Goal: Information Seeking & Learning: Learn about a topic

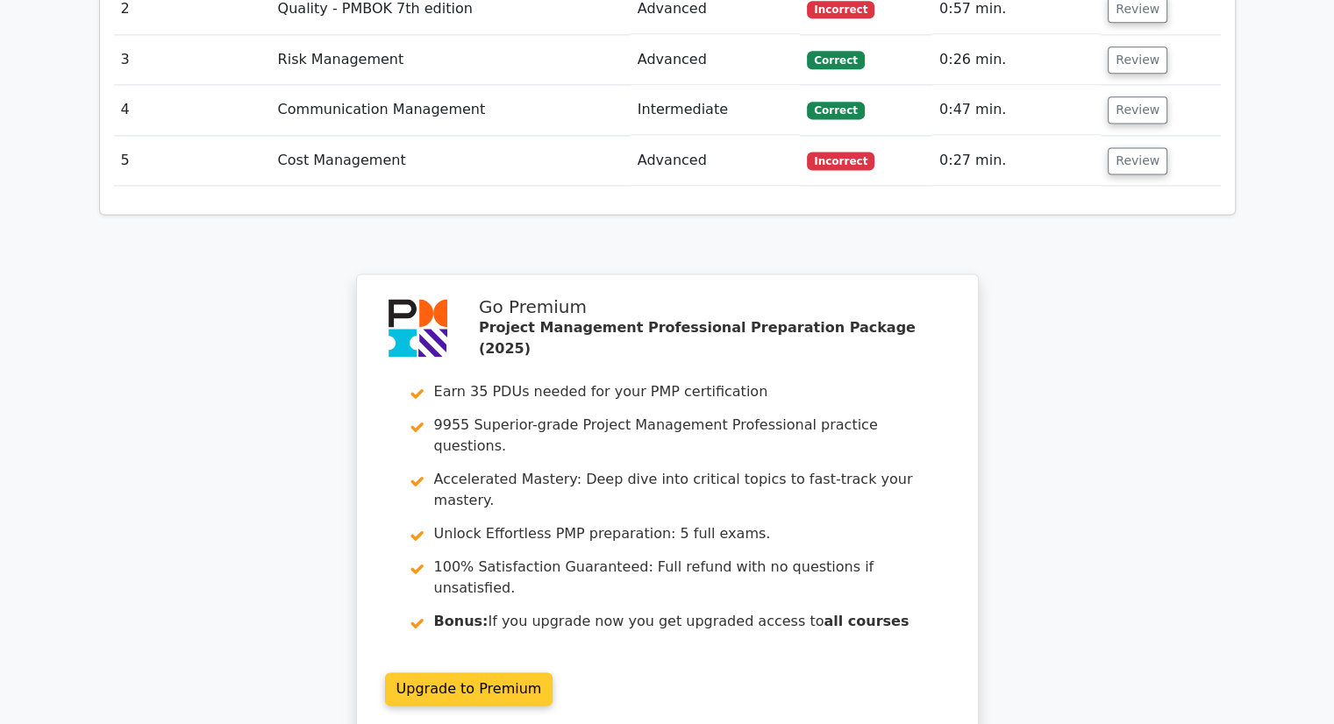
scroll to position [194, 0]
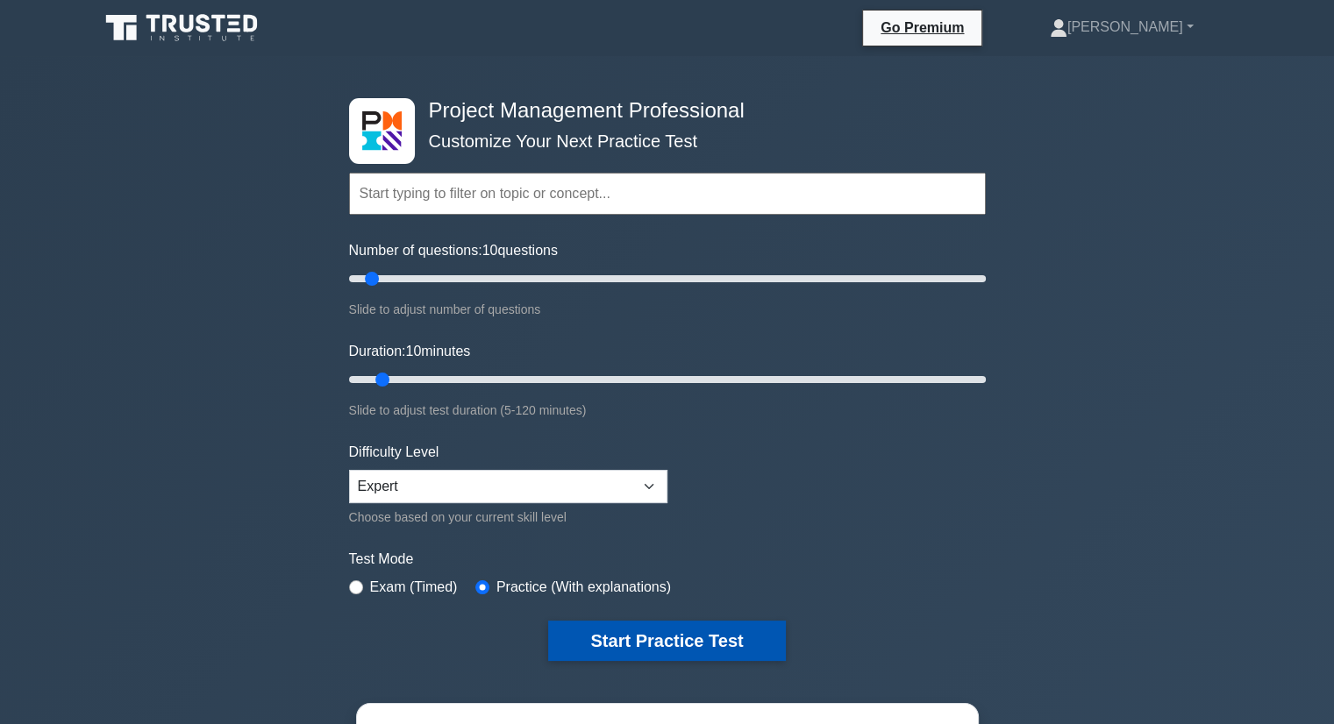
click at [617, 638] on button "Start Practice Test" at bounding box center [666, 641] width 237 height 40
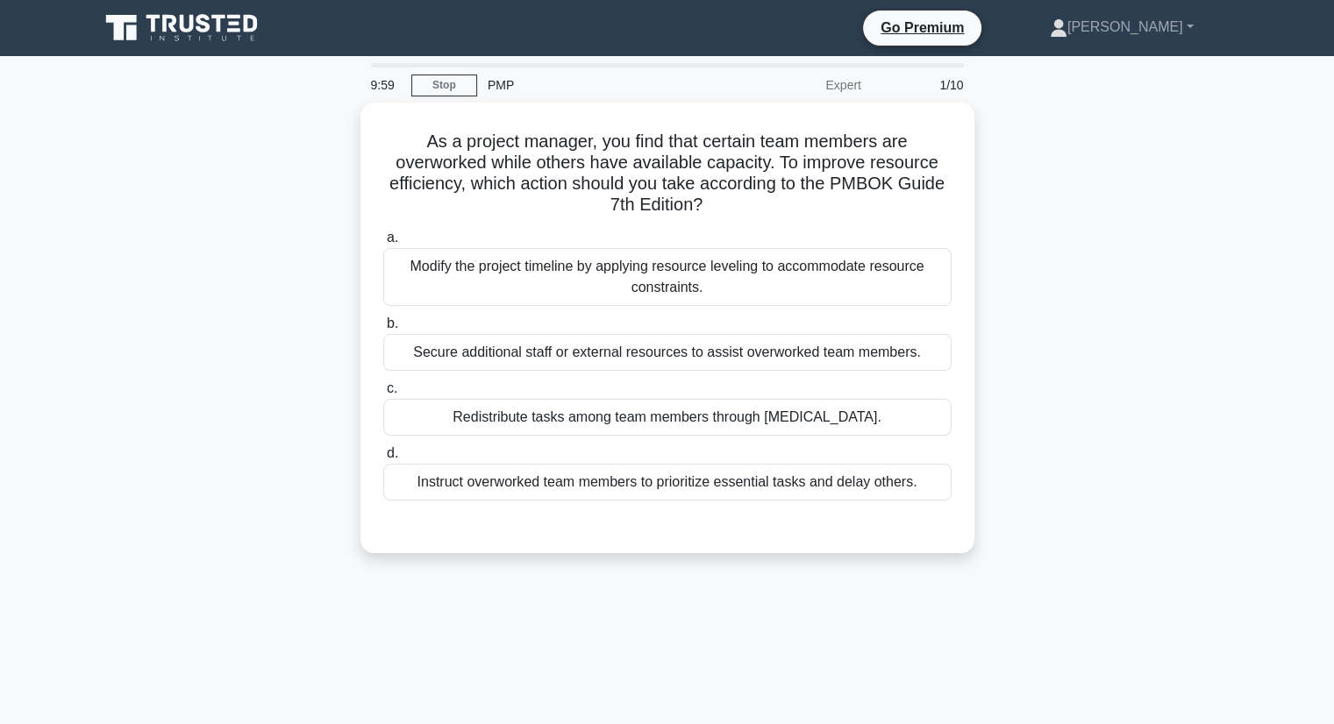
scroll to position [194, 0]
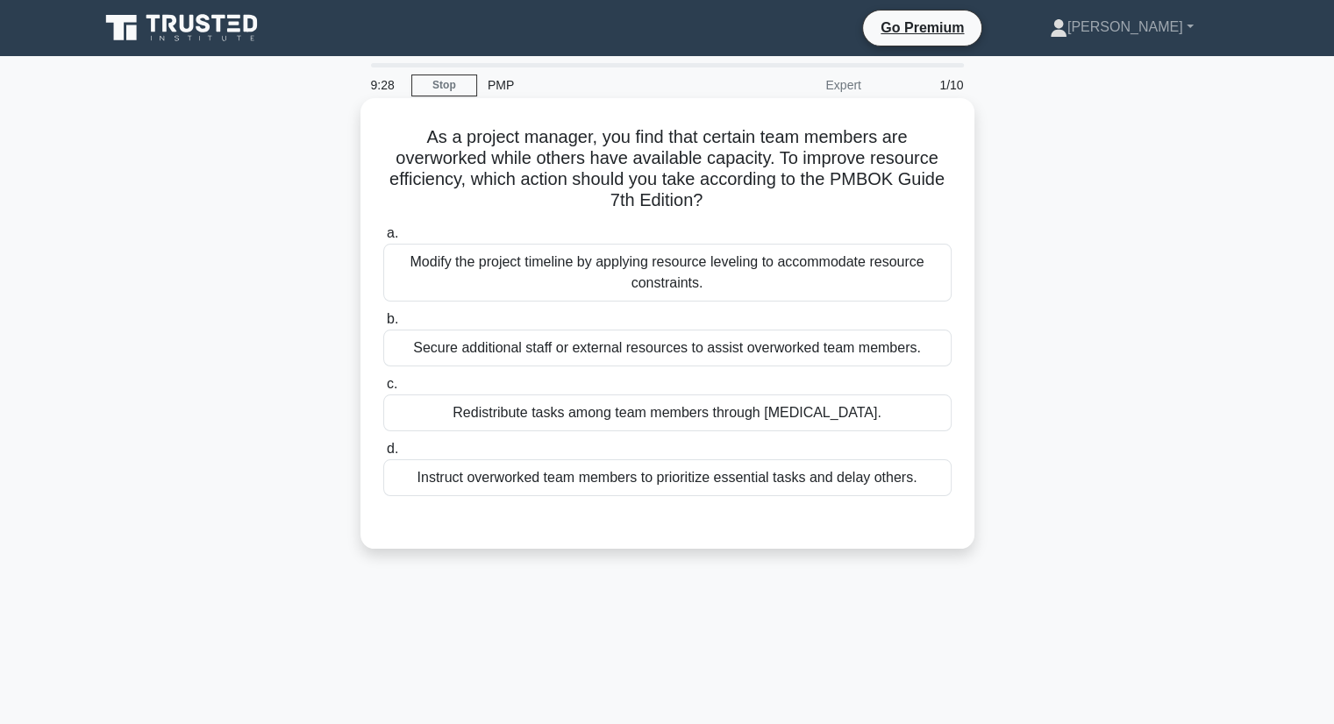
click at [612, 264] on div "Modify the project timeline by applying resource leveling to accommodate resour…" at bounding box center [667, 273] width 568 height 58
click at [383, 239] on input "a. Modify the project timeline by applying resource leveling to accommodate res…" at bounding box center [383, 233] width 0 height 11
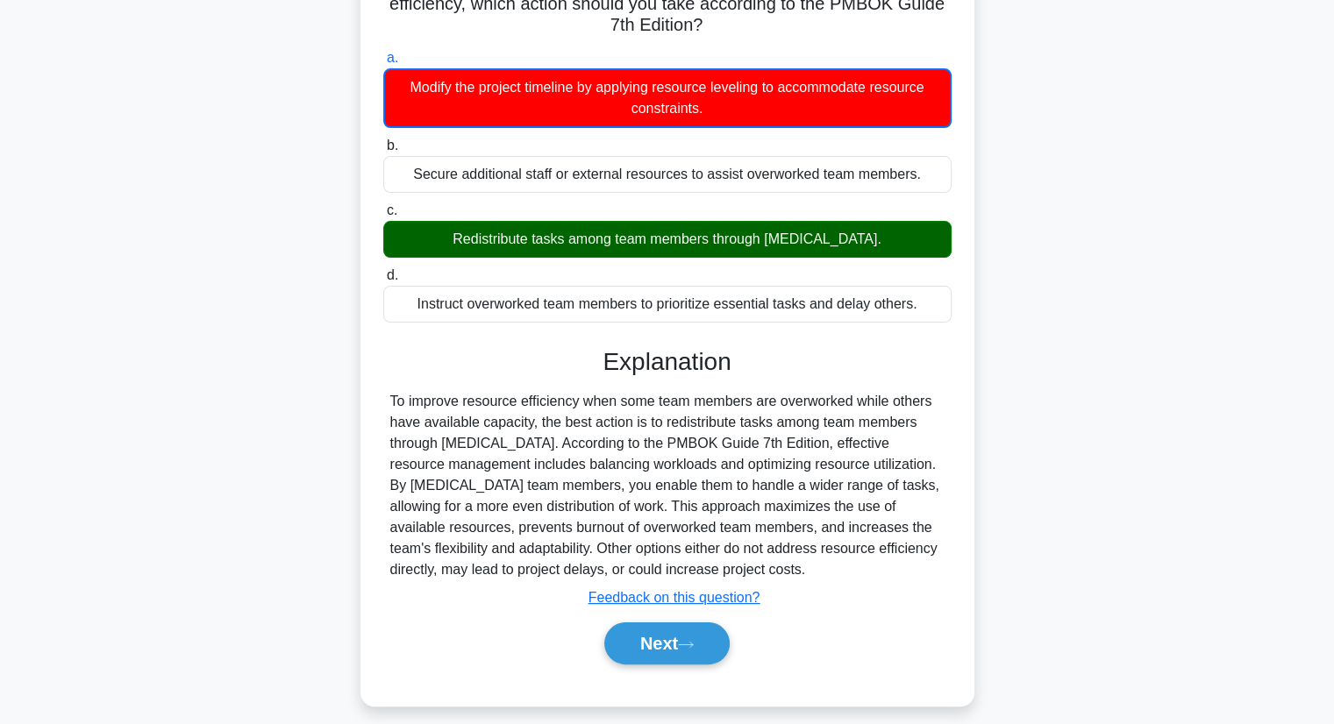
scroll to position [224, 0]
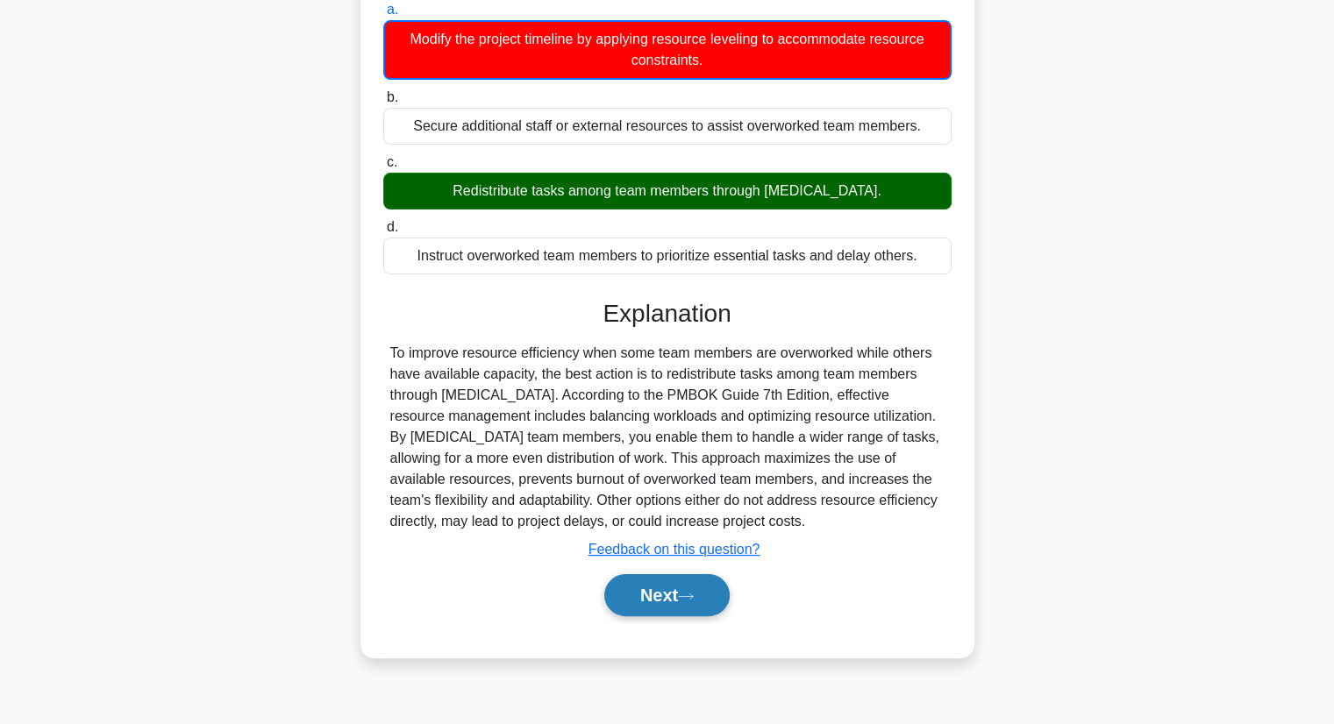
click at [681, 602] on button "Next" at bounding box center [666, 595] width 125 height 42
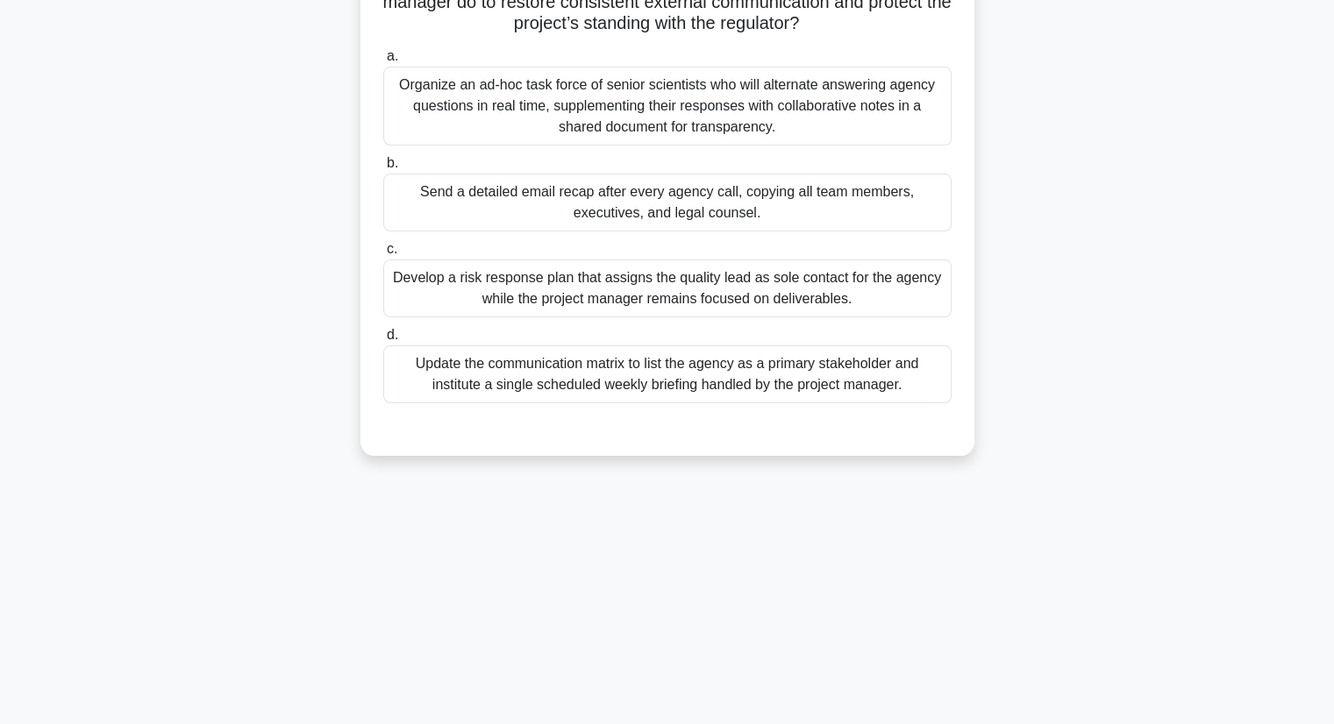
scroll to position [0, 0]
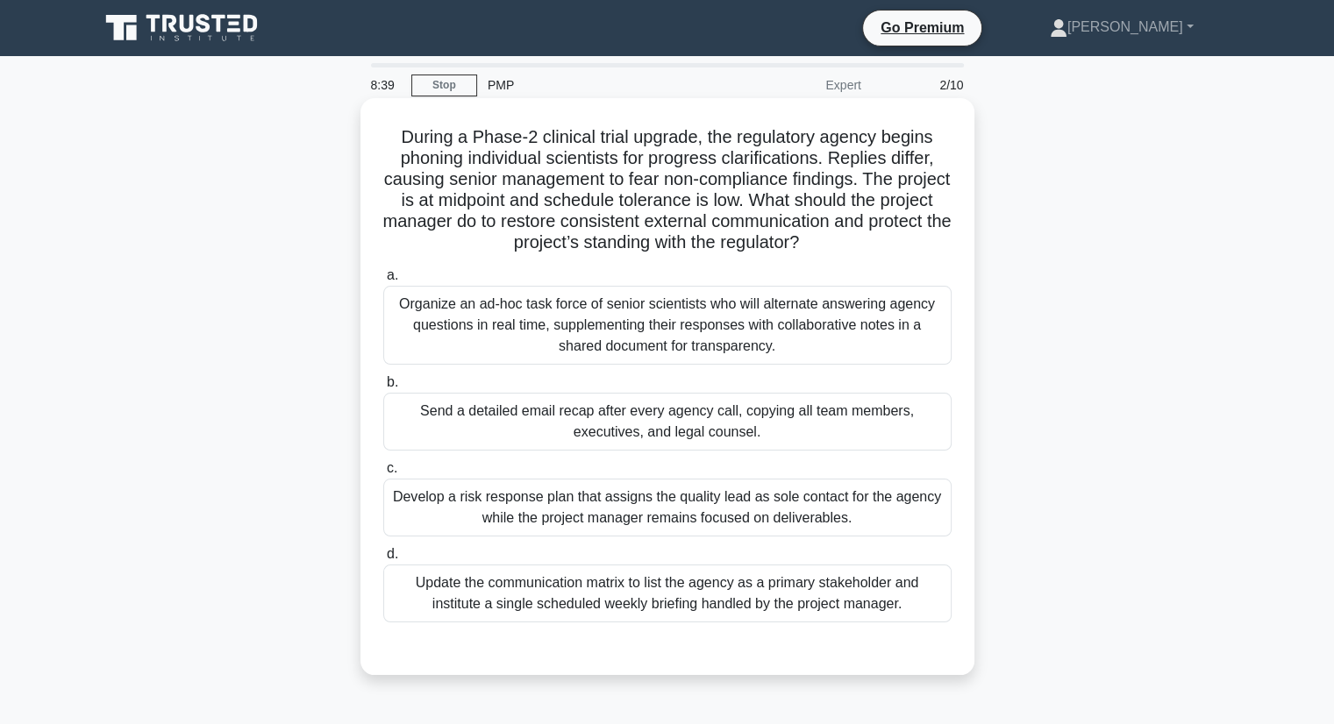
click at [678, 310] on div "Organize an ad-hoc task force of senior scientists who will alternate answering…" at bounding box center [667, 325] width 568 height 79
click at [383, 282] on input "a. Organize an ad-hoc task force of senior scientists who will alternate answer…" at bounding box center [383, 275] width 0 height 11
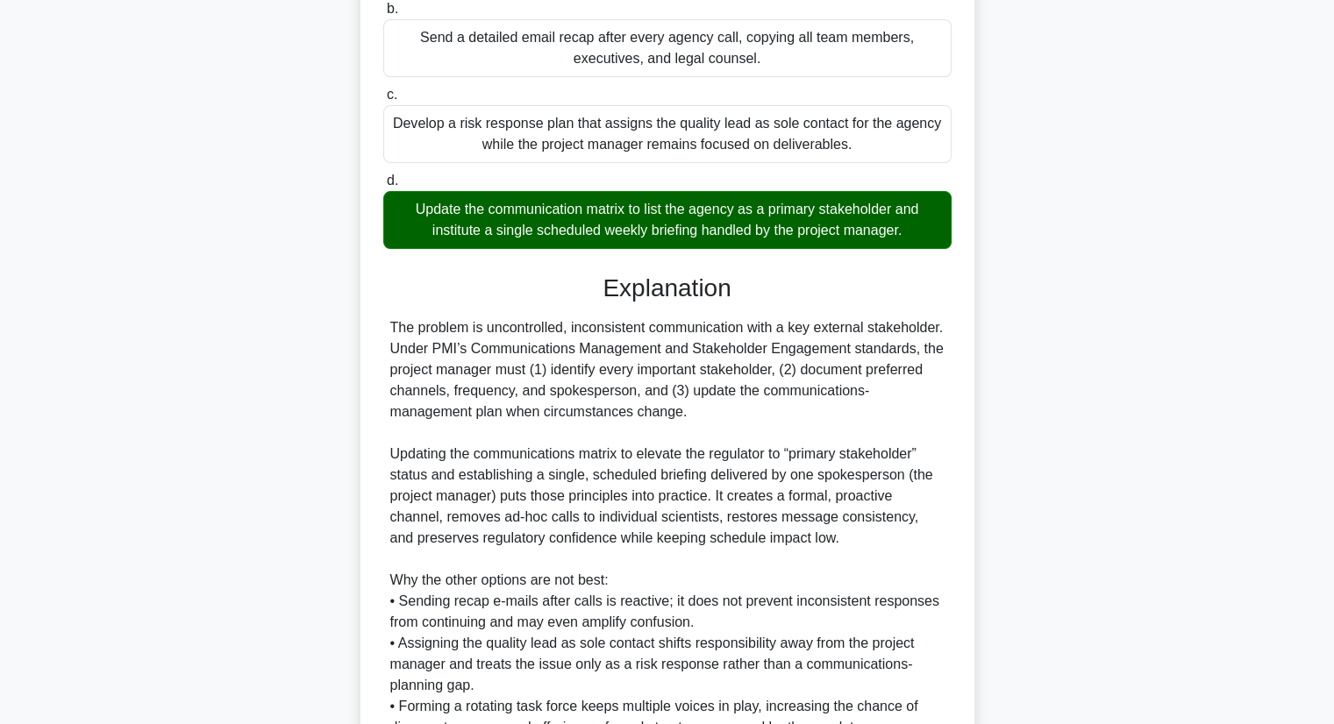
scroll to position [547, 0]
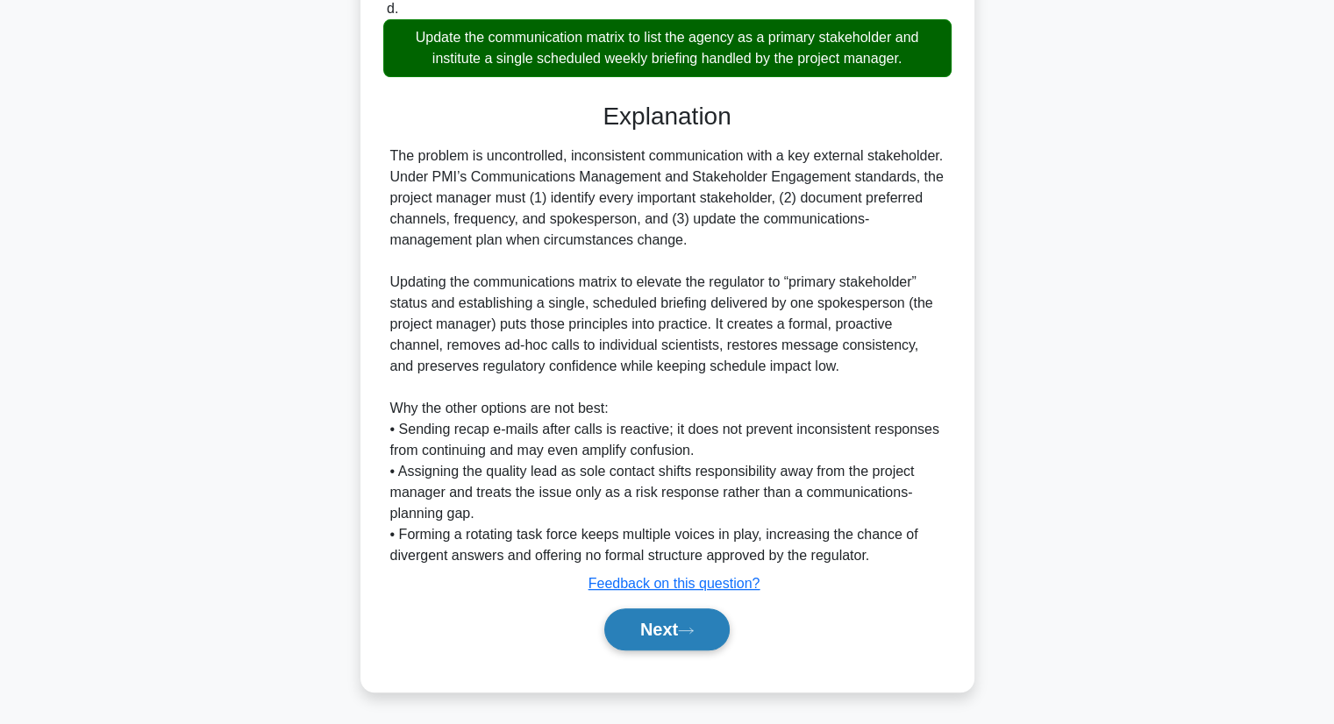
click at [645, 639] on button "Next" at bounding box center [666, 630] width 125 height 42
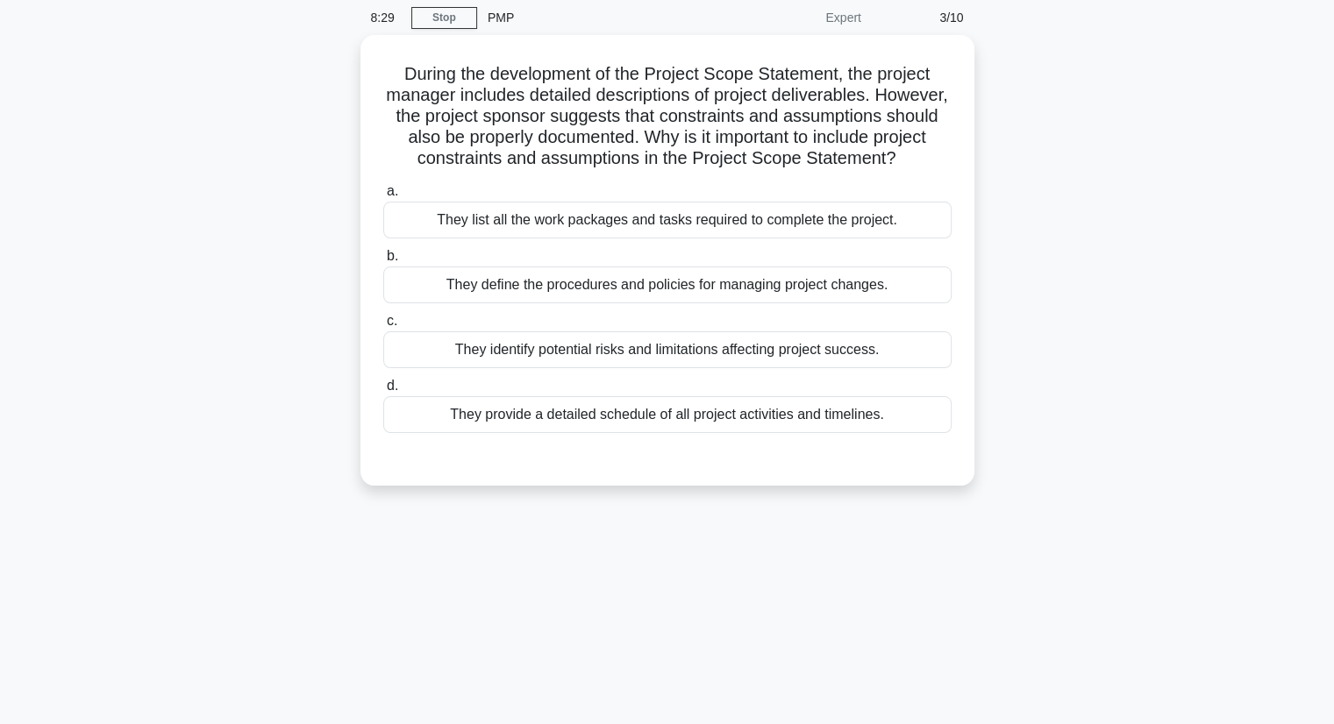
scroll to position [5, 0]
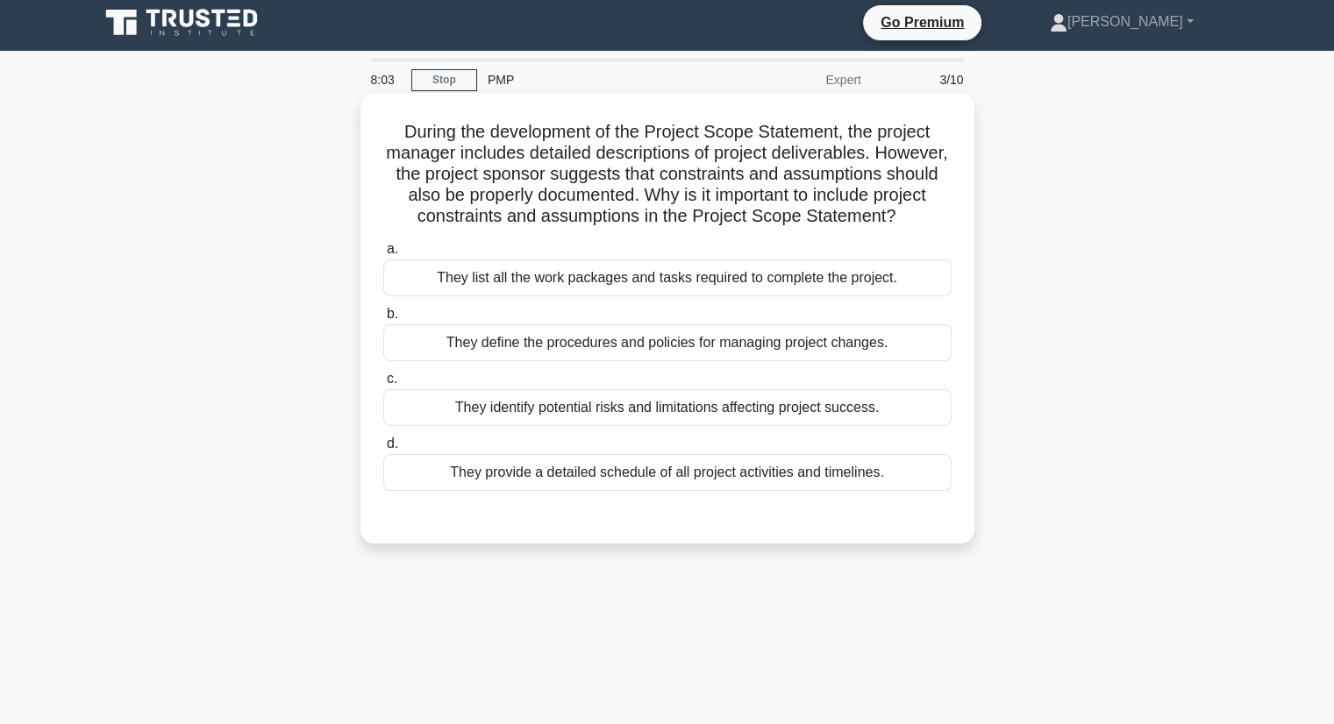
click at [700, 419] on div "They identify potential risks and limitations affecting project success." at bounding box center [667, 407] width 568 height 37
click at [383, 385] on input "c. They identify potential risks and limitations affecting project success." at bounding box center [383, 379] width 0 height 11
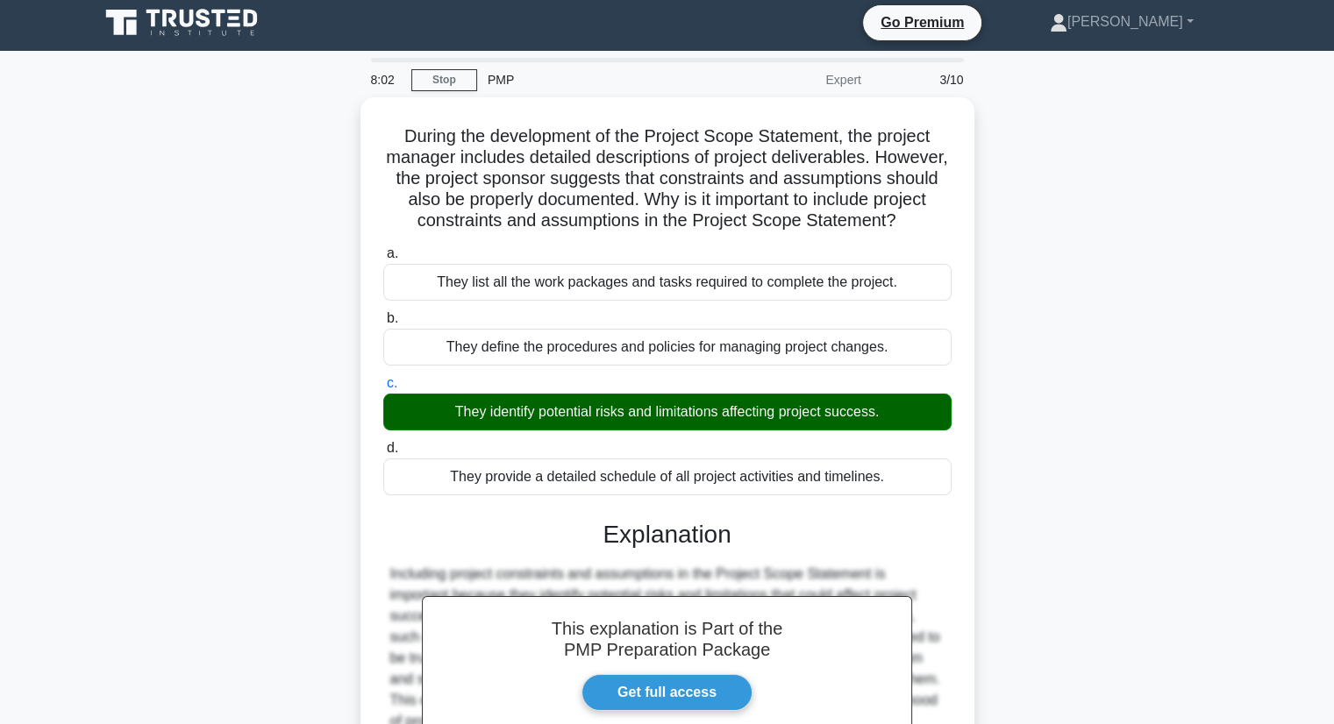
scroll to position [230, 0]
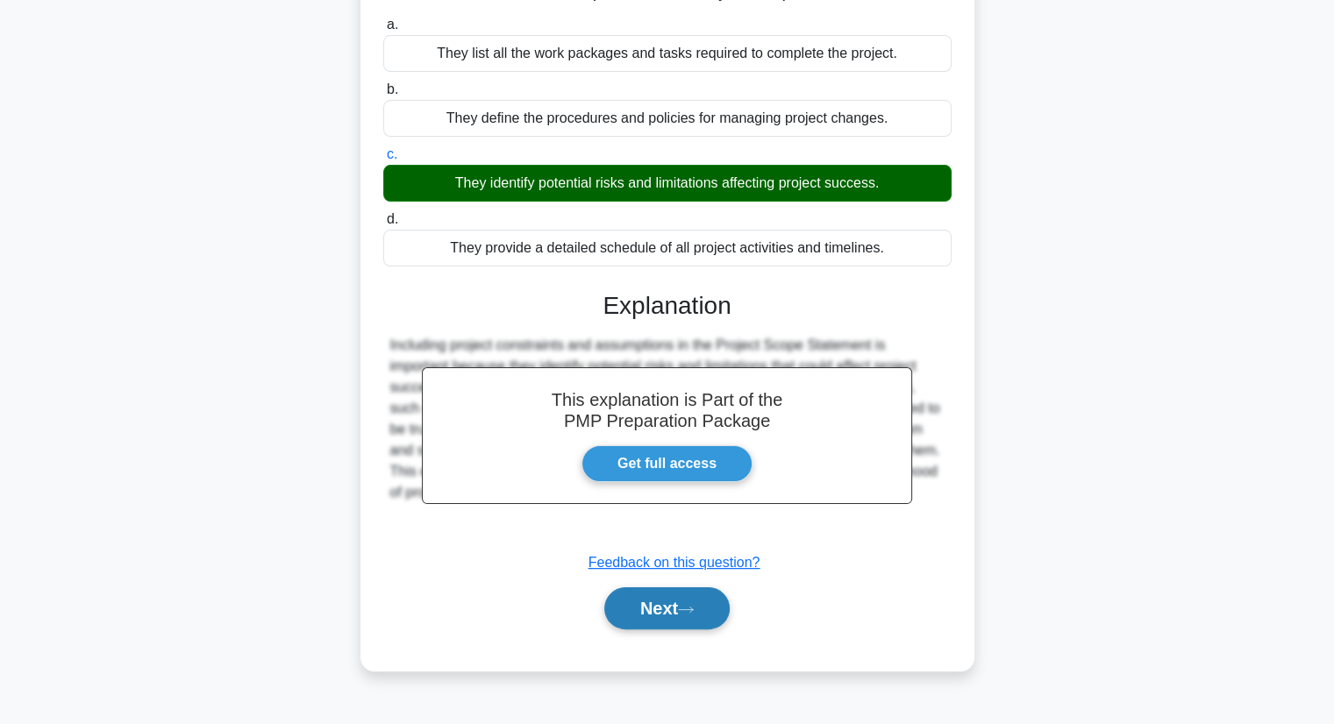
click at [637, 630] on button "Next" at bounding box center [666, 609] width 125 height 42
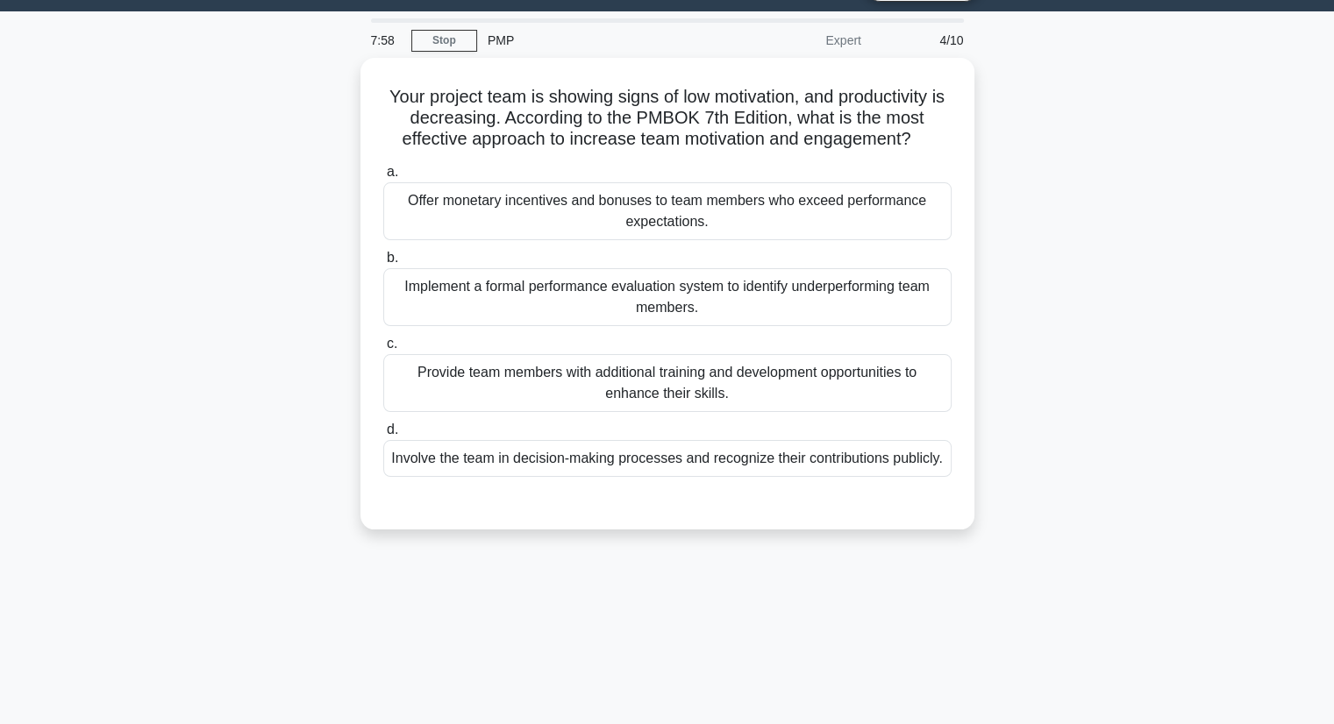
scroll to position [27, 0]
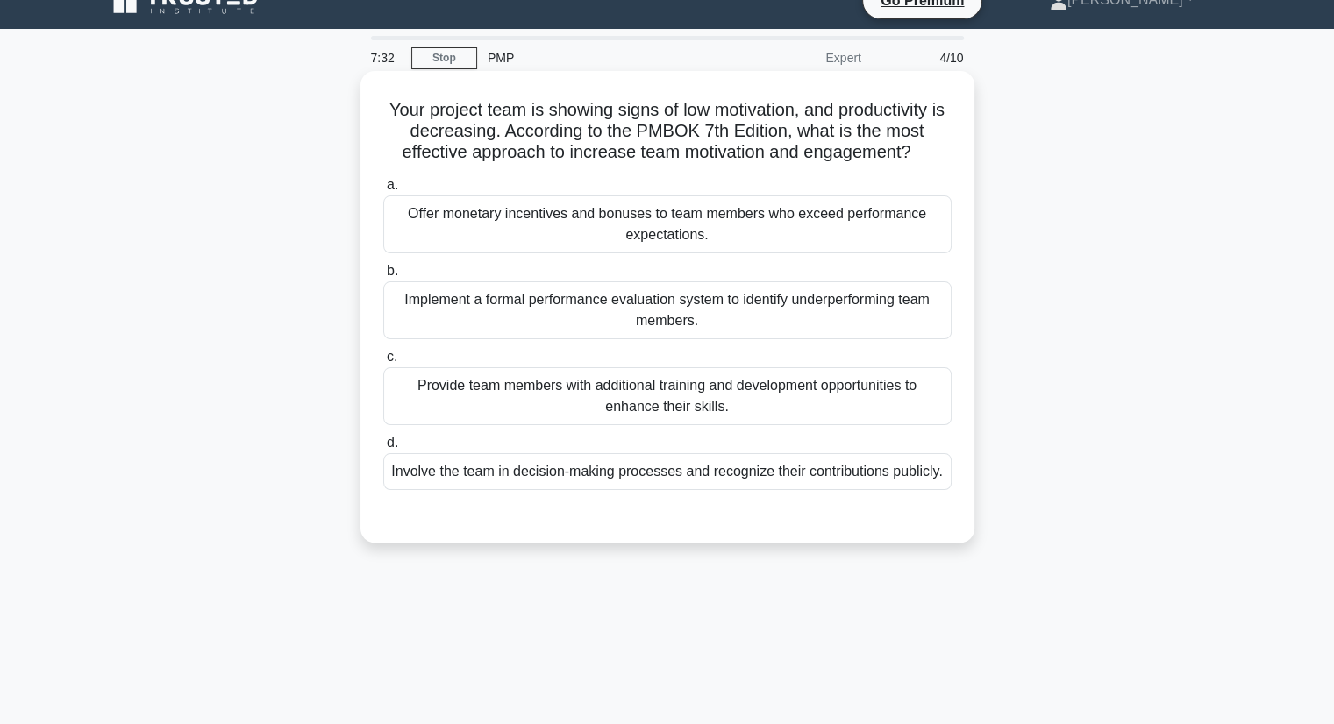
click at [652, 383] on div "Provide team members with additional training and development opportunities to …" at bounding box center [667, 396] width 568 height 58
click at [383, 363] on input "c. Provide team members with additional training and development opportunities …" at bounding box center [383, 357] width 0 height 11
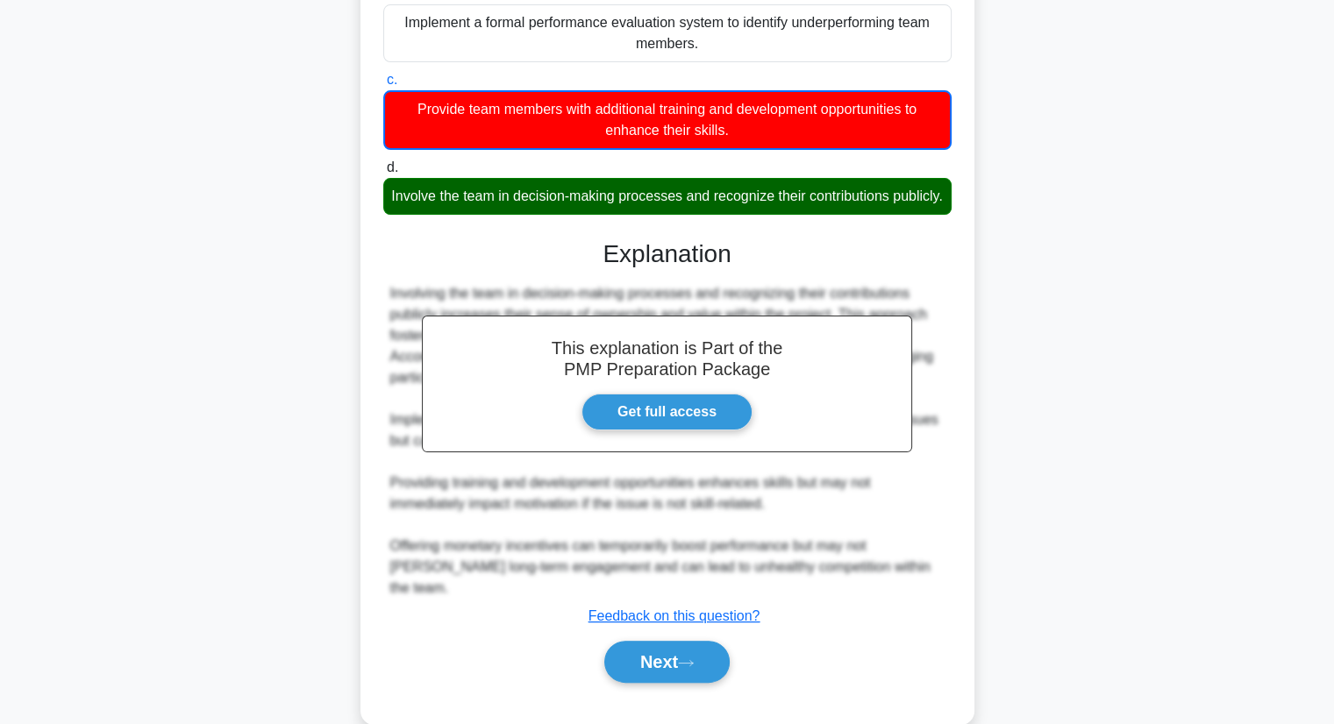
scroll to position [337, 0]
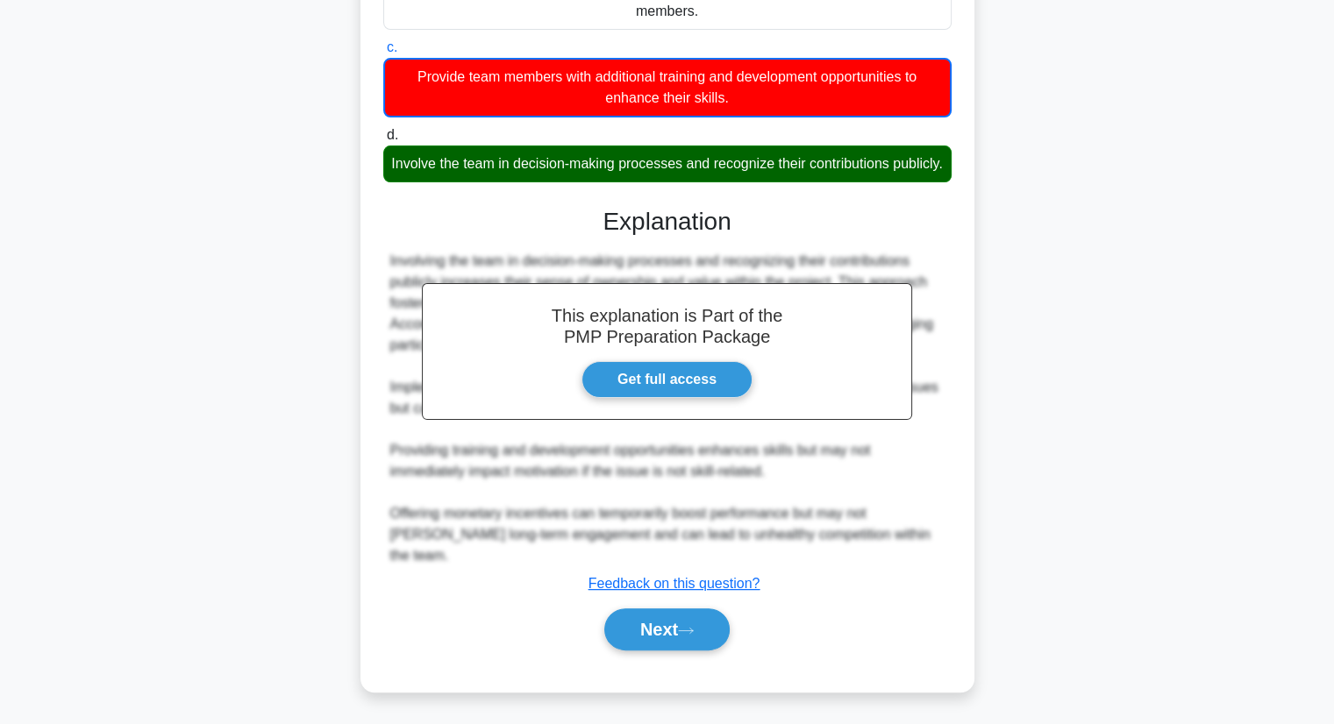
click at [645, 652] on div "Next" at bounding box center [667, 630] width 568 height 56
click at [690, 626] on icon at bounding box center [686, 631] width 16 height 10
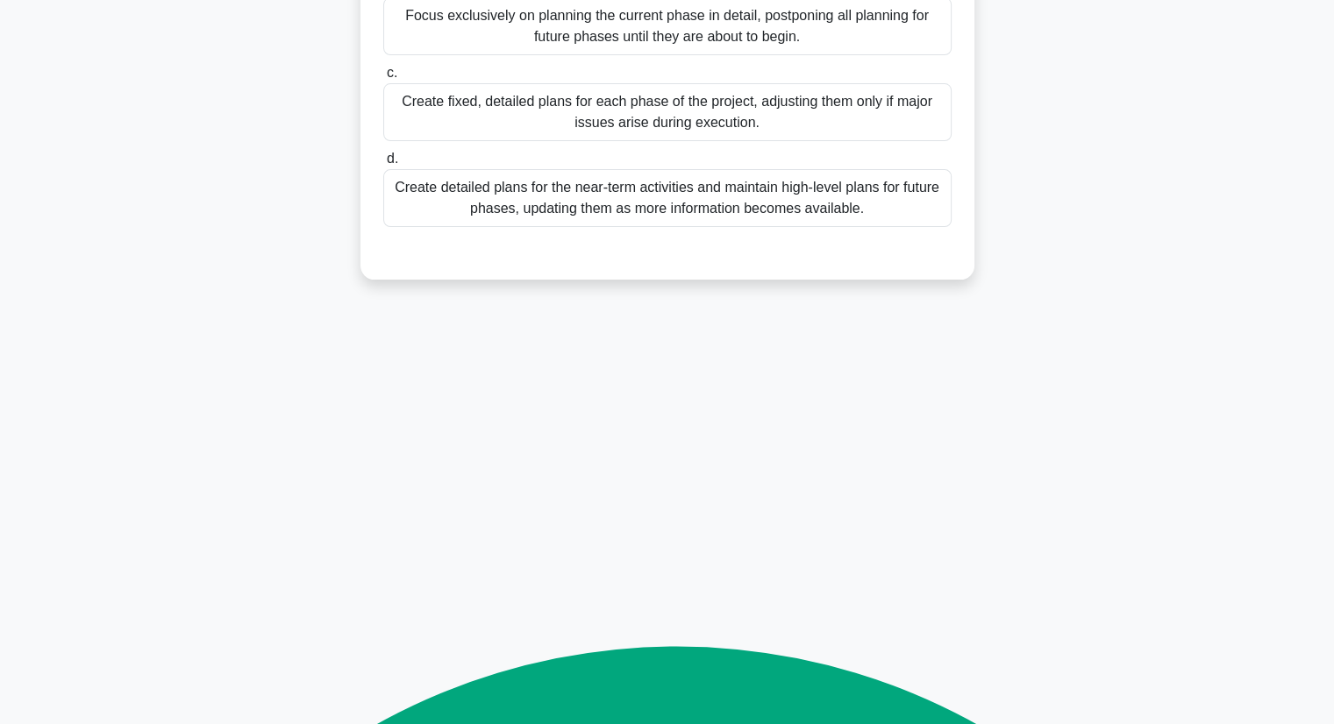
scroll to position [224, 0]
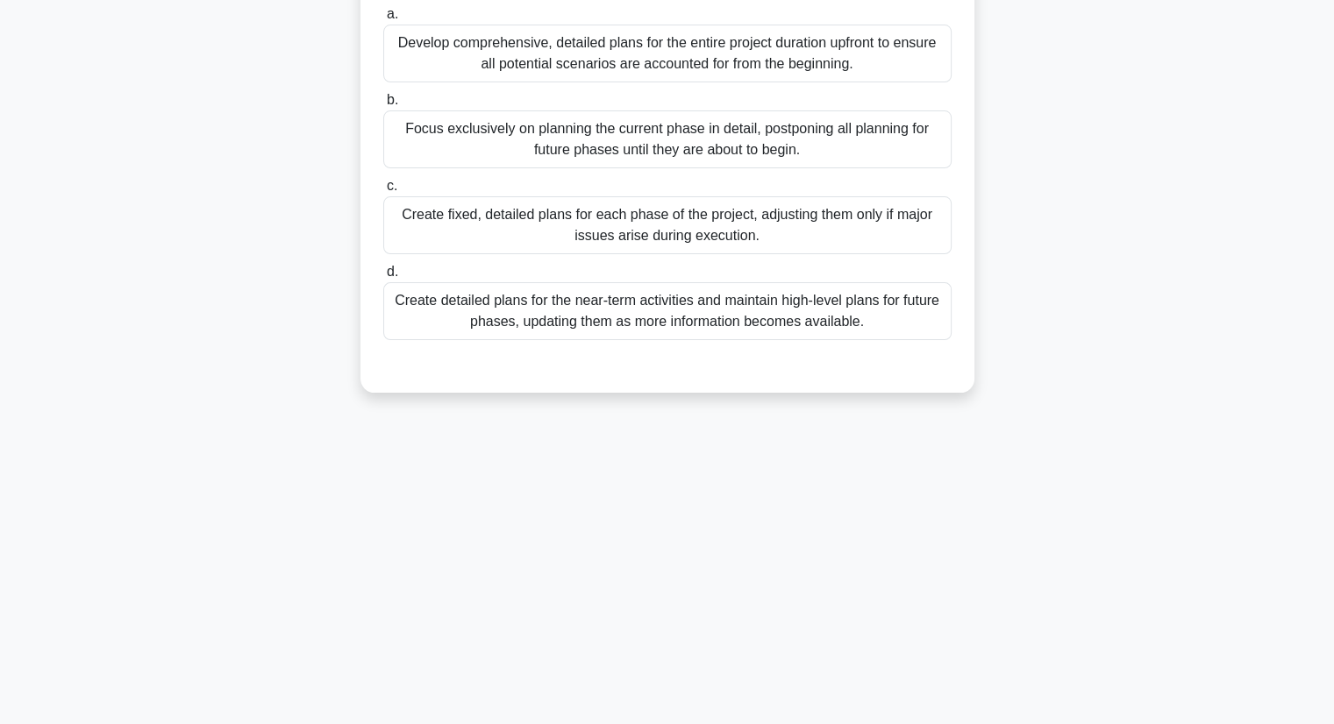
click at [690, 625] on div "7:23 Stop PMP Expert 5/10 You are managing a project to develop a new sustainab…" at bounding box center [668, 278] width 1158 height 877
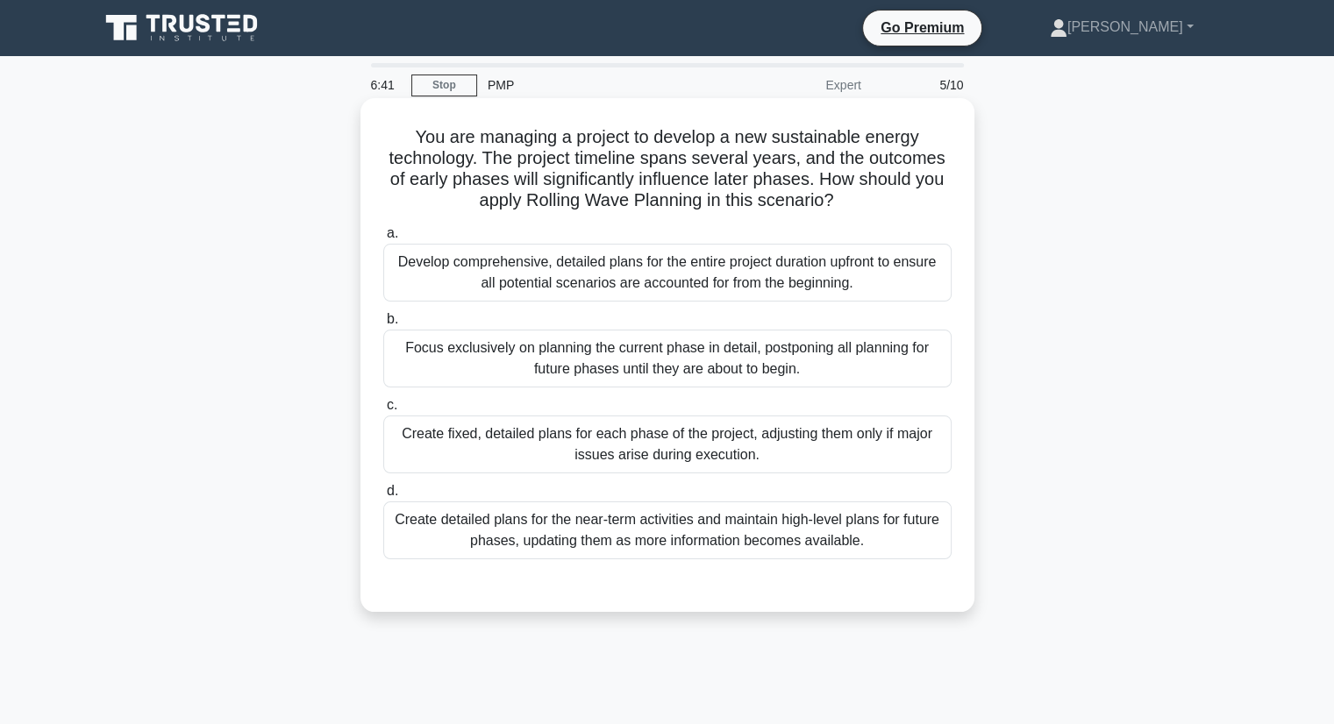
click at [466, 524] on div "Create detailed plans for the near-term activities and maintain high-level plan…" at bounding box center [667, 531] width 568 height 58
click at [383, 497] on input "d. Create detailed plans for the near-term activities and maintain high-level p…" at bounding box center [383, 491] width 0 height 11
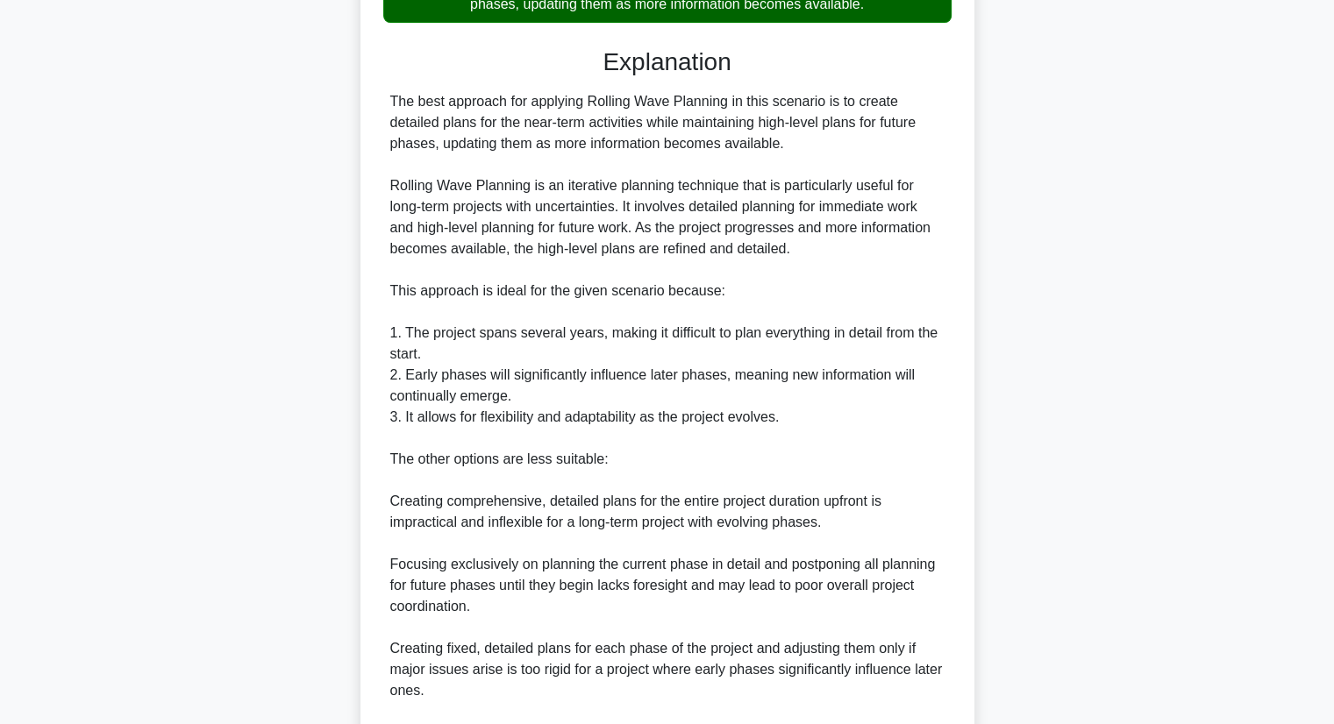
scroll to position [756, 0]
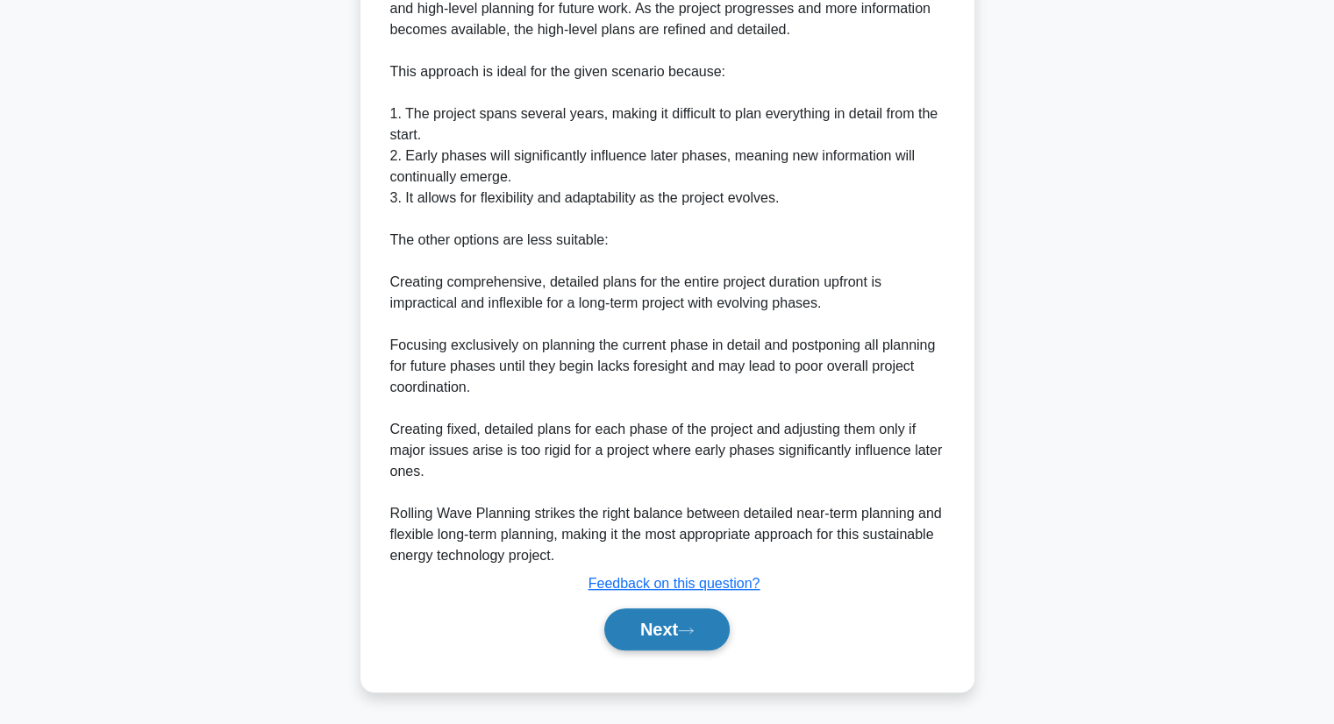
click at [693, 648] on button "Next" at bounding box center [666, 630] width 125 height 42
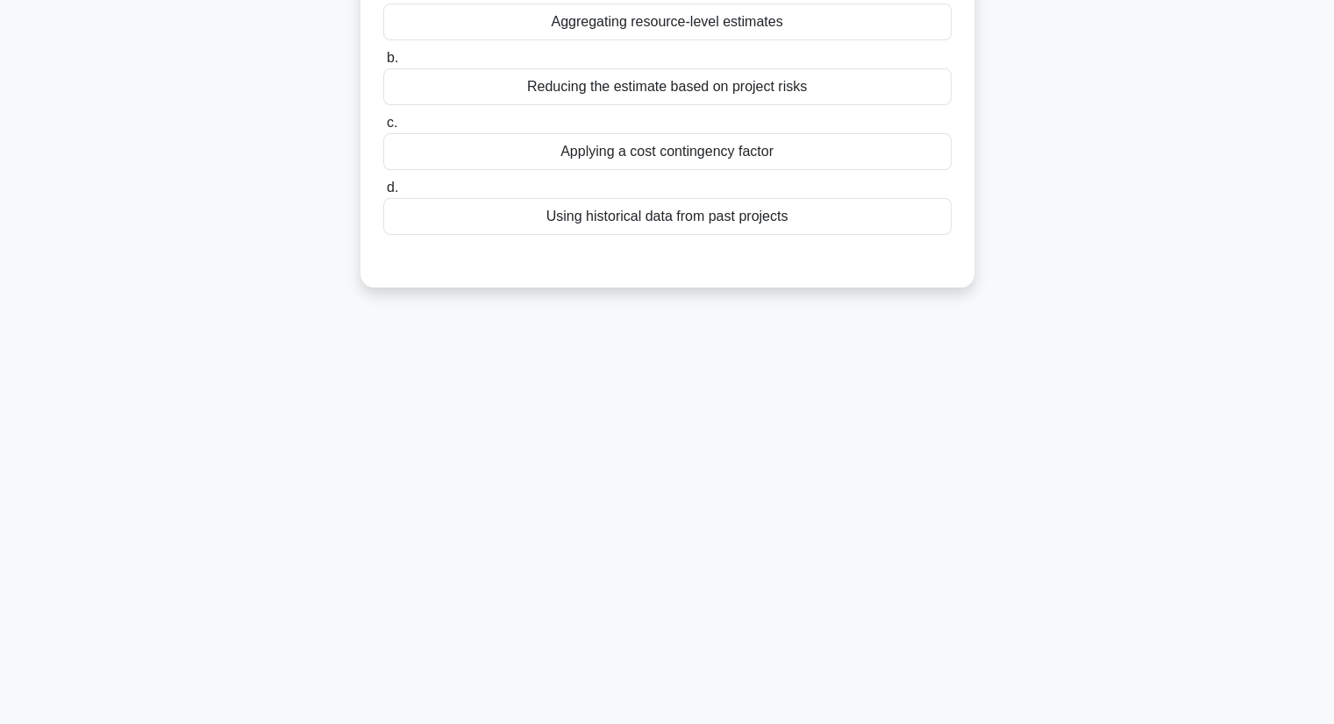
scroll to position [0, 0]
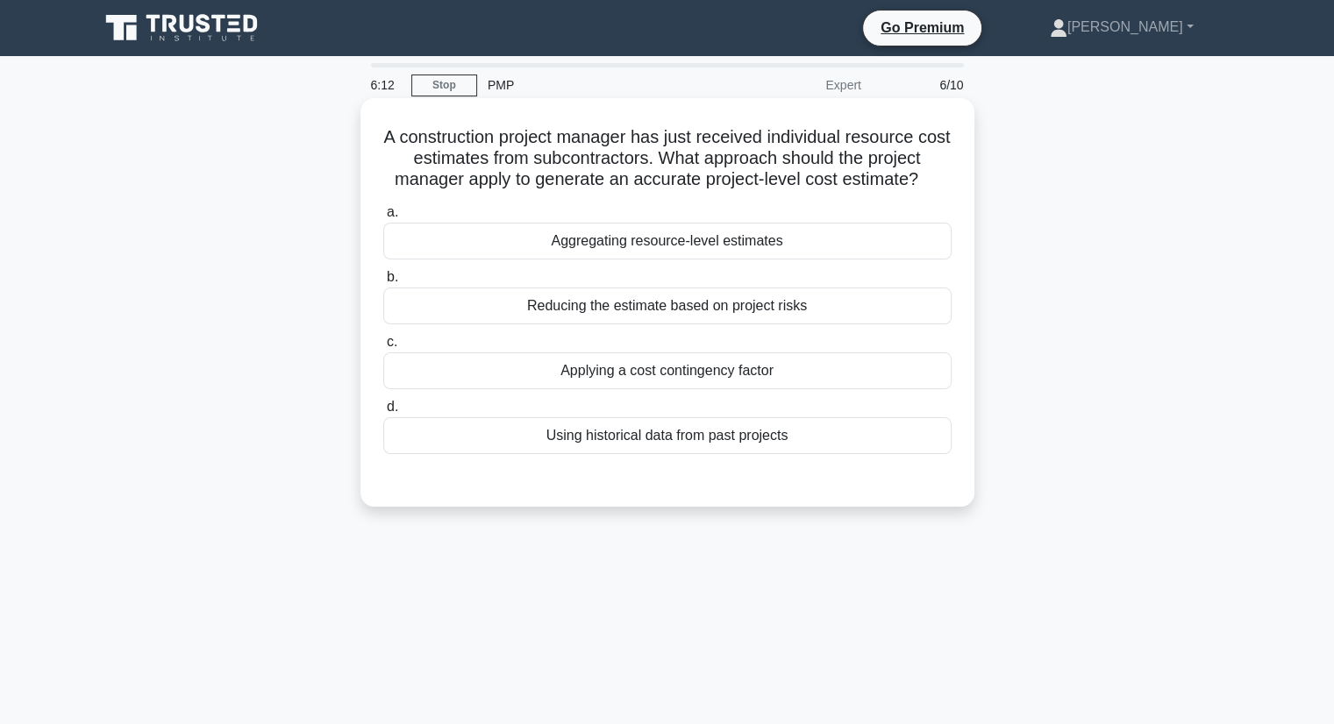
click at [788, 244] on div "Aggregating resource-level estimates" at bounding box center [667, 241] width 568 height 37
click at [383, 218] on input "a. Aggregating resource-level estimates" at bounding box center [383, 212] width 0 height 11
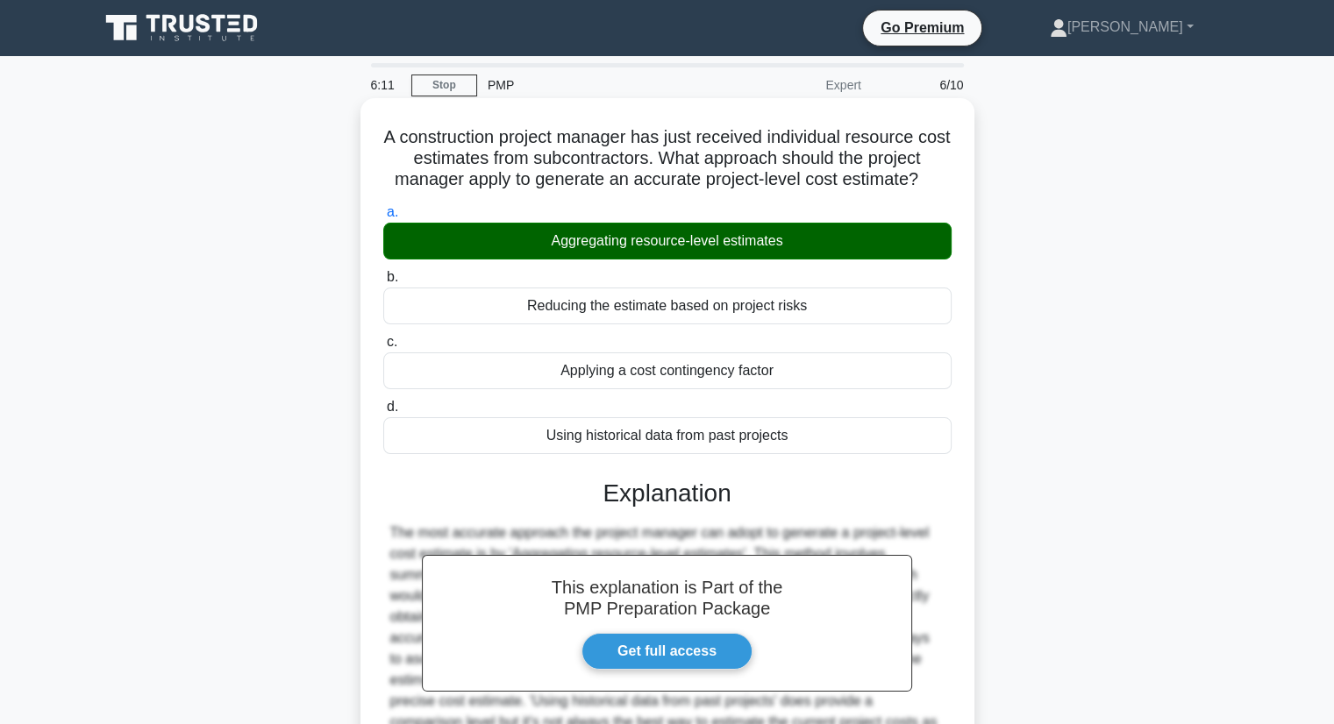
scroll to position [224, 0]
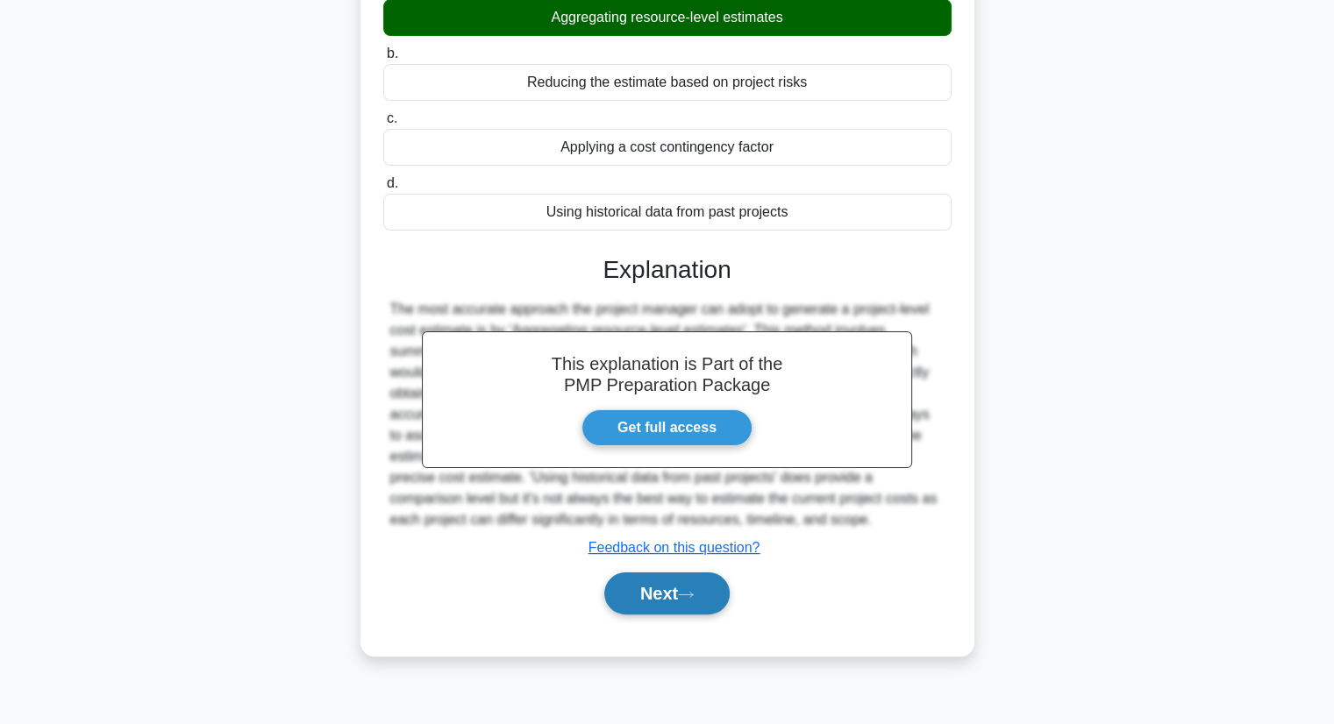
click at [677, 590] on button "Next" at bounding box center [666, 594] width 125 height 42
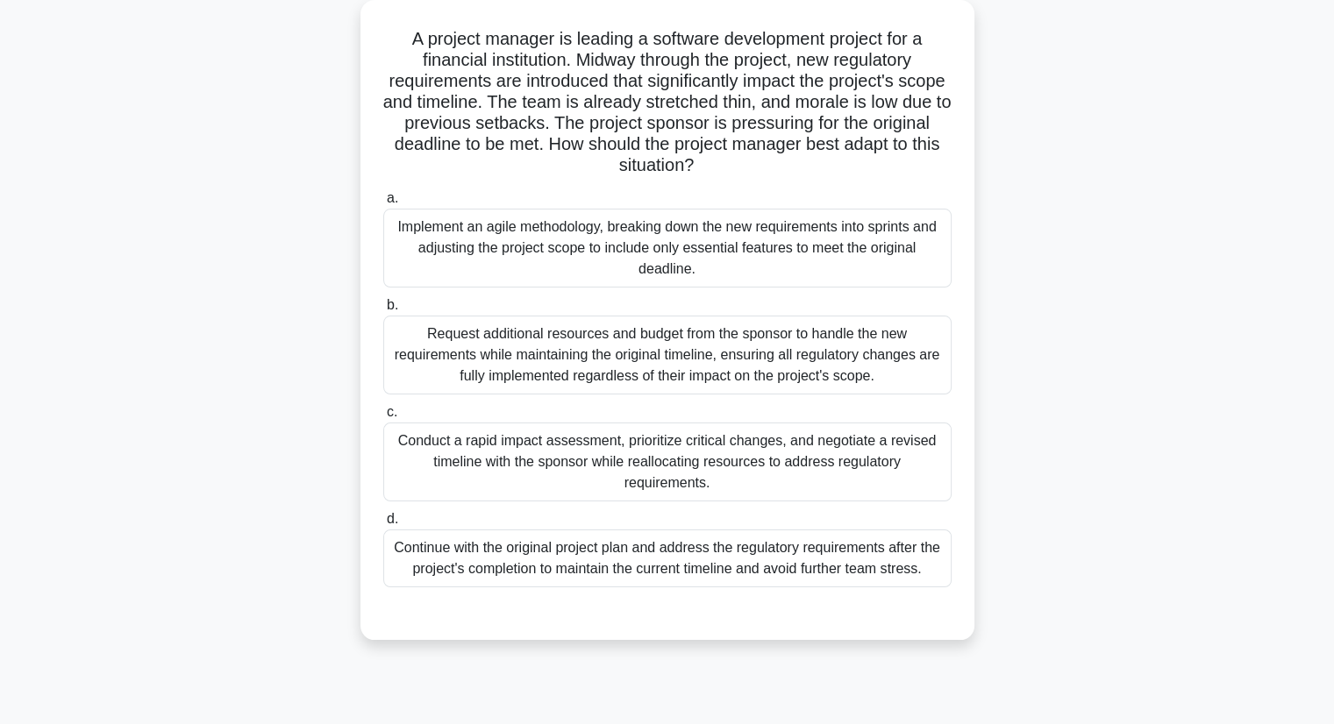
scroll to position [104, 0]
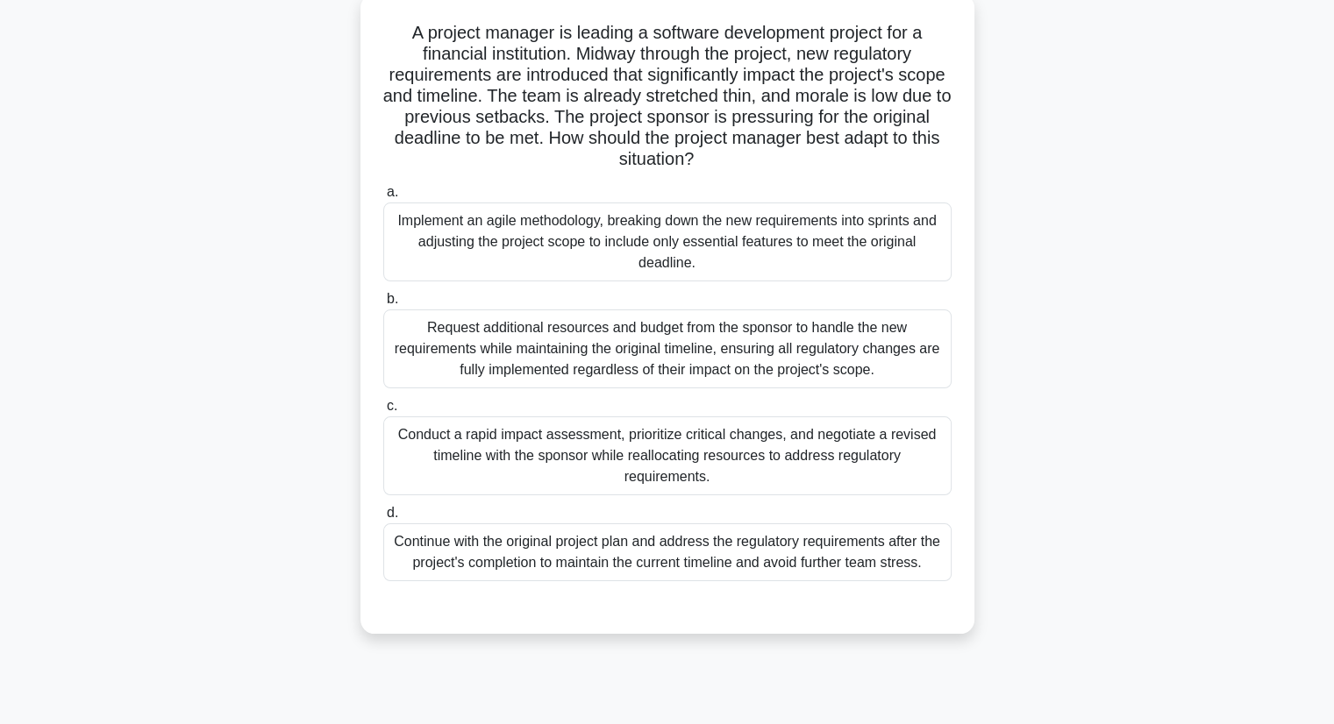
click at [505, 468] on div "Conduct a rapid impact assessment, prioritize critical changes, and negotiate a…" at bounding box center [667, 456] width 568 height 79
click at [383, 412] on input "c. Conduct a rapid impact assessment, prioritize critical changes, and negotiat…" at bounding box center [383, 406] width 0 height 11
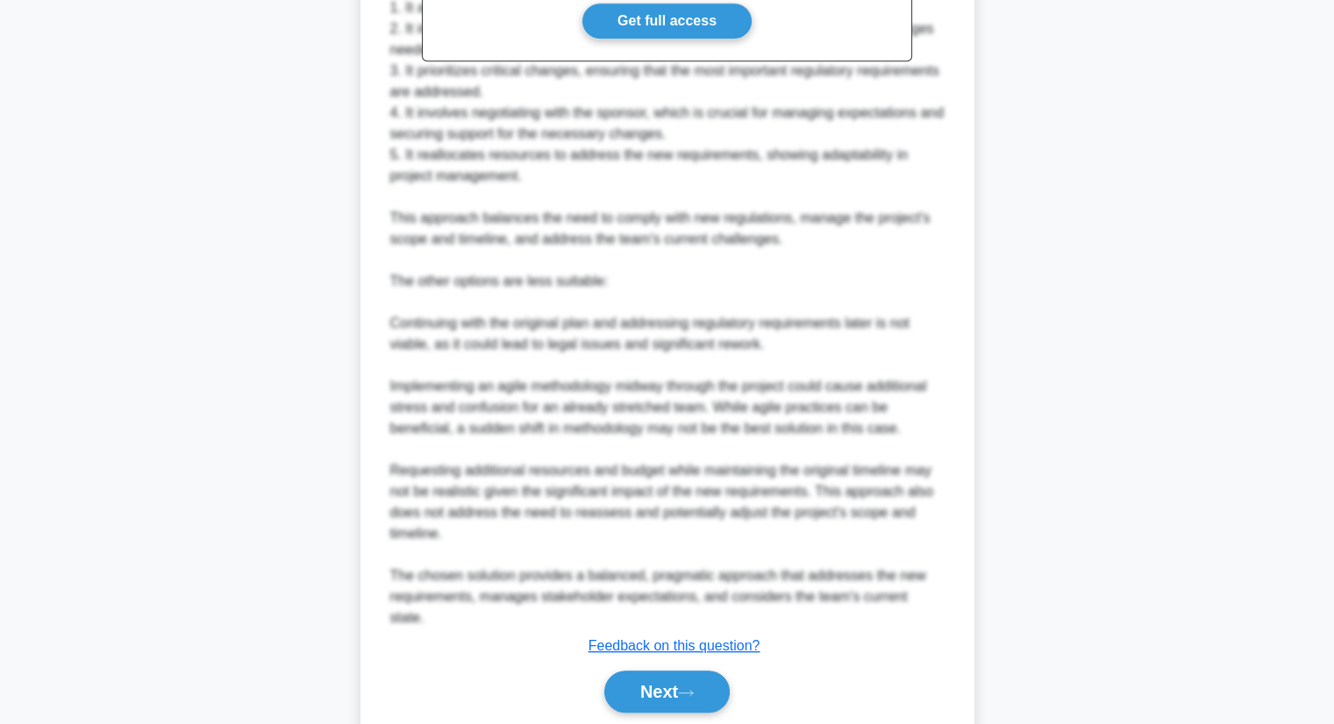
scroll to position [903, 0]
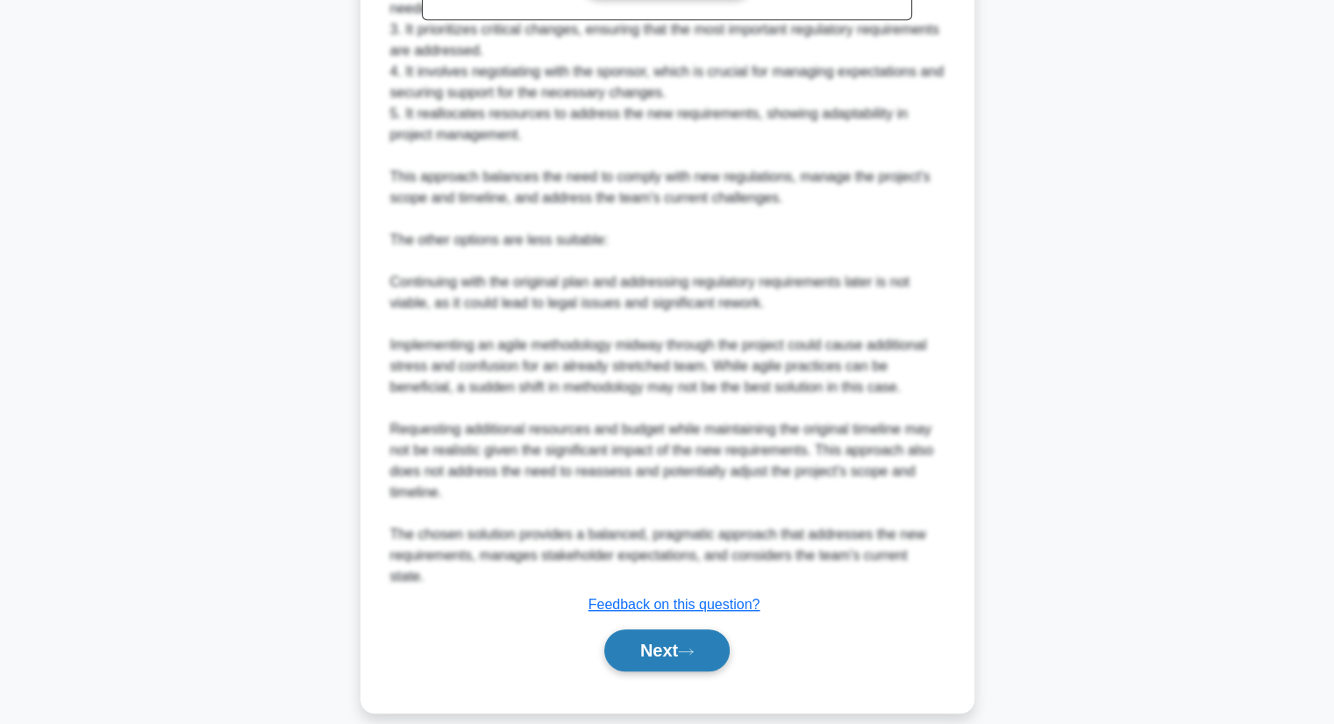
click at [645, 636] on button "Next" at bounding box center [666, 651] width 125 height 42
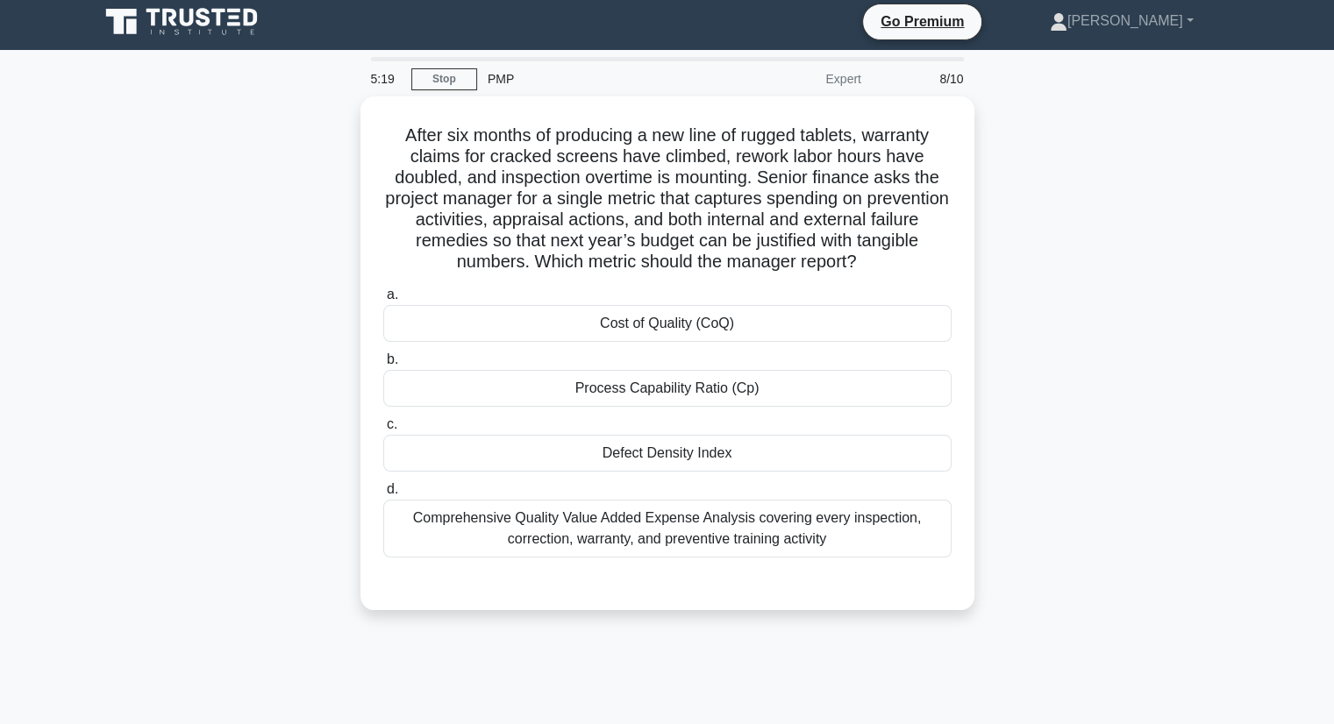
scroll to position [3, 0]
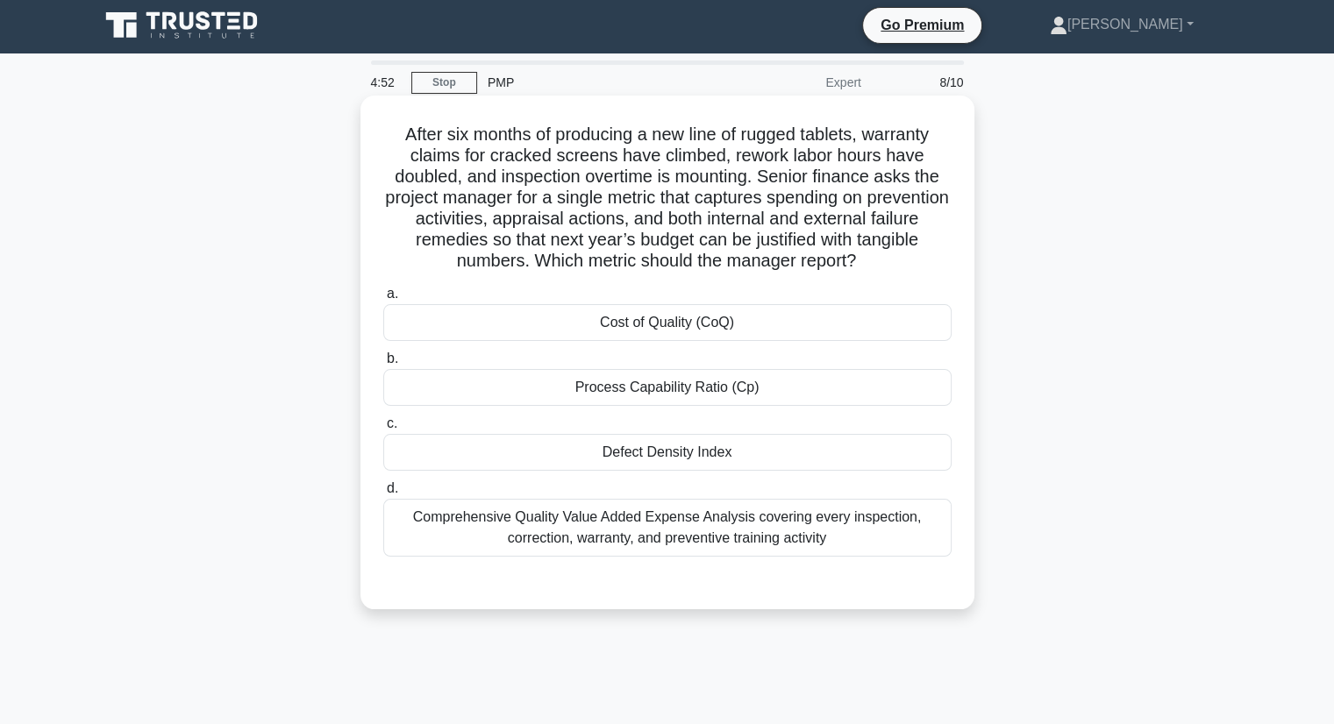
click at [745, 327] on div "Cost of Quality (CoQ)" at bounding box center [667, 322] width 568 height 37
click at [383, 300] on input "a. Cost of Quality (CoQ)" at bounding box center [383, 294] width 0 height 11
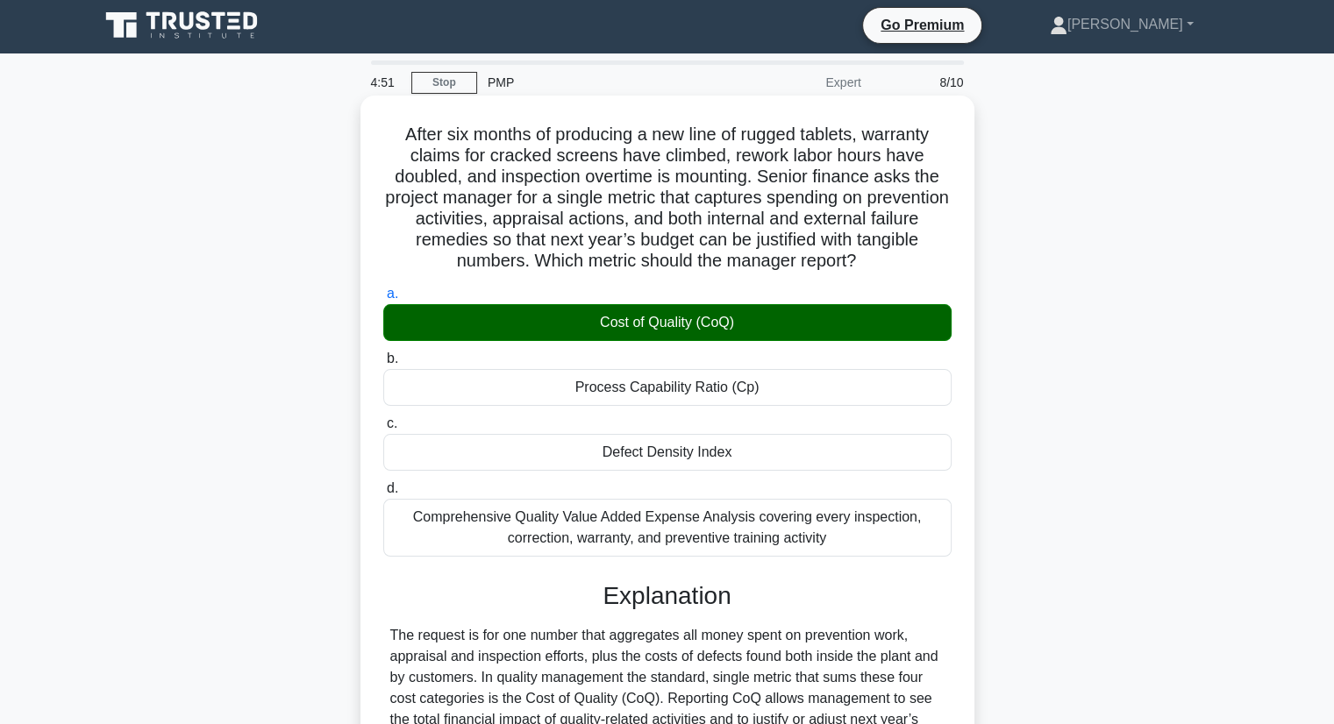
scroll to position [356, 0]
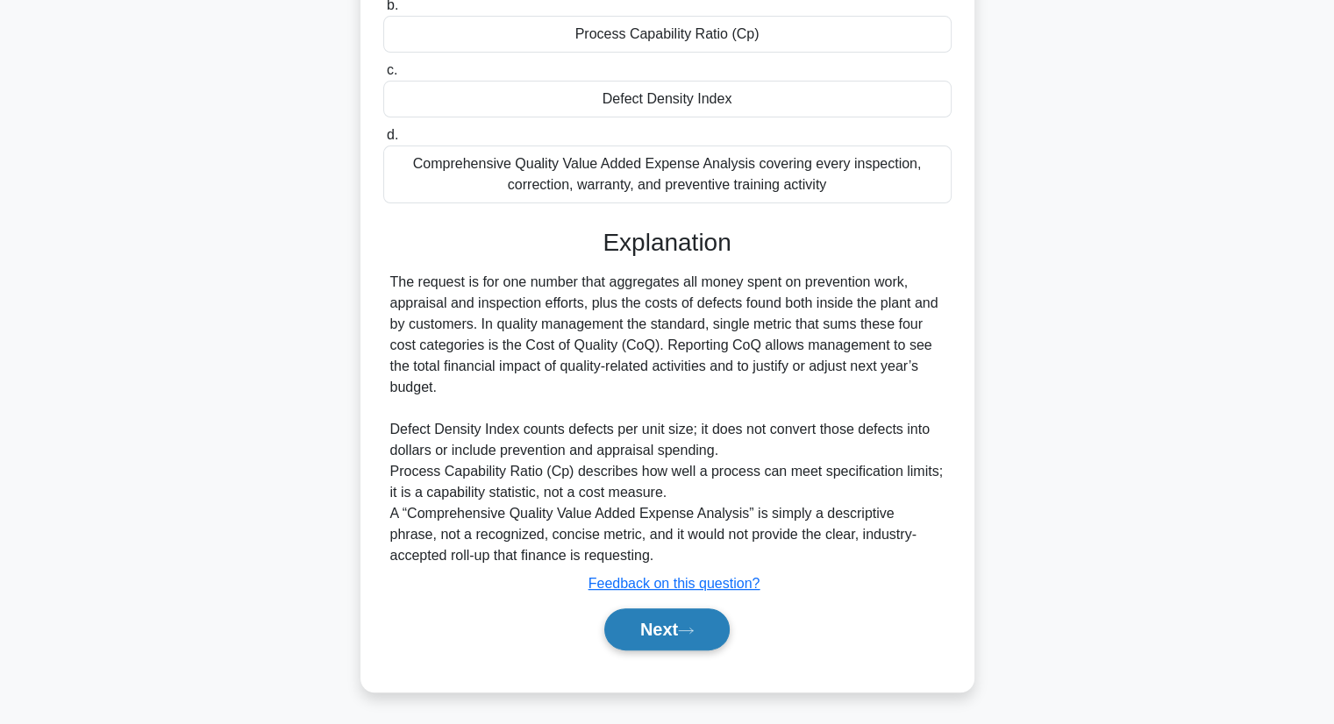
click at [684, 639] on button "Next" at bounding box center [666, 630] width 125 height 42
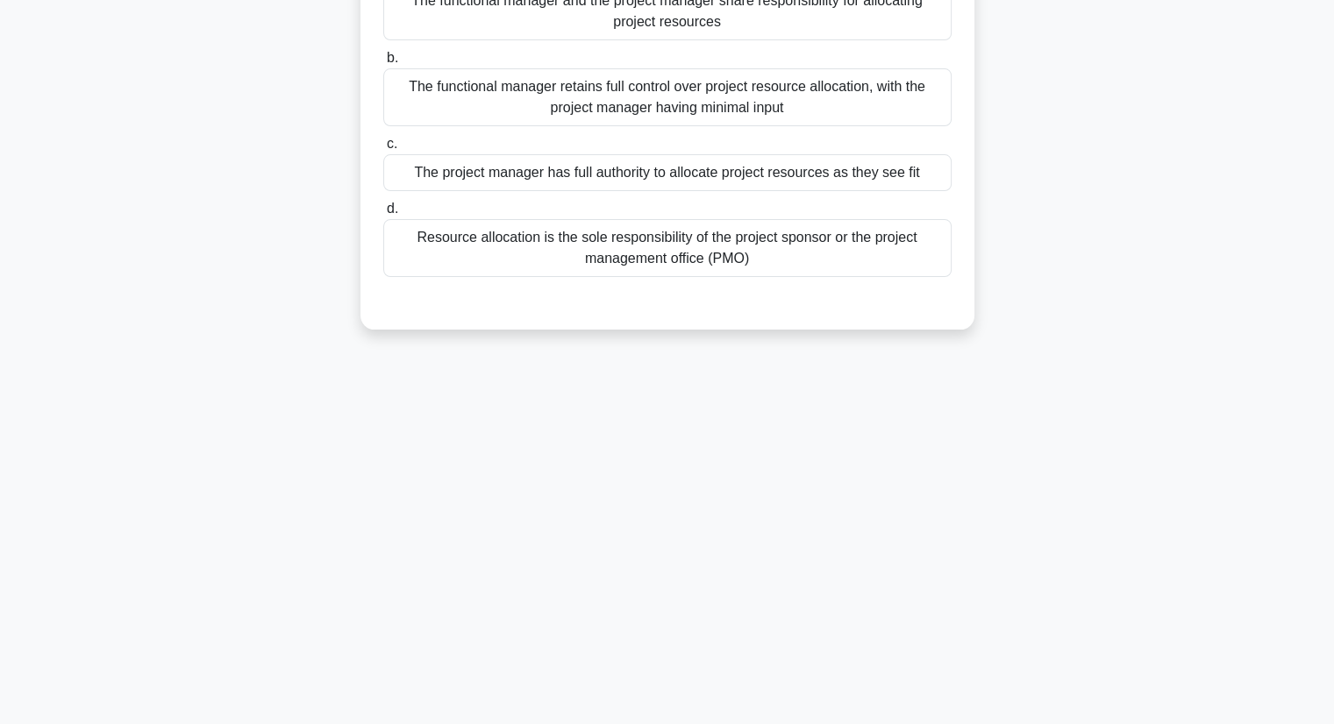
scroll to position [0, 0]
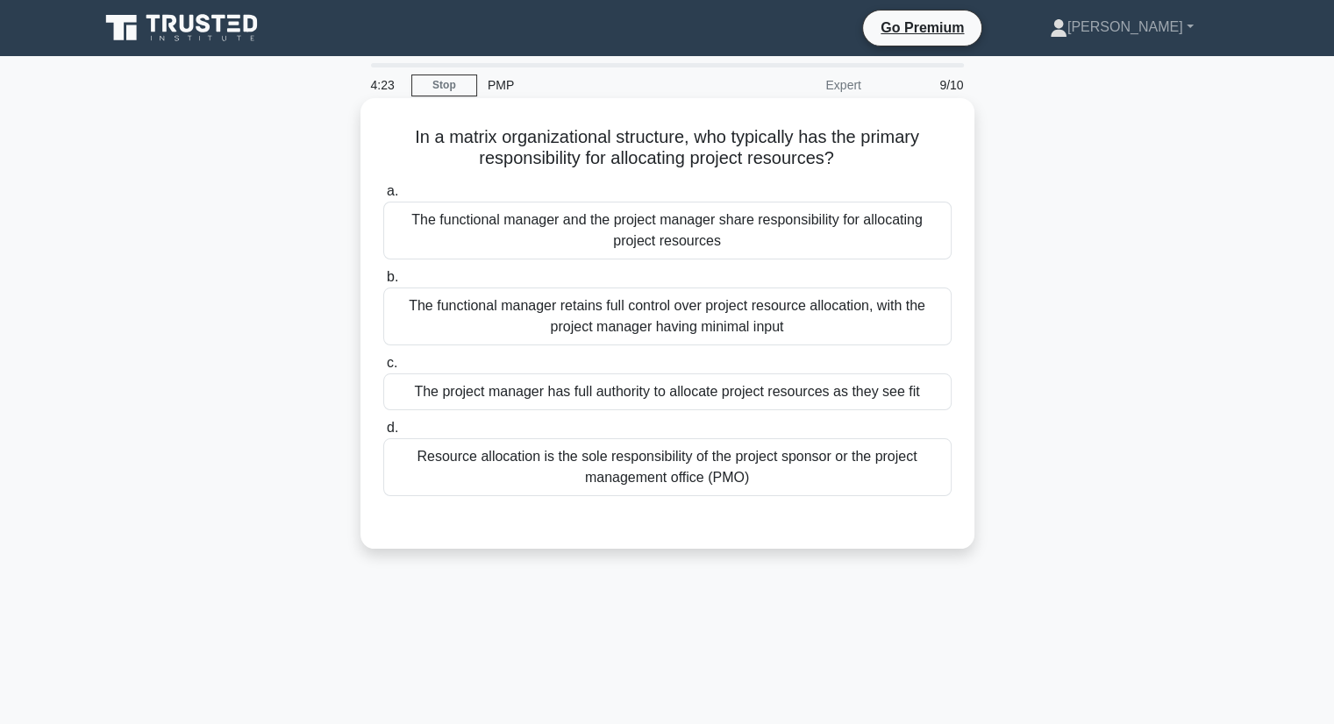
click at [581, 229] on div "The functional manager and the project manager share responsibility for allocat…" at bounding box center [667, 231] width 568 height 58
click at [383, 197] on input "a. The functional manager and the project manager share responsibility for allo…" at bounding box center [383, 191] width 0 height 11
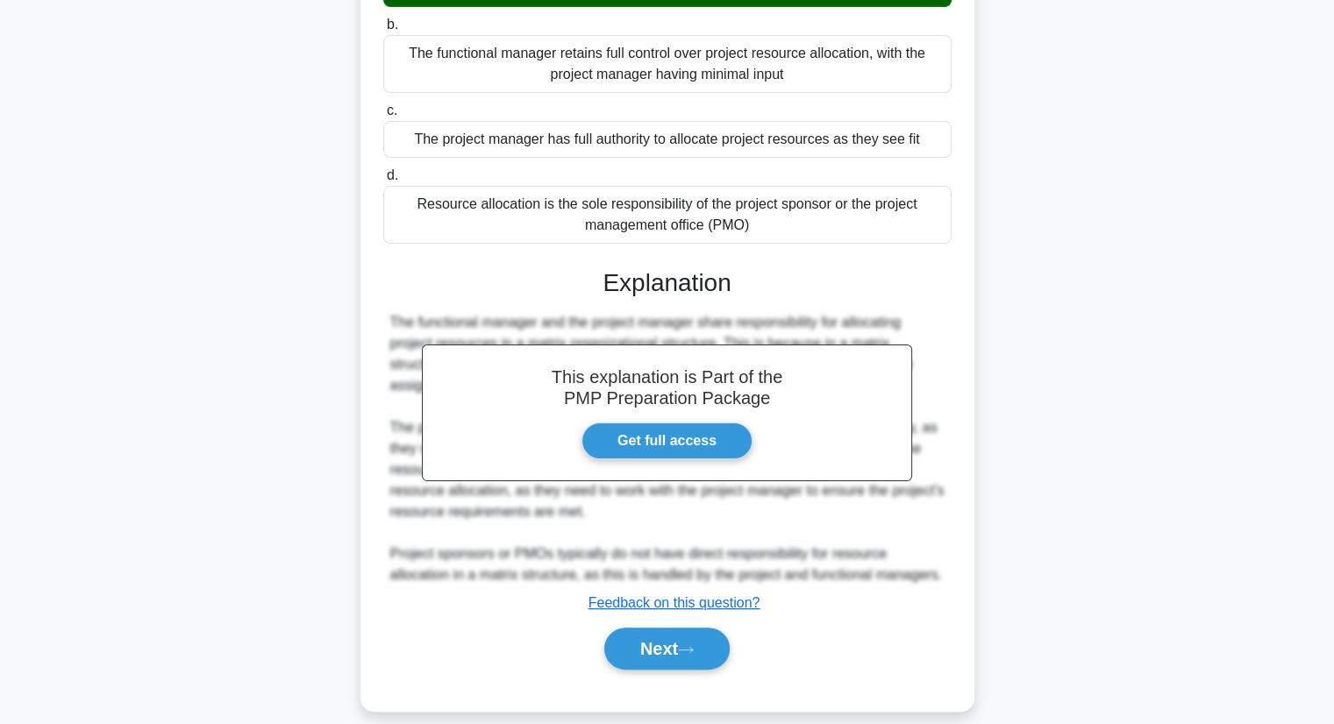
scroll to position [272, 0]
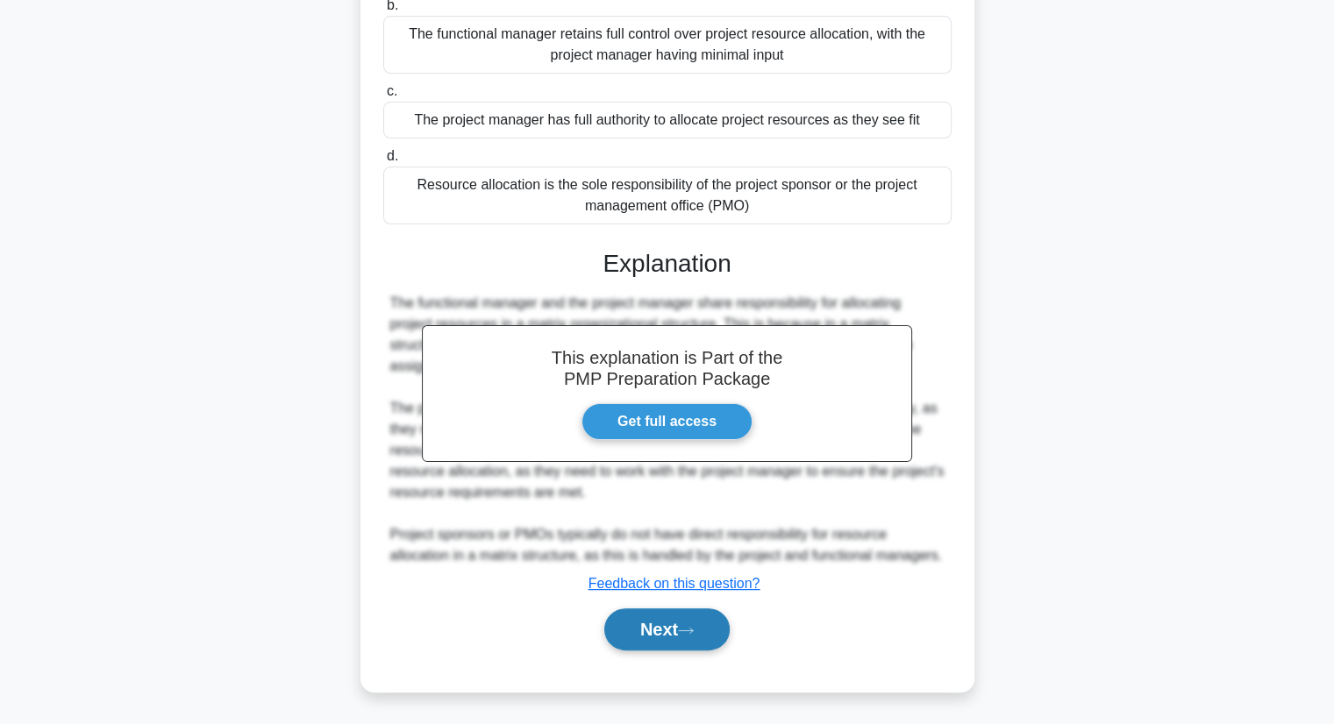
click at [659, 640] on button "Next" at bounding box center [666, 630] width 125 height 42
click at [682, 641] on button "Next" at bounding box center [666, 630] width 125 height 42
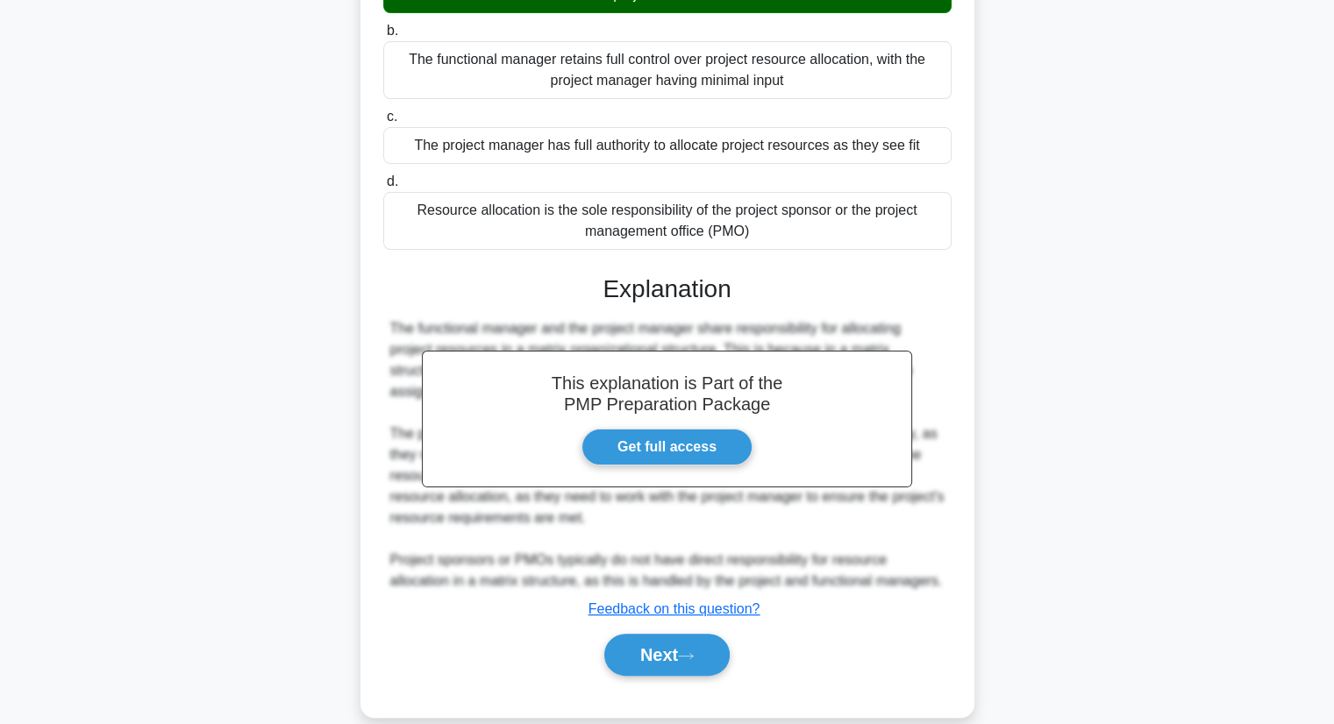
scroll to position [246, 0]
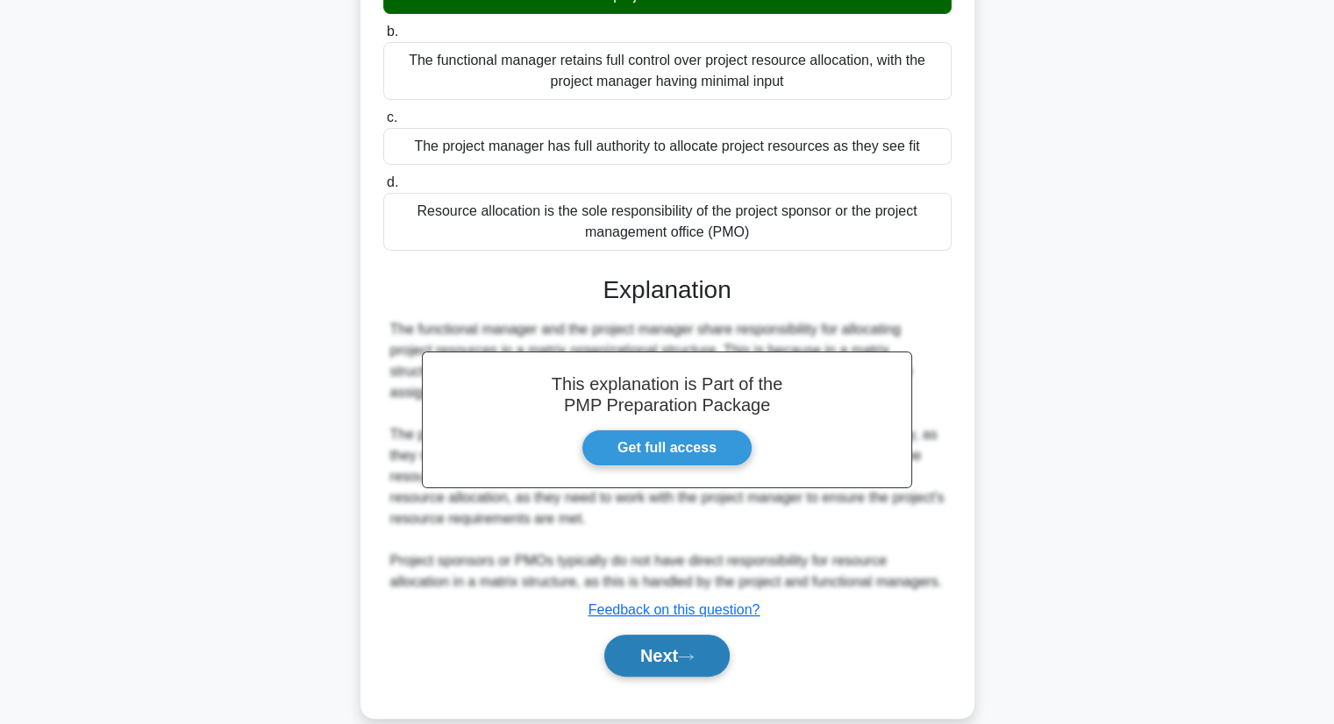
click at [708, 657] on button "Next" at bounding box center [666, 656] width 125 height 42
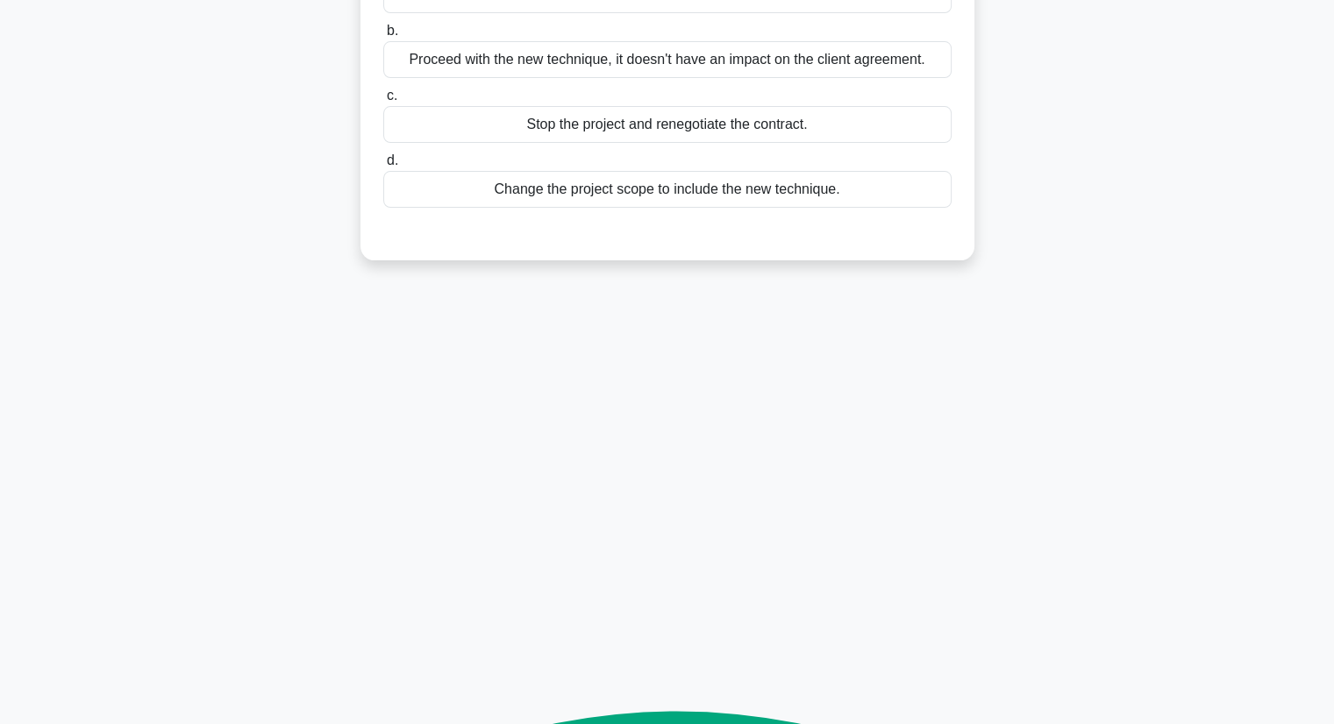
scroll to position [224, 0]
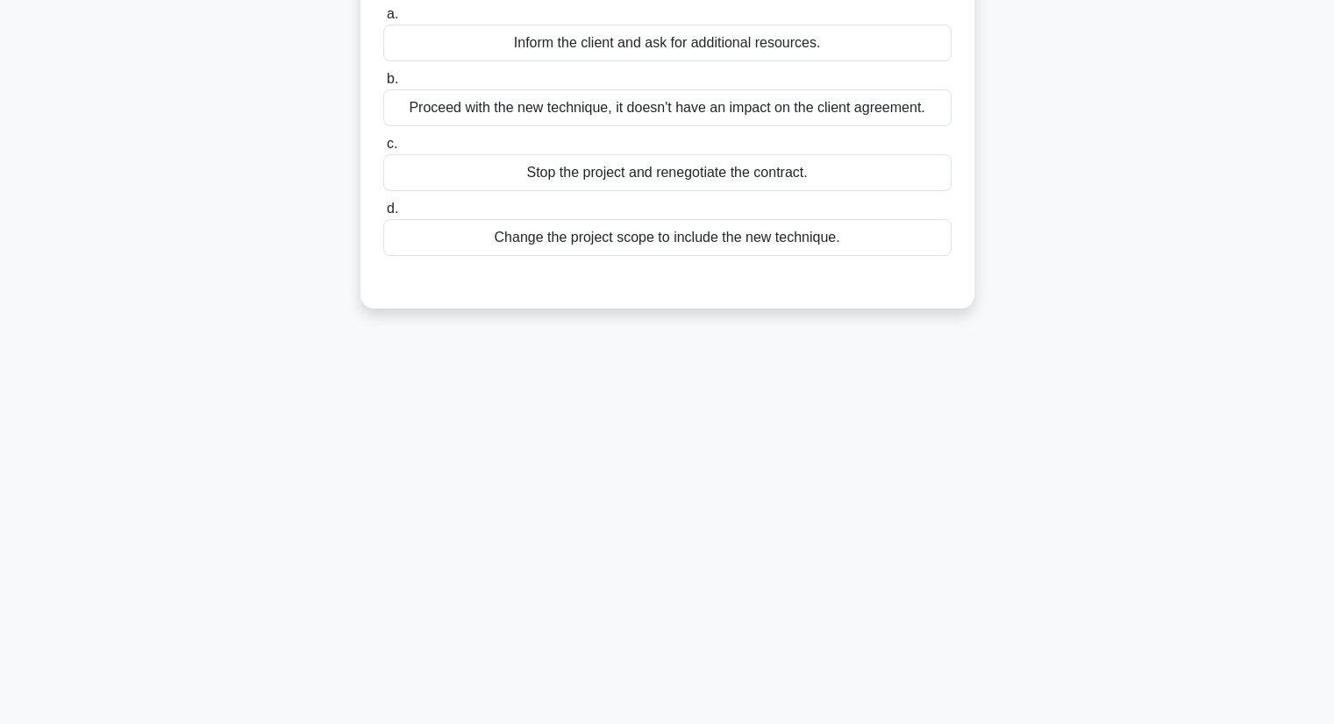
click at [667, 630] on div "4:06 Stop PMP Expert 10/10 Your team working on a Fixed-Price contract project …" at bounding box center [668, 278] width 1158 height 877
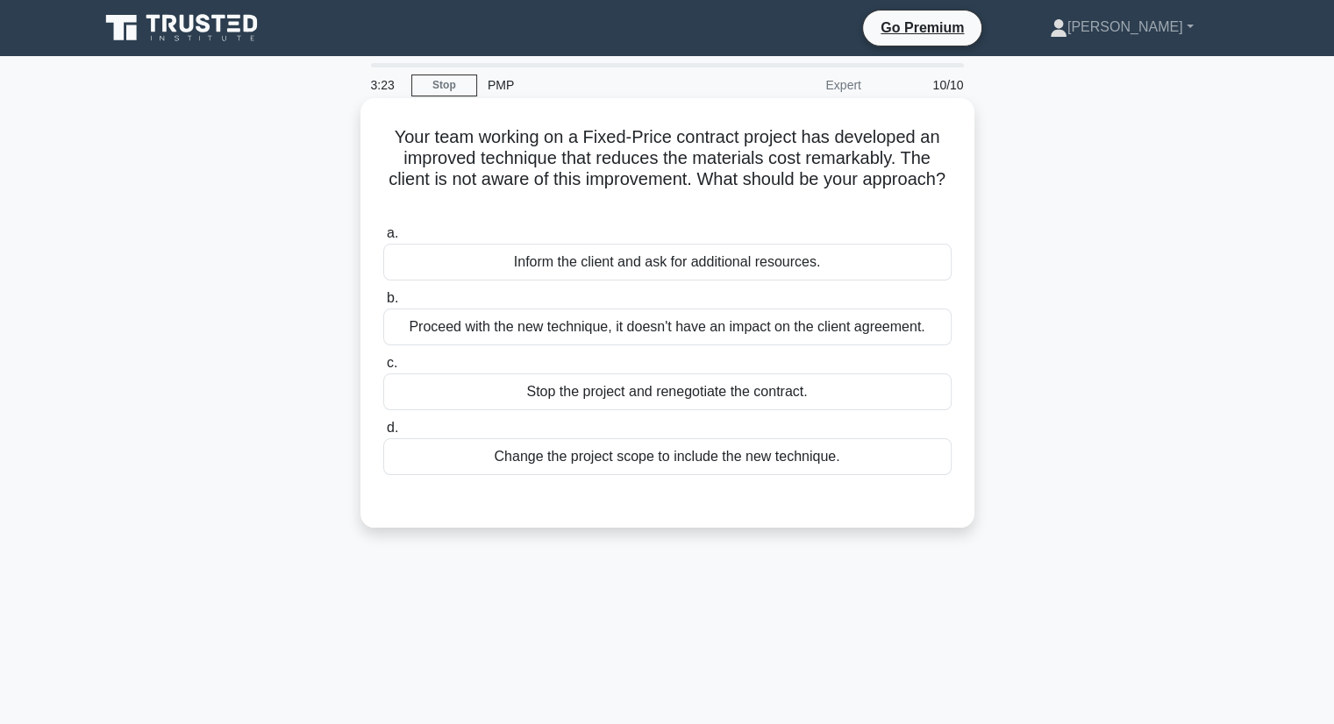
click at [660, 399] on div "Stop the project and renegotiate the contract." at bounding box center [667, 392] width 568 height 37
click at [383, 369] on input "c. Stop the project and renegotiate the contract." at bounding box center [383, 363] width 0 height 11
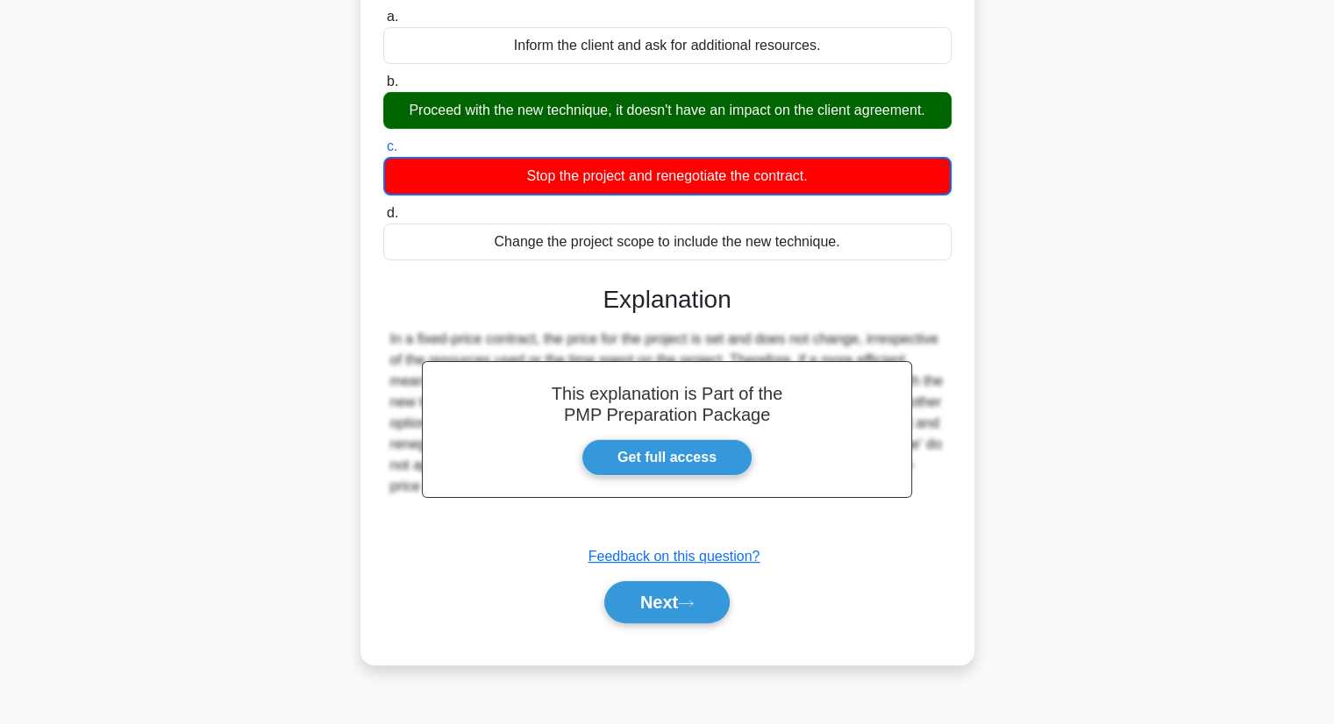
scroll to position [217, 0]
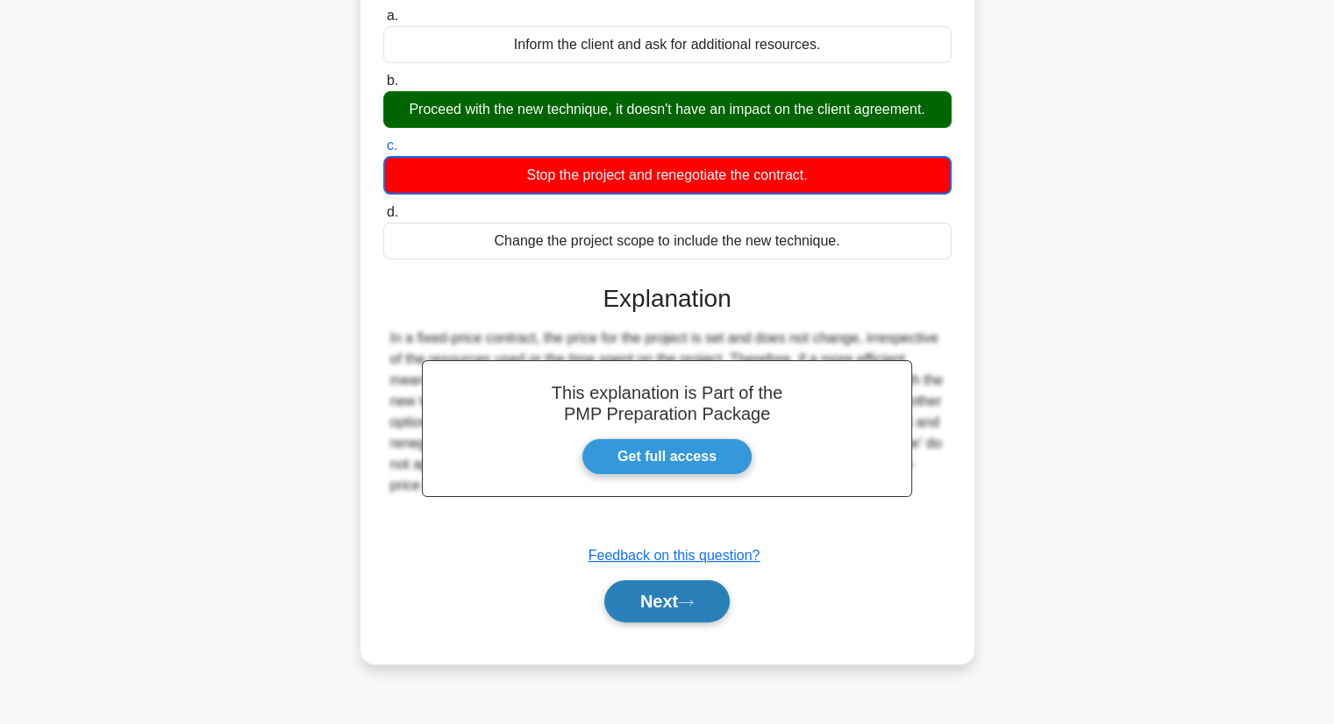
click at [660, 604] on button "Next" at bounding box center [666, 602] width 125 height 42
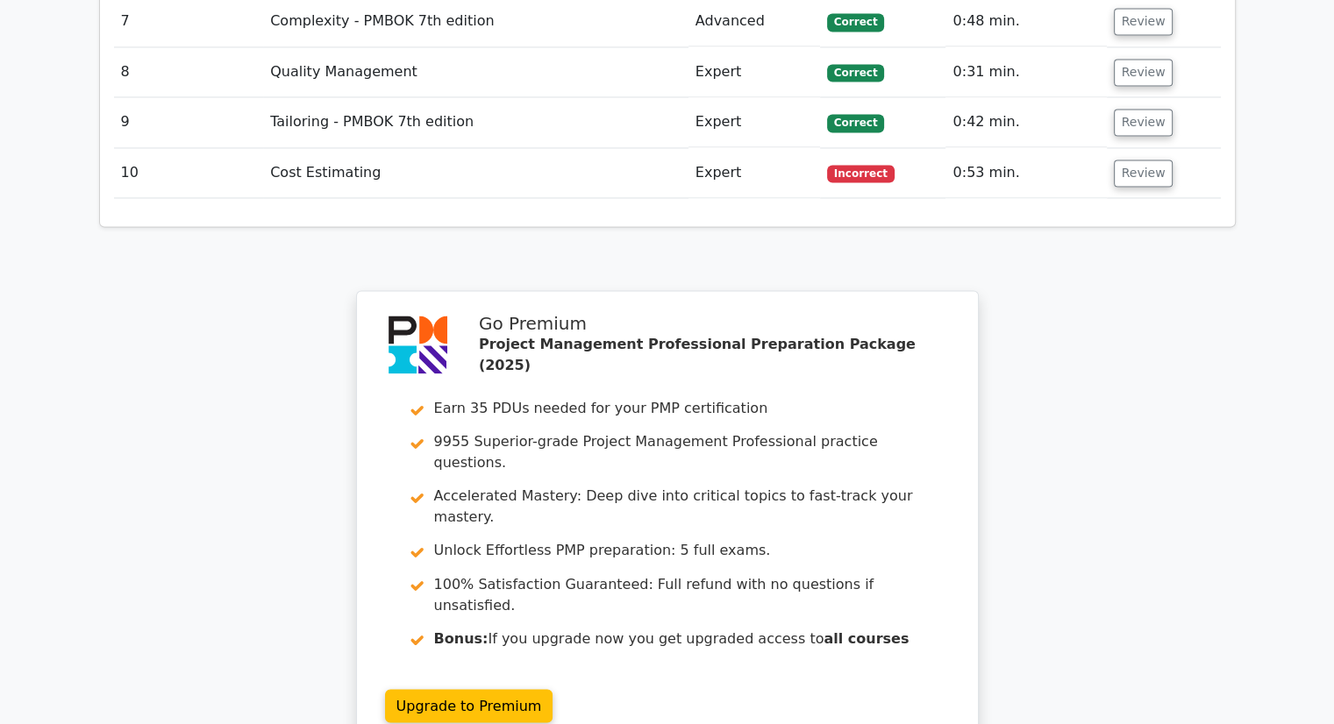
scroll to position [2927, 0]
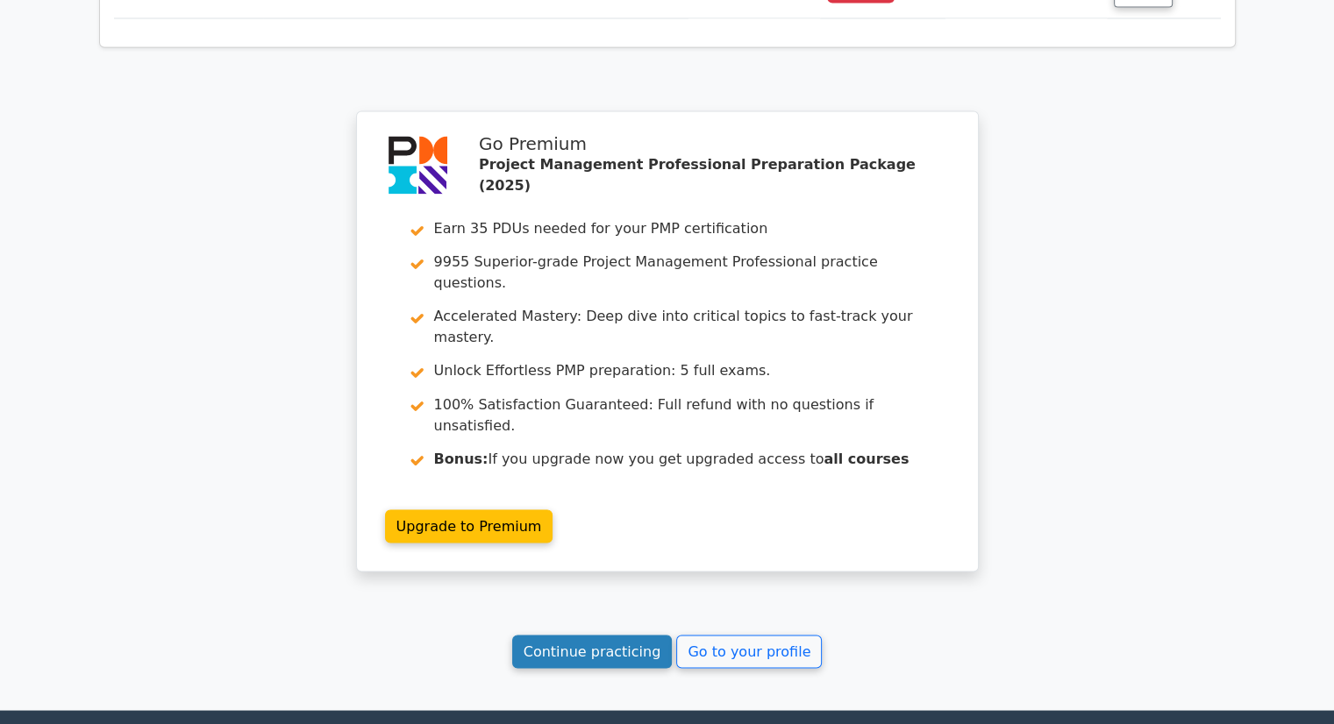
click at [575, 635] on link "Continue practicing" at bounding box center [592, 651] width 160 height 33
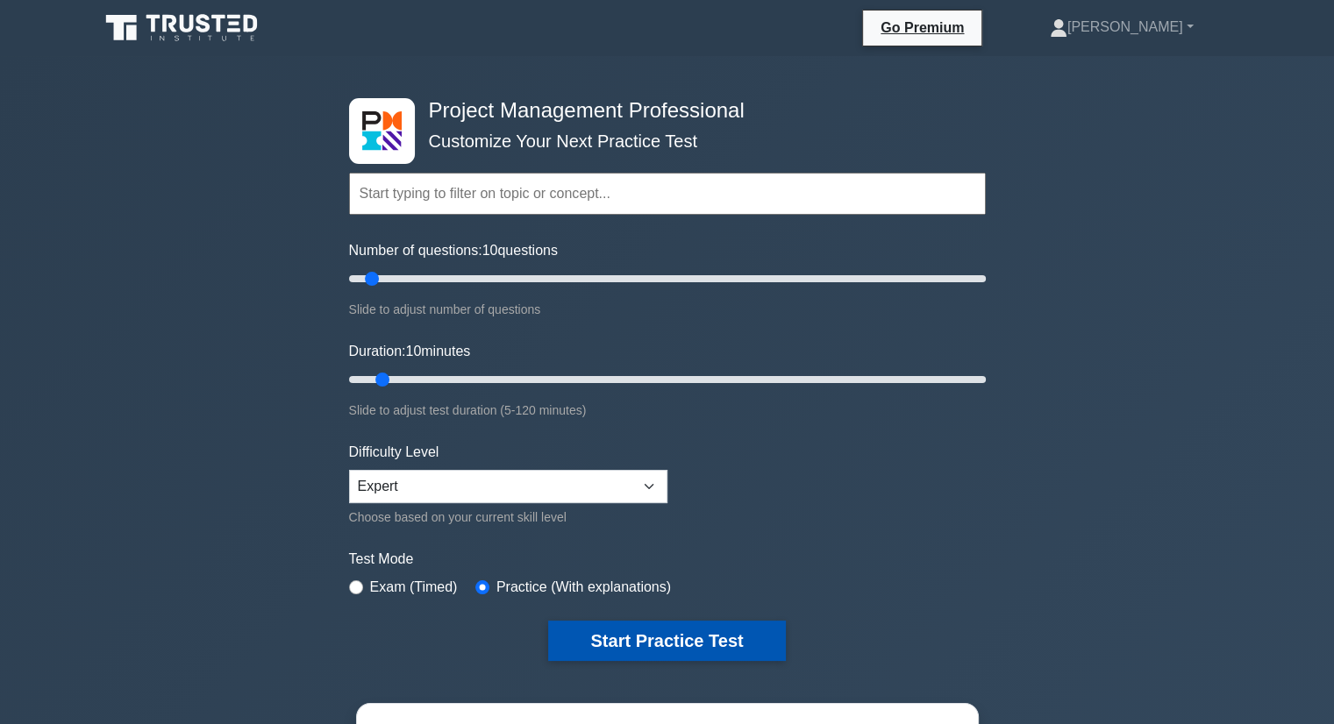
click at [709, 630] on button "Start Practice Test" at bounding box center [666, 641] width 237 height 40
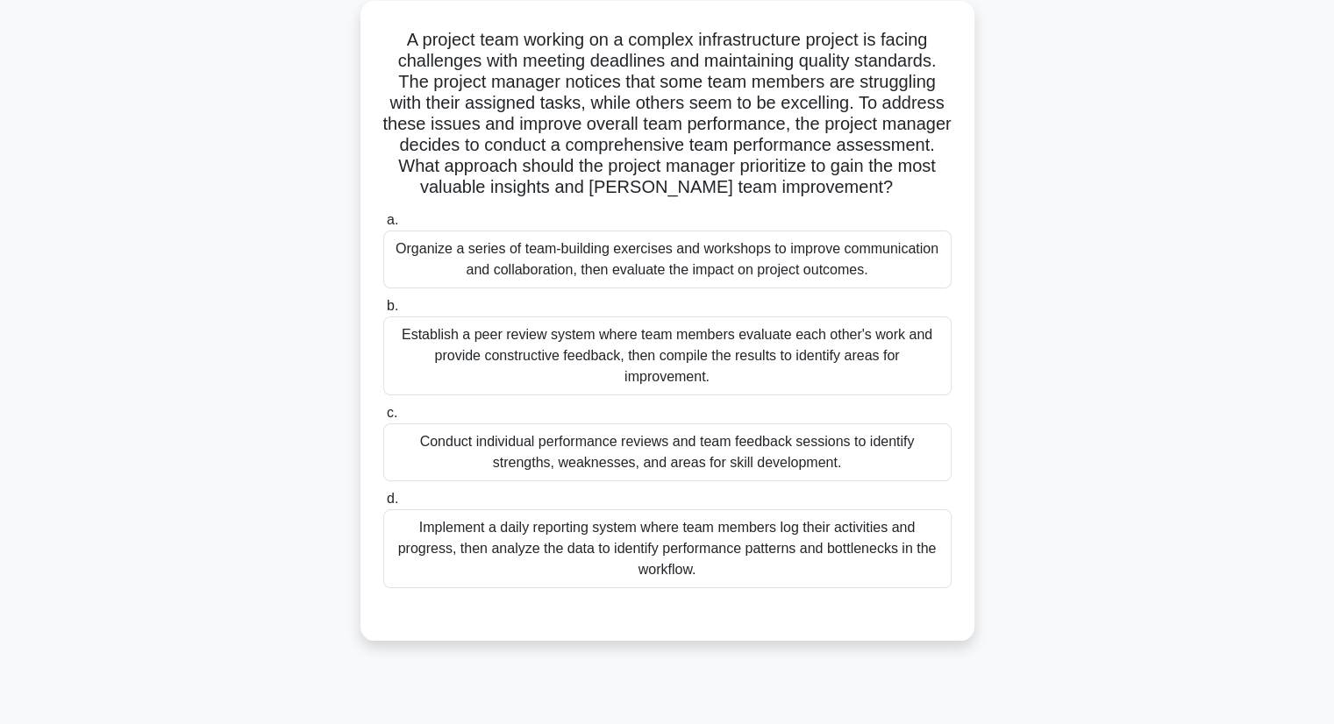
scroll to position [103, 0]
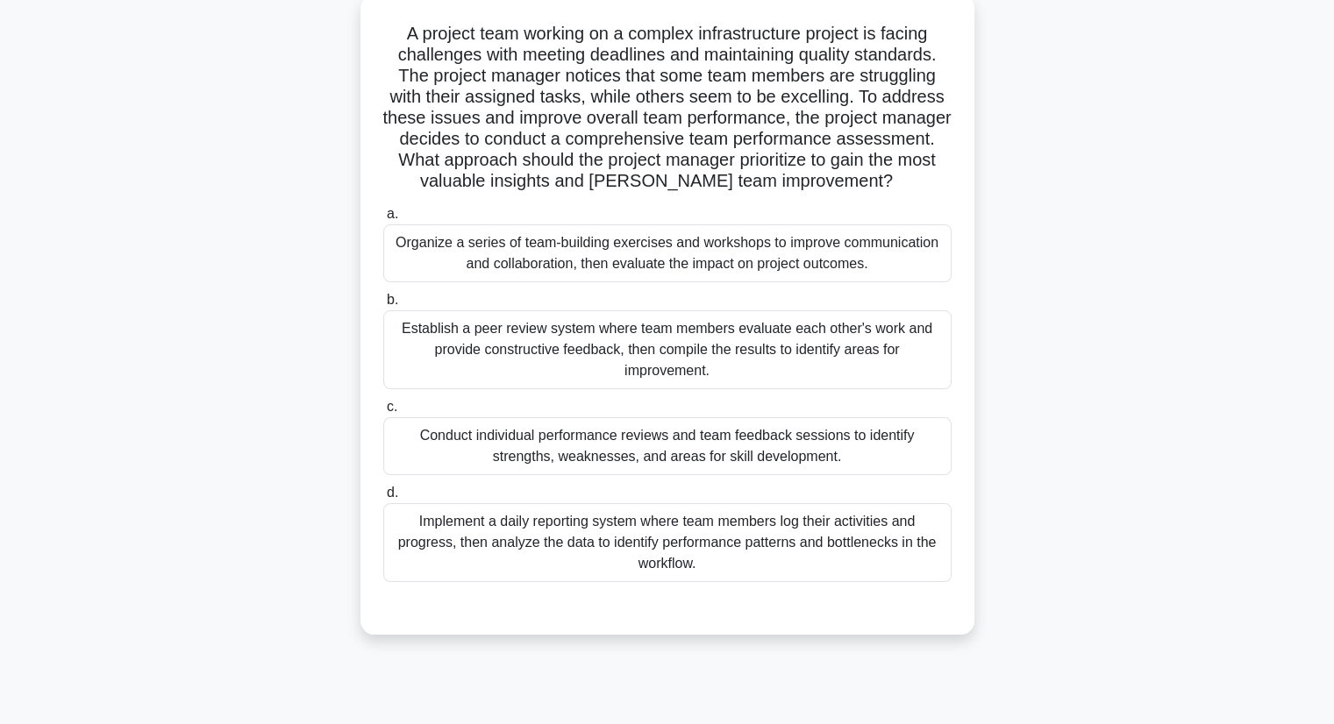
click at [467, 343] on div "Establish a peer review system where team members evaluate each other's work an…" at bounding box center [667, 349] width 568 height 79
click at [383, 306] on input "b. Establish a peer review system where team members evaluate each other's work…" at bounding box center [383, 300] width 0 height 11
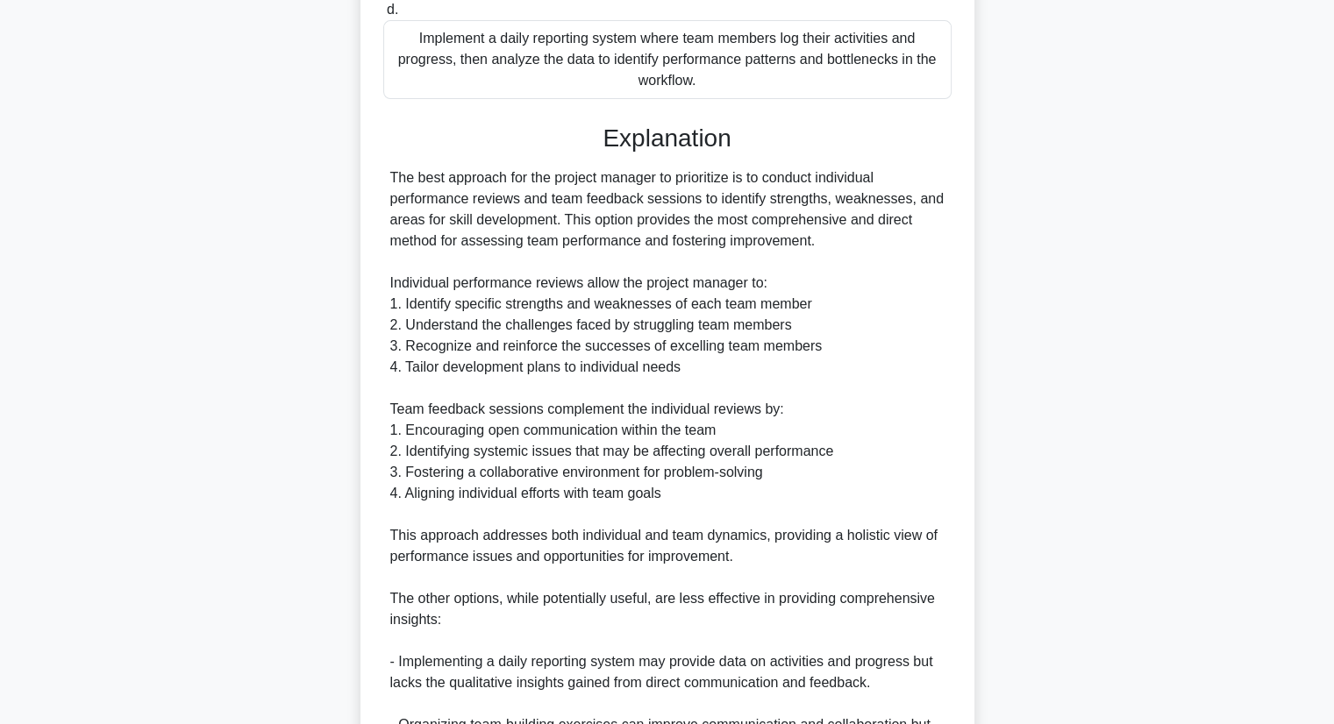
scroll to position [947, 0]
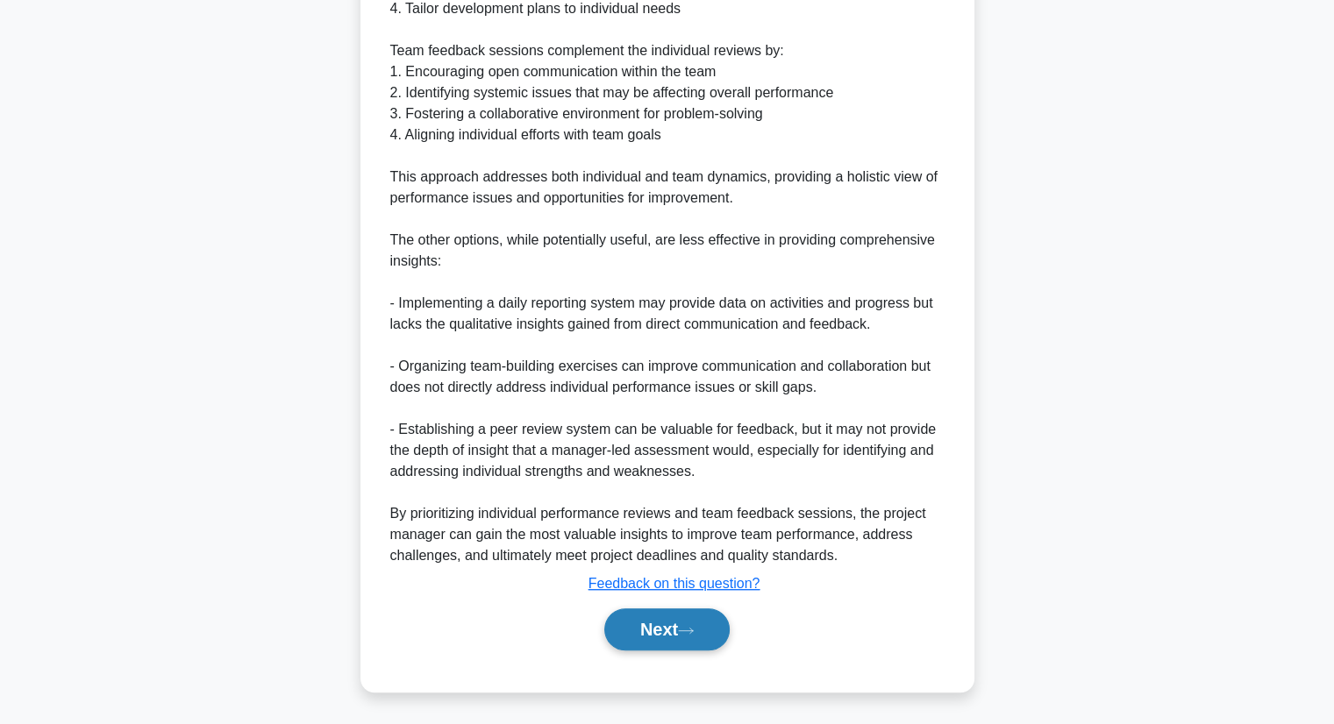
click at [652, 625] on button "Next" at bounding box center [666, 630] width 125 height 42
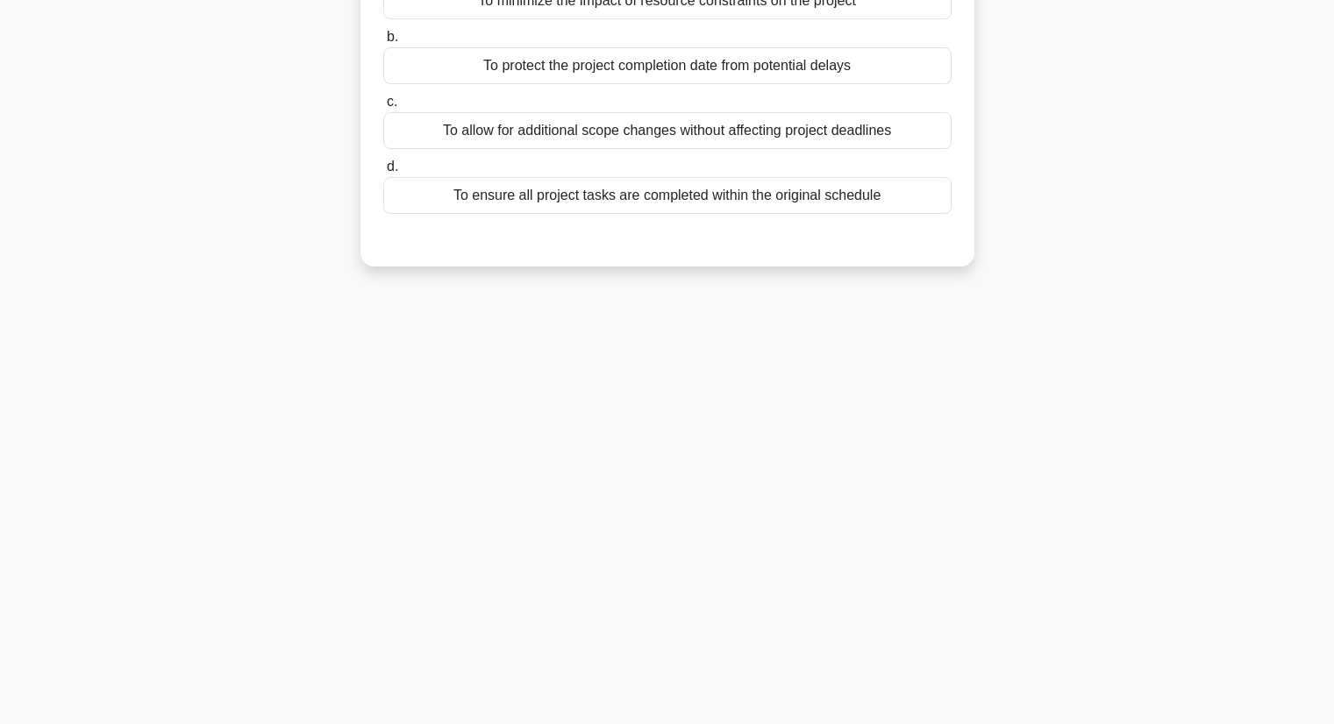
scroll to position [0, 0]
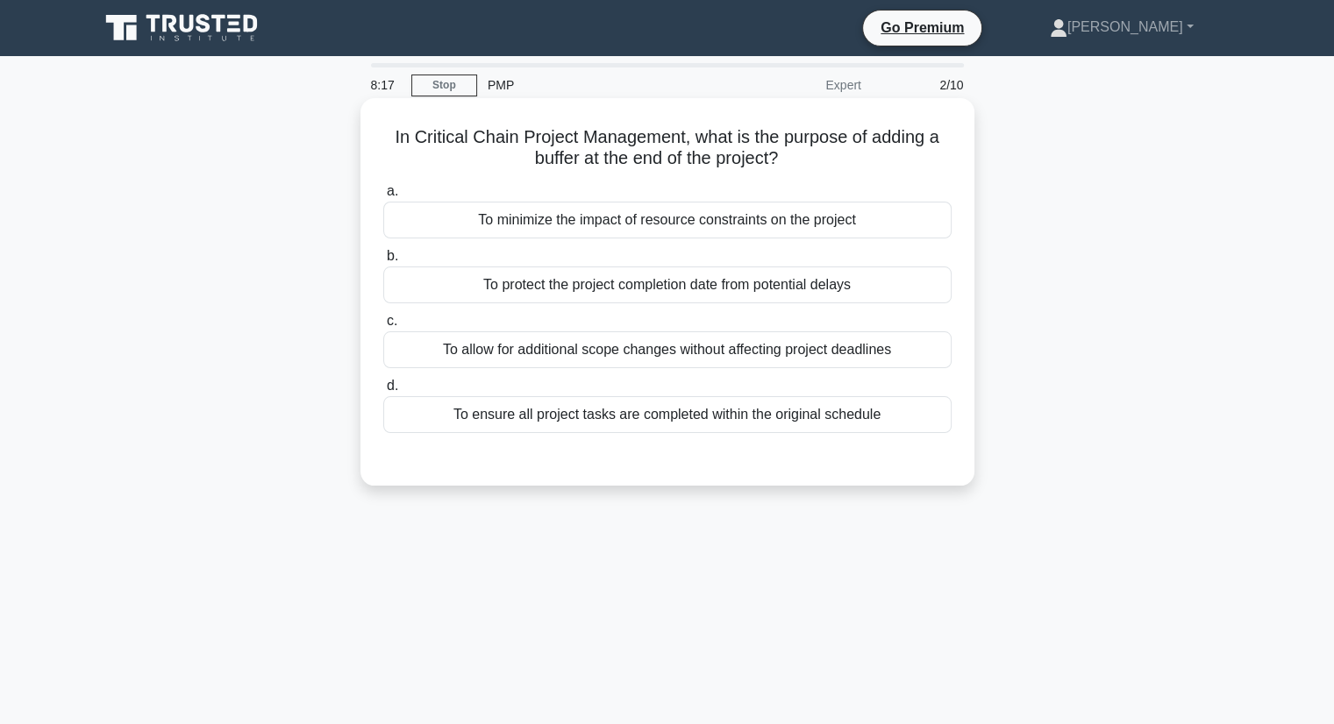
click at [669, 288] on div "To protect the project completion date from potential delays" at bounding box center [667, 285] width 568 height 37
click at [383, 262] on input "b. To protect the project completion date from potential delays" at bounding box center [383, 256] width 0 height 11
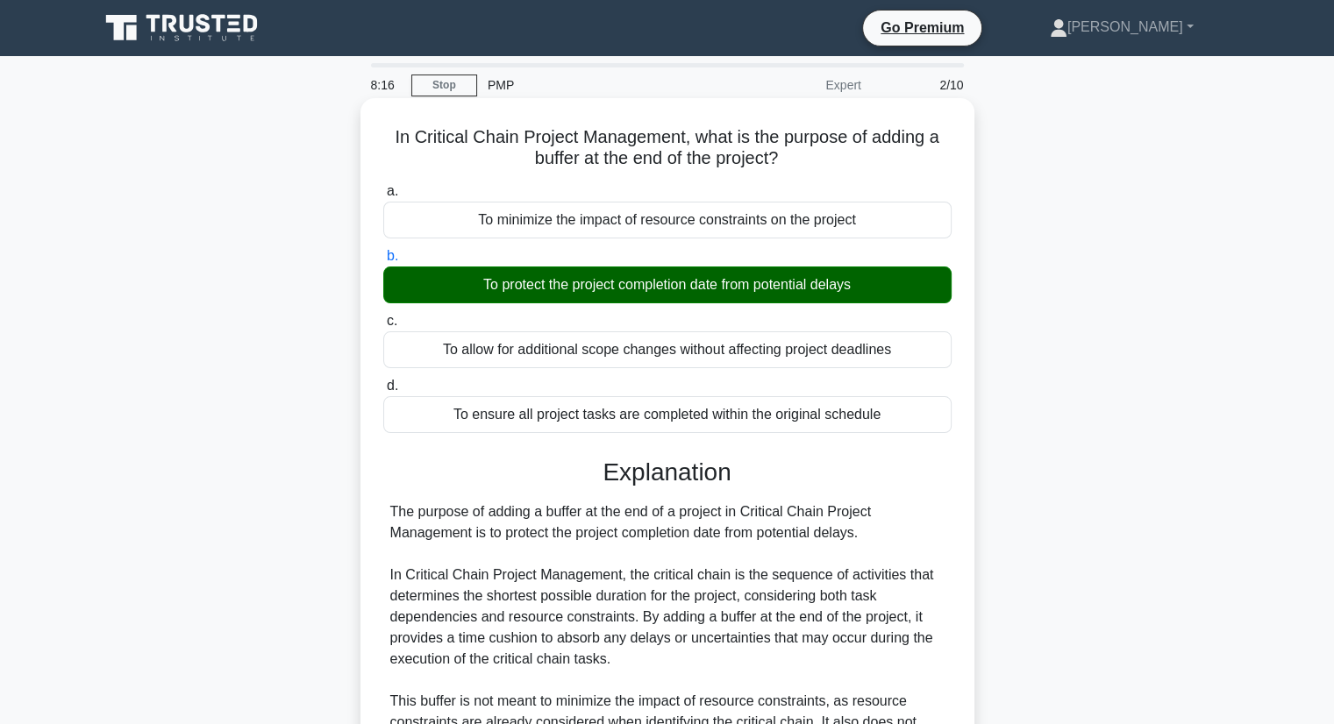
scroll to position [293, 0]
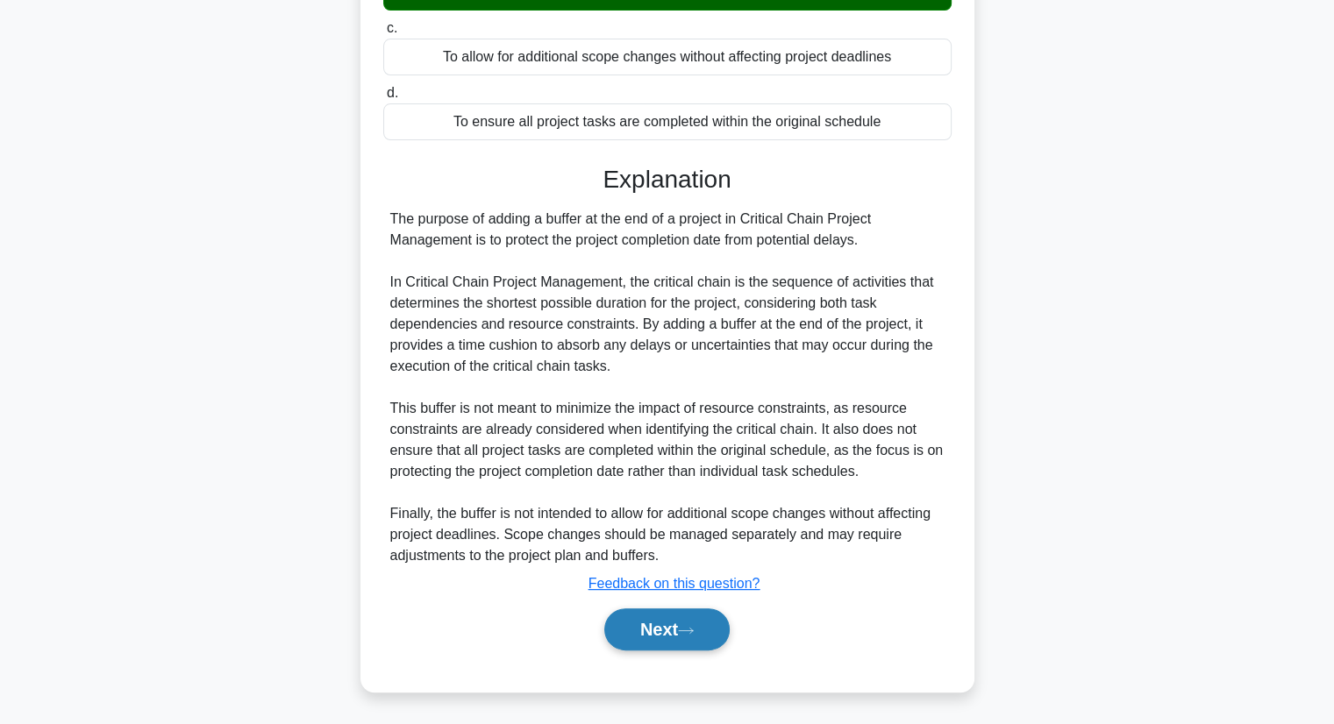
click at [654, 631] on button "Next" at bounding box center [666, 630] width 125 height 42
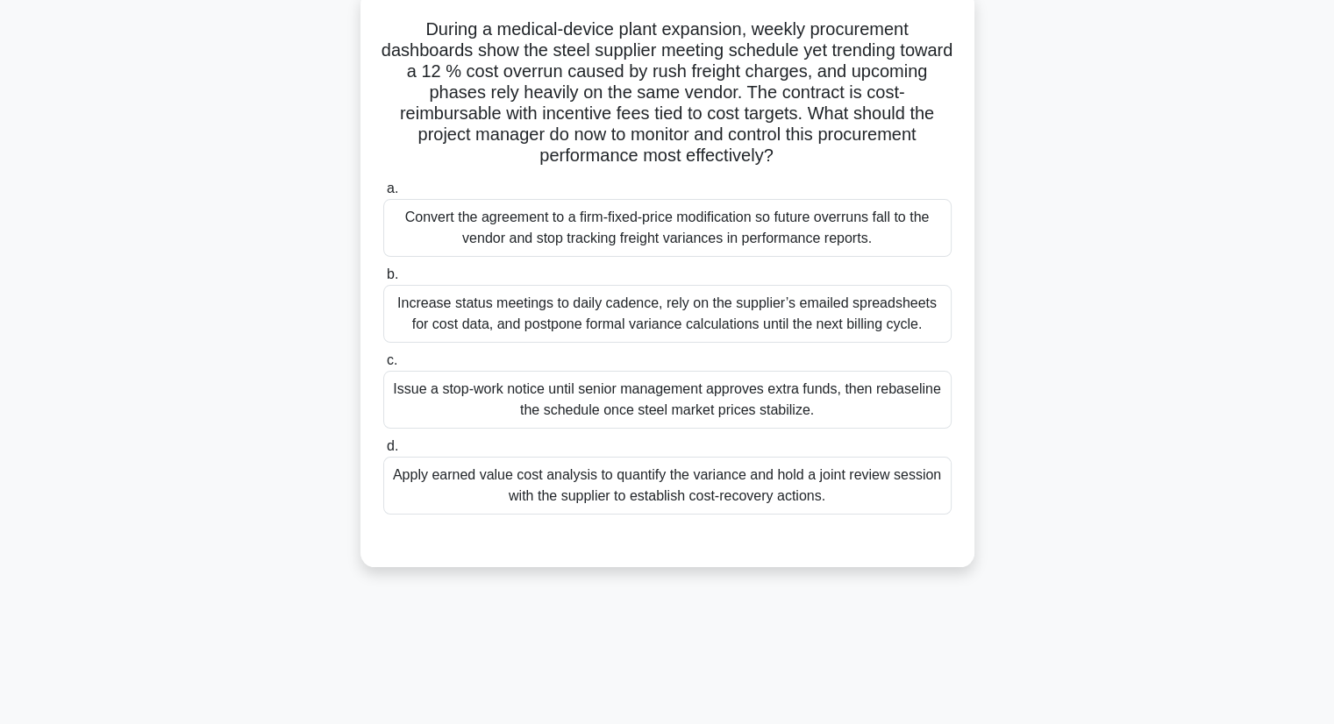
scroll to position [129, 0]
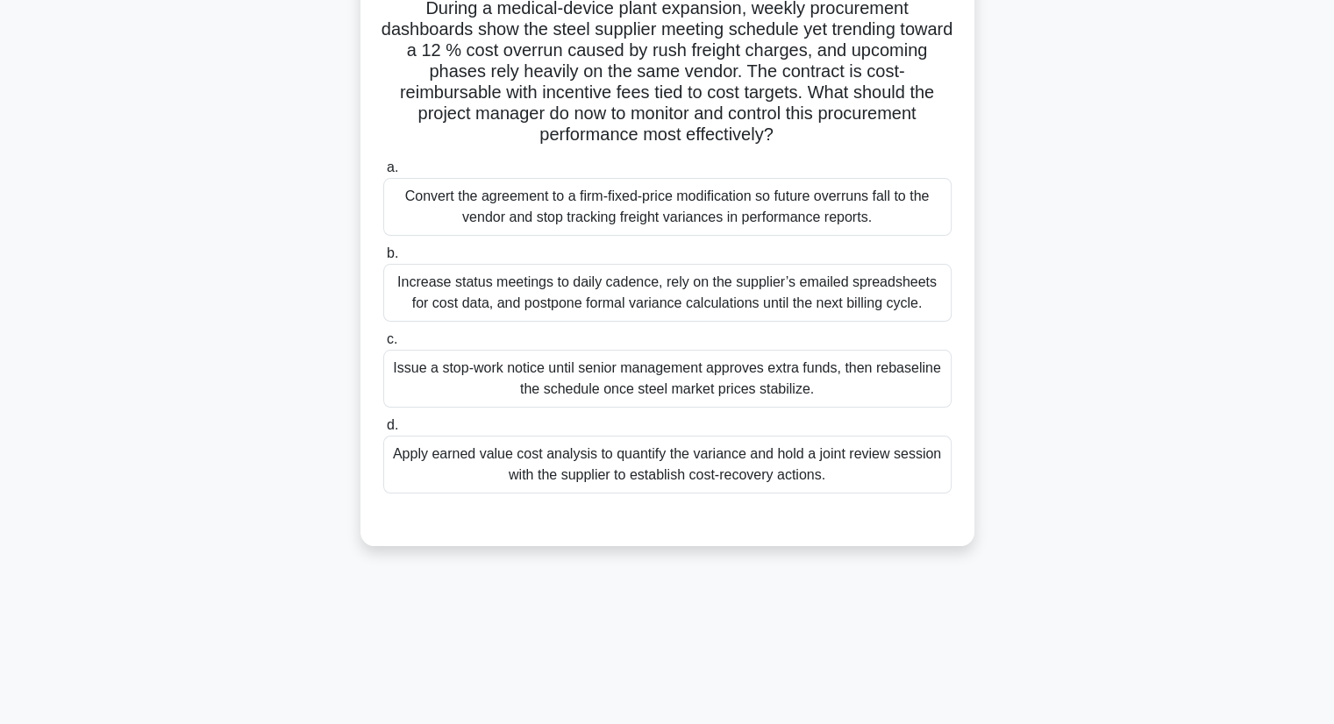
click at [596, 456] on div "Apply earned value cost analysis to quantify the variance and hold a joint revi…" at bounding box center [667, 465] width 568 height 58
click at [383, 431] on input "d. Apply earned value cost analysis to quantify the variance and hold a joint r…" at bounding box center [383, 425] width 0 height 11
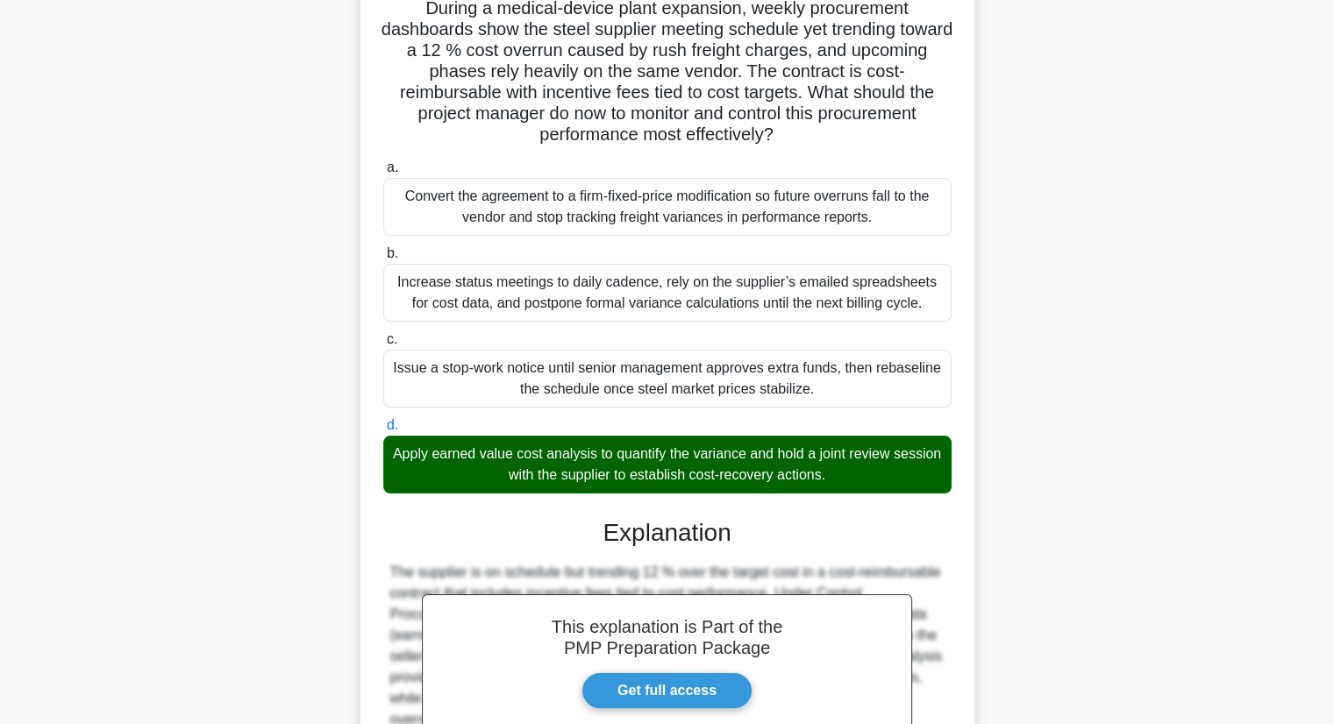
scroll to position [524, 0]
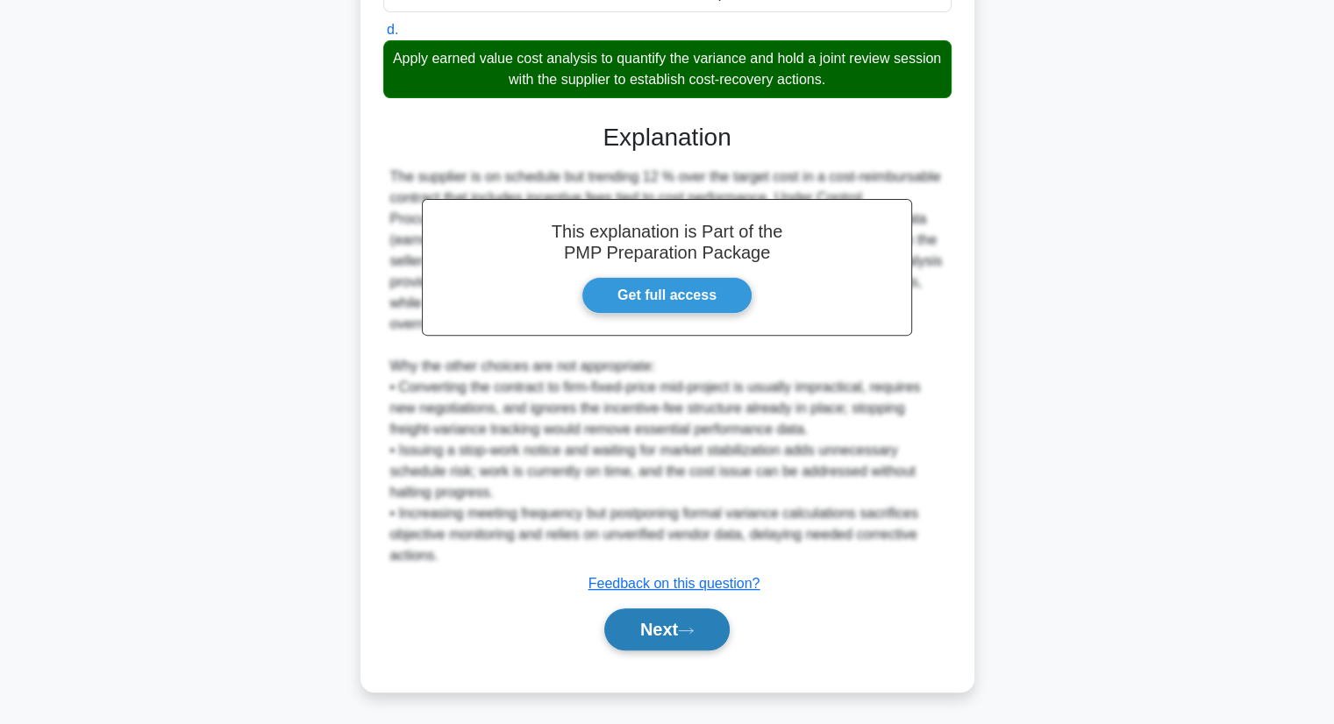
click at [637, 630] on button "Next" at bounding box center [666, 630] width 125 height 42
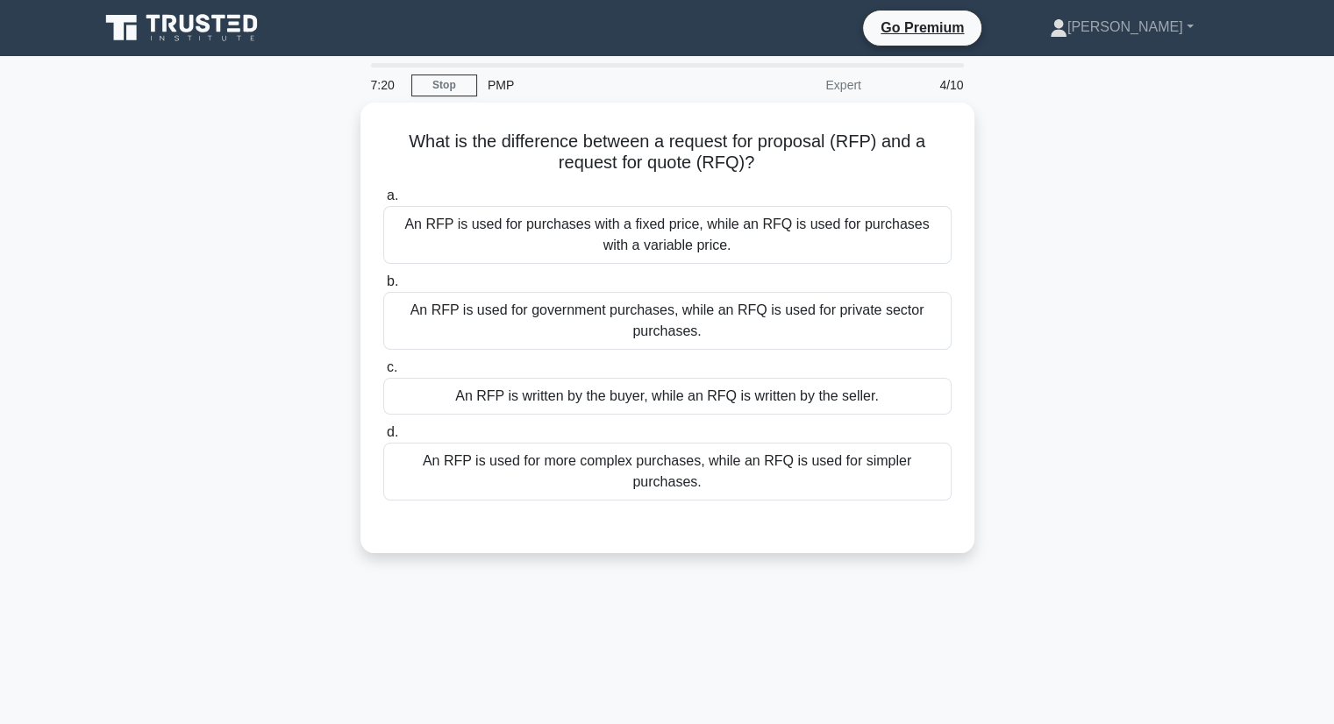
scroll to position [0, 0]
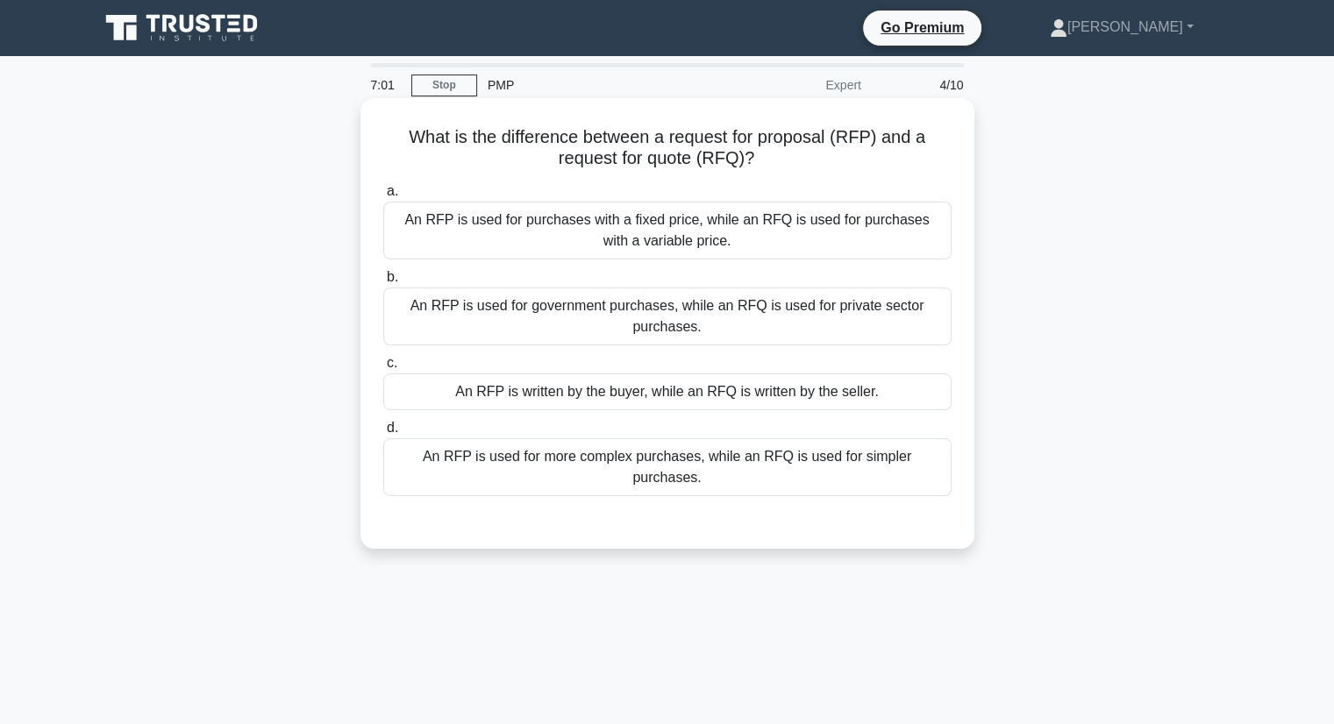
click at [780, 404] on div "An RFP is written by the buyer, while an RFQ is written by the seller." at bounding box center [667, 392] width 568 height 37
click at [383, 369] on input "c. An RFP is written by the buyer, while an RFQ is written by the seller." at bounding box center [383, 363] width 0 height 11
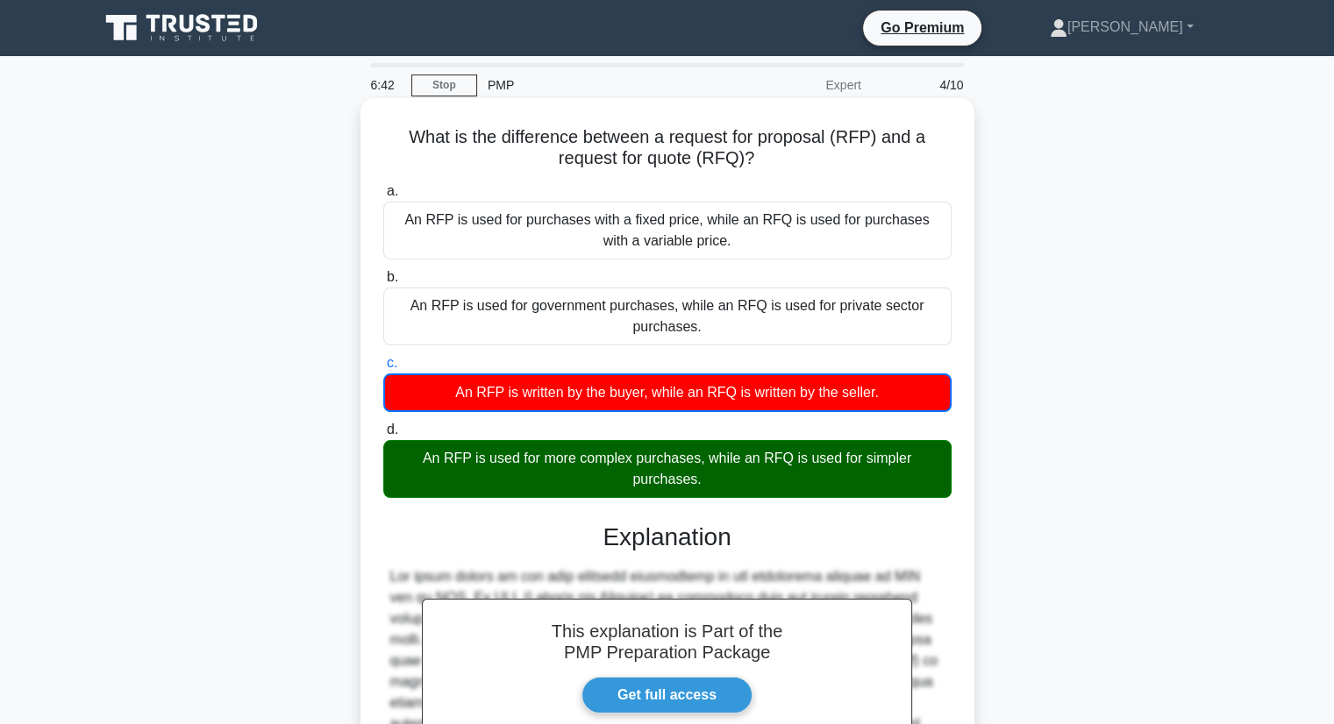
scroll to position [4, 0]
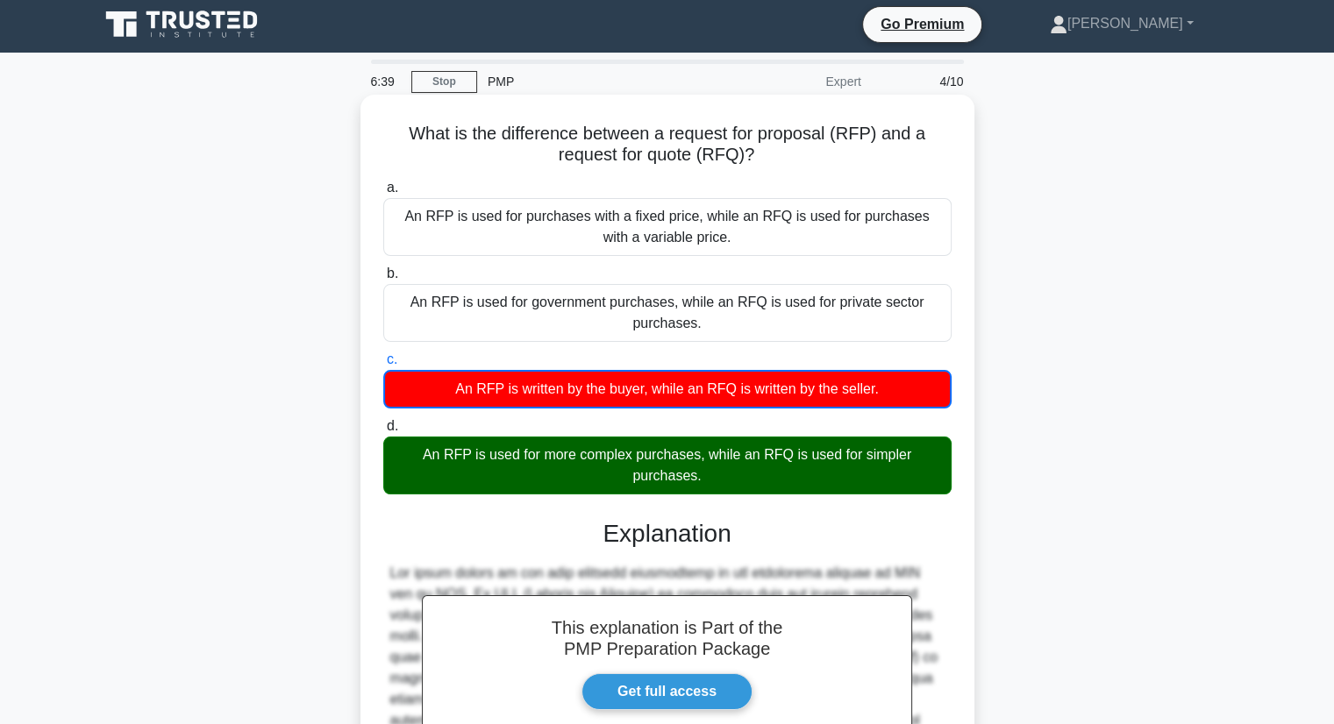
drag, startPoint x: 406, startPoint y: 132, endPoint x: 768, endPoint y: 160, distance: 363.3
type textarea "What is the difference between a request for proposal (RFP) and a request for q…"
click at [768, 160] on h5 "What is the difference between a request for proposal (RFP) and a request for q…" at bounding box center [667, 145] width 572 height 44
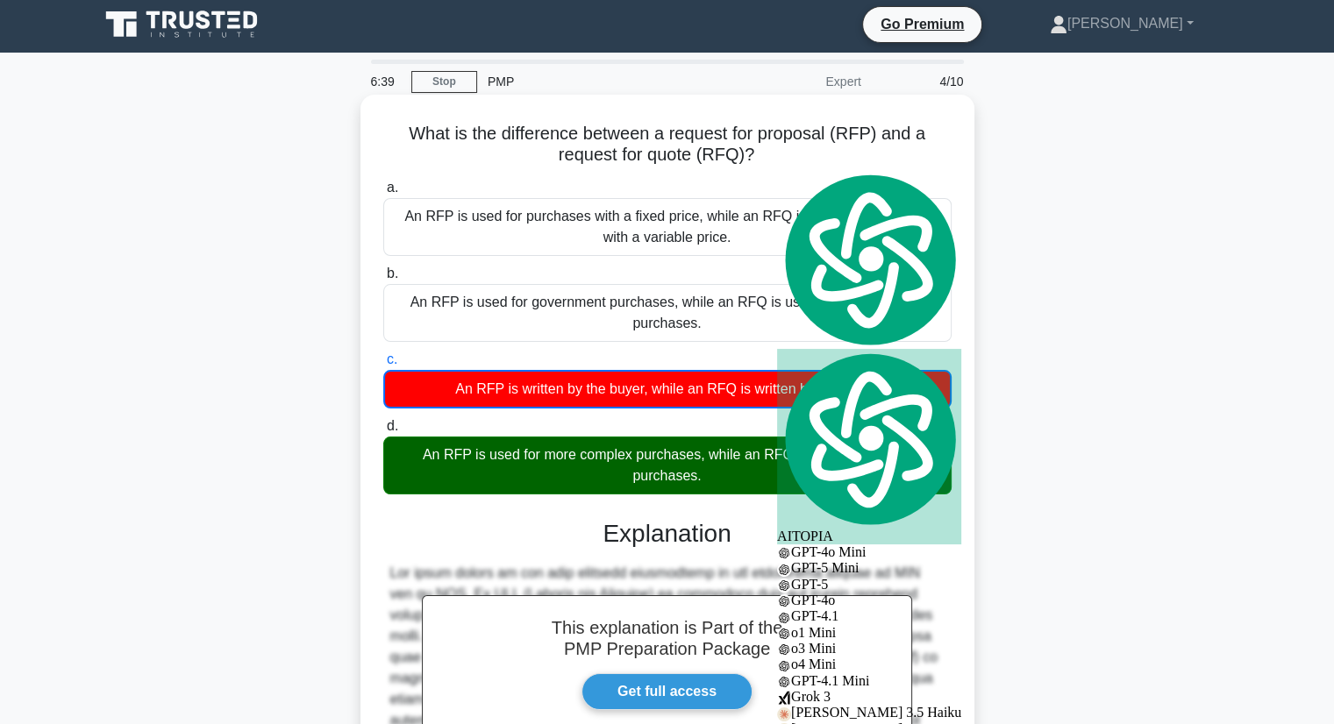
copy h5 "What is the difference between a request for proposal (RFP) and a request for q…"
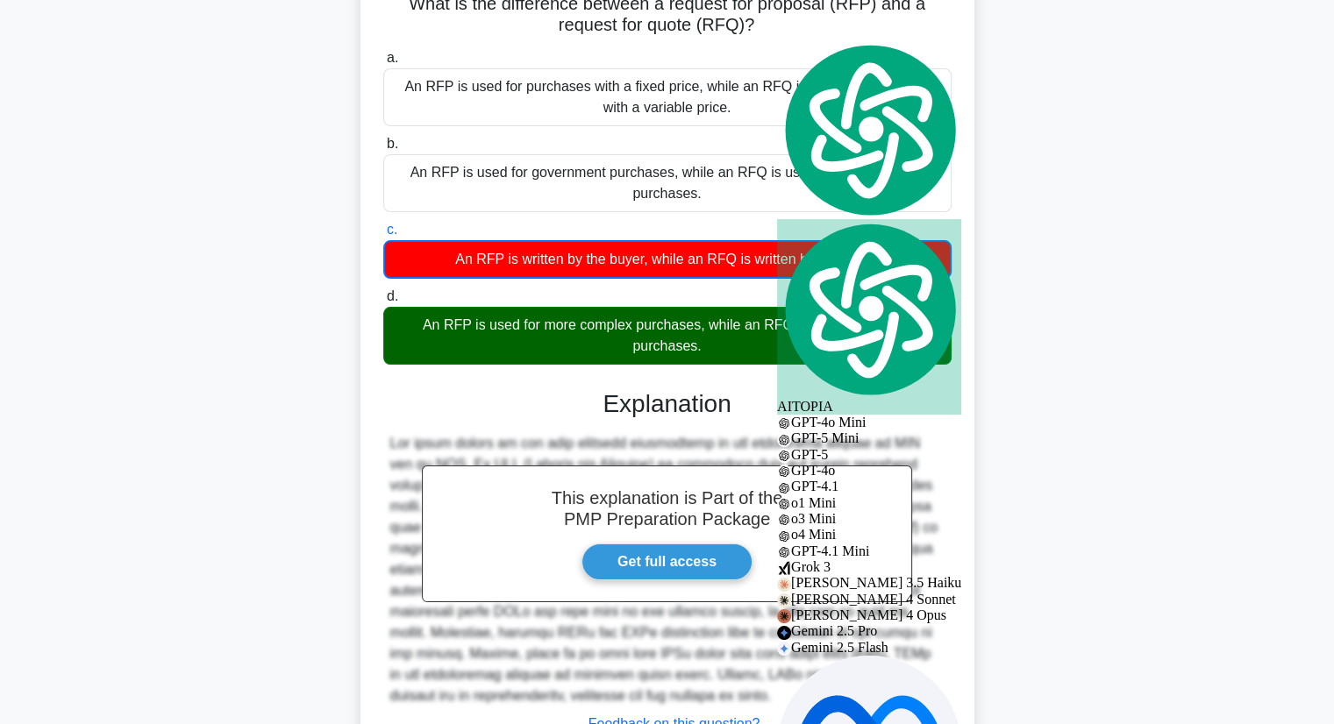
scroll to position [274, 0]
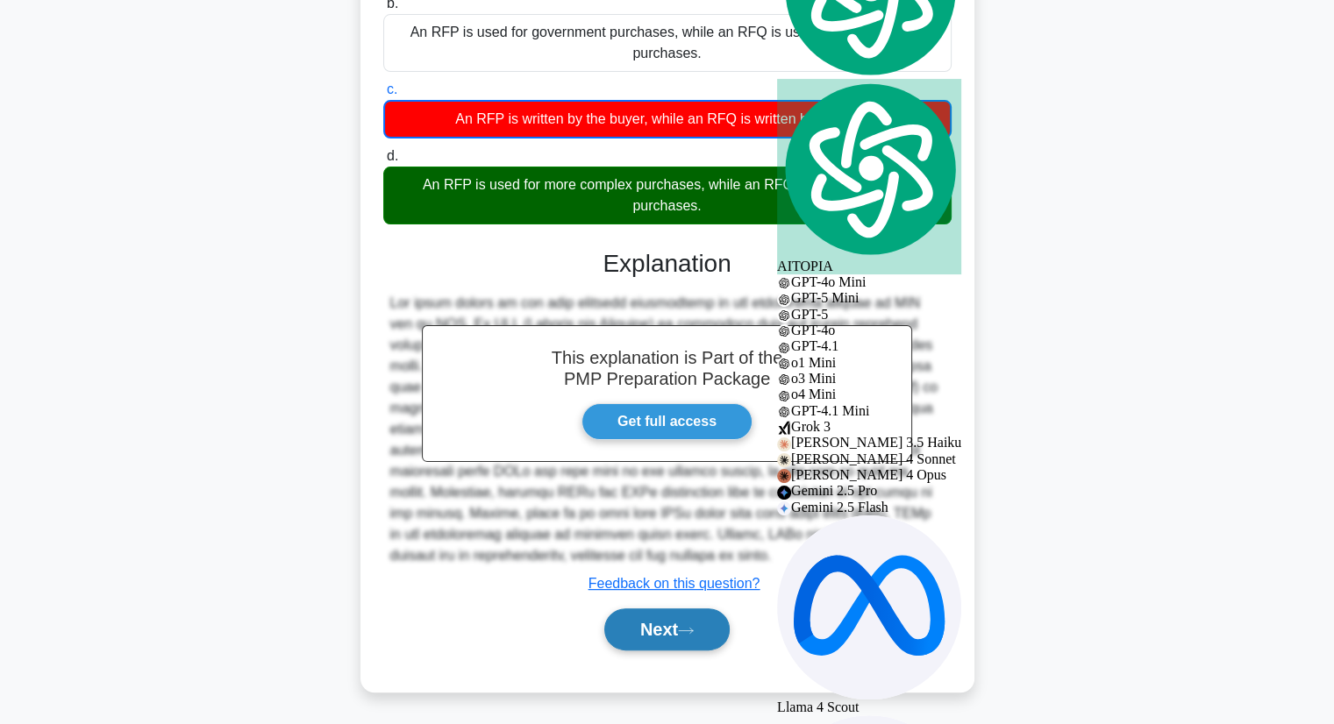
click at [660, 620] on button "Next" at bounding box center [666, 630] width 125 height 42
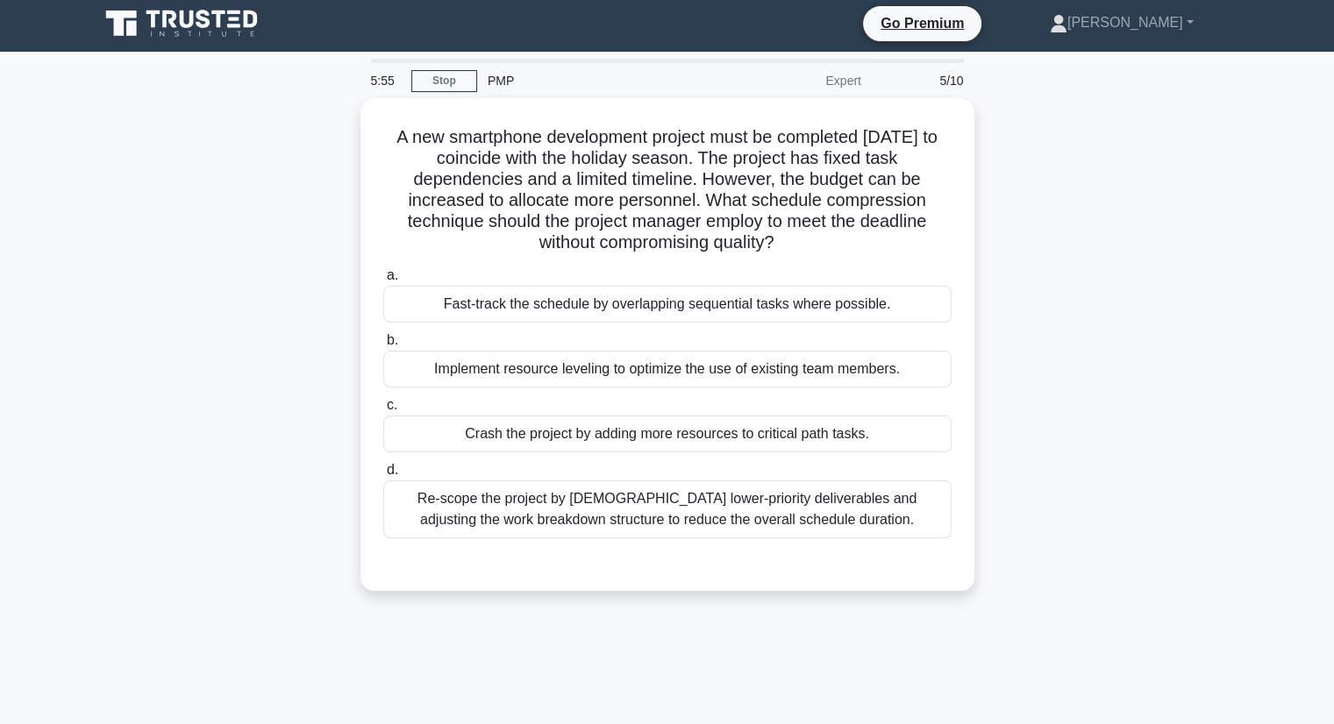
scroll to position [0, 0]
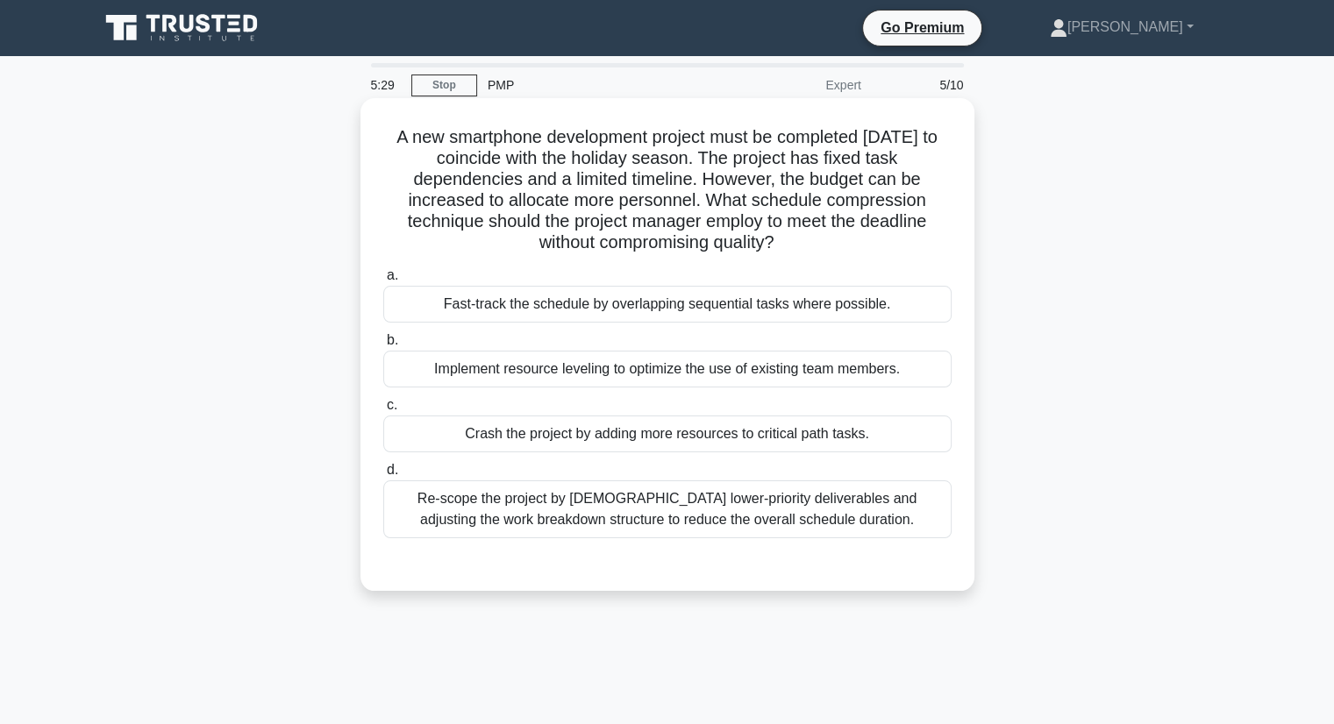
click at [596, 437] on div "Crash the project by adding more resources to critical path tasks." at bounding box center [667, 434] width 568 height 37
click at [383, 411] on input "c. Crash the project by adding more resources to critical path tasks." at bounding box center [383, 405] width 0 height 11
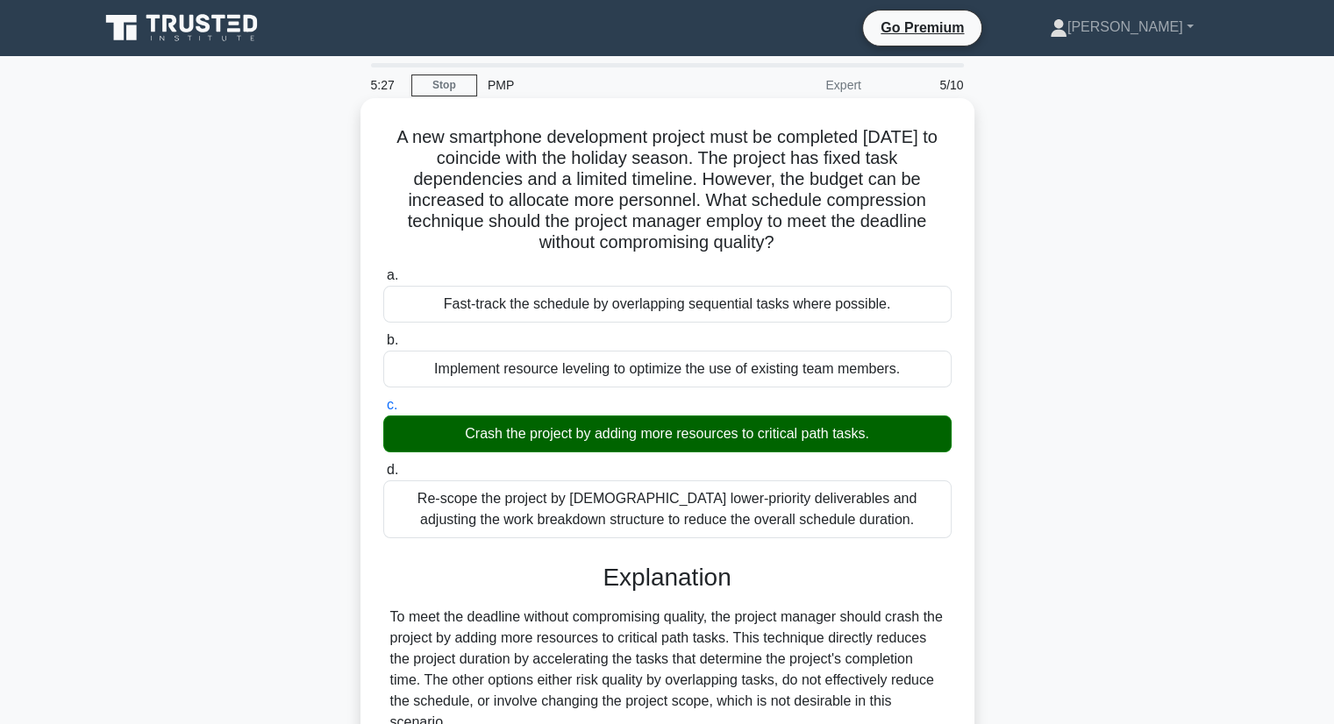
scroll to position [224, 0]
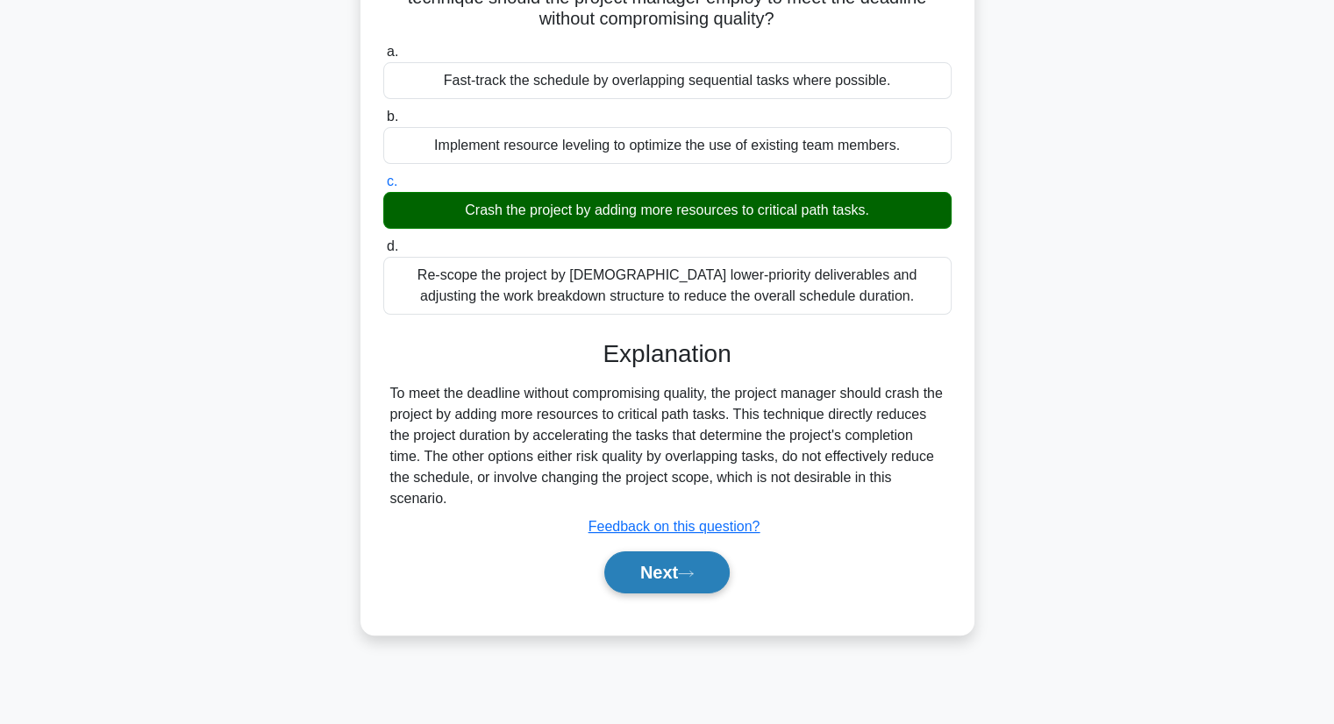
click at [665, 583] on button "Next" at bounding box center [666, 573] width 125 height 42
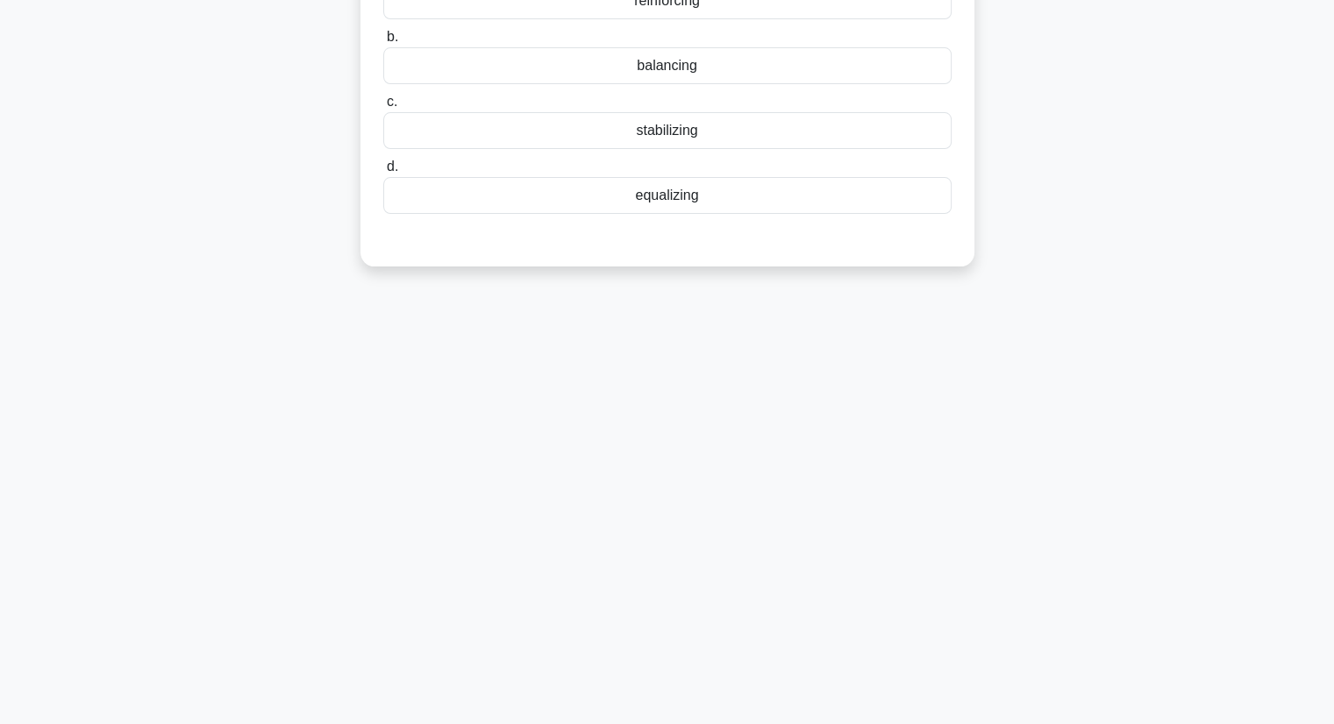
scroll to position [0, 0]
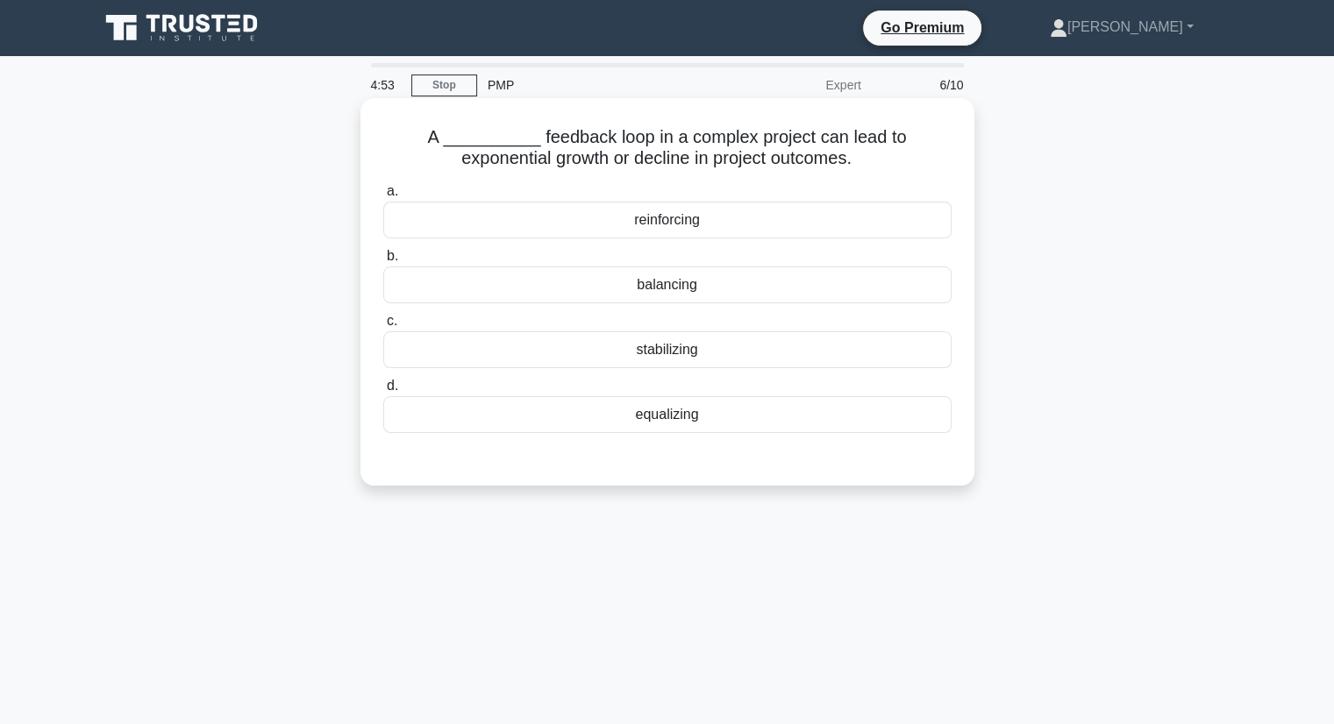
click at [744, 354] on div "stabilizing" at bounding box center [667, 350] width 568 height 37
click at [383, 327] on input "c. stabilizing" at bounding box center [383, 321] width 0 height 11
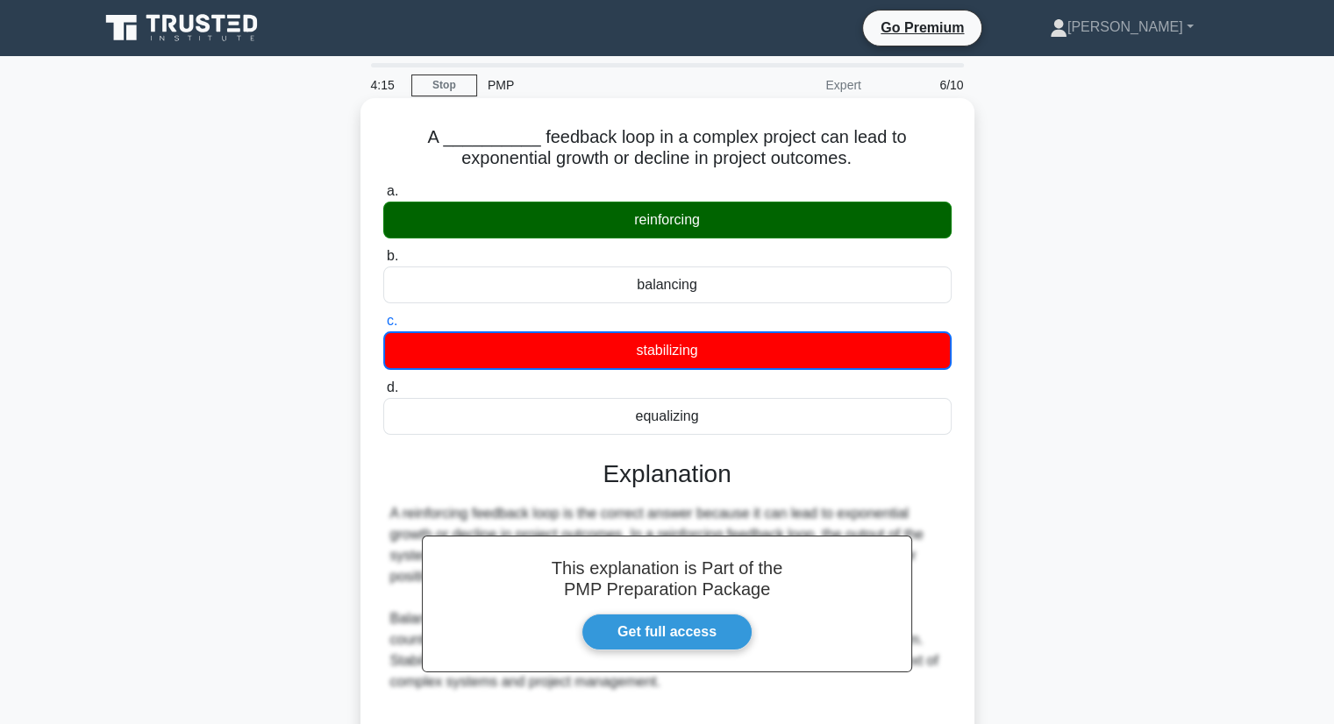
scroll to position [224, 0]
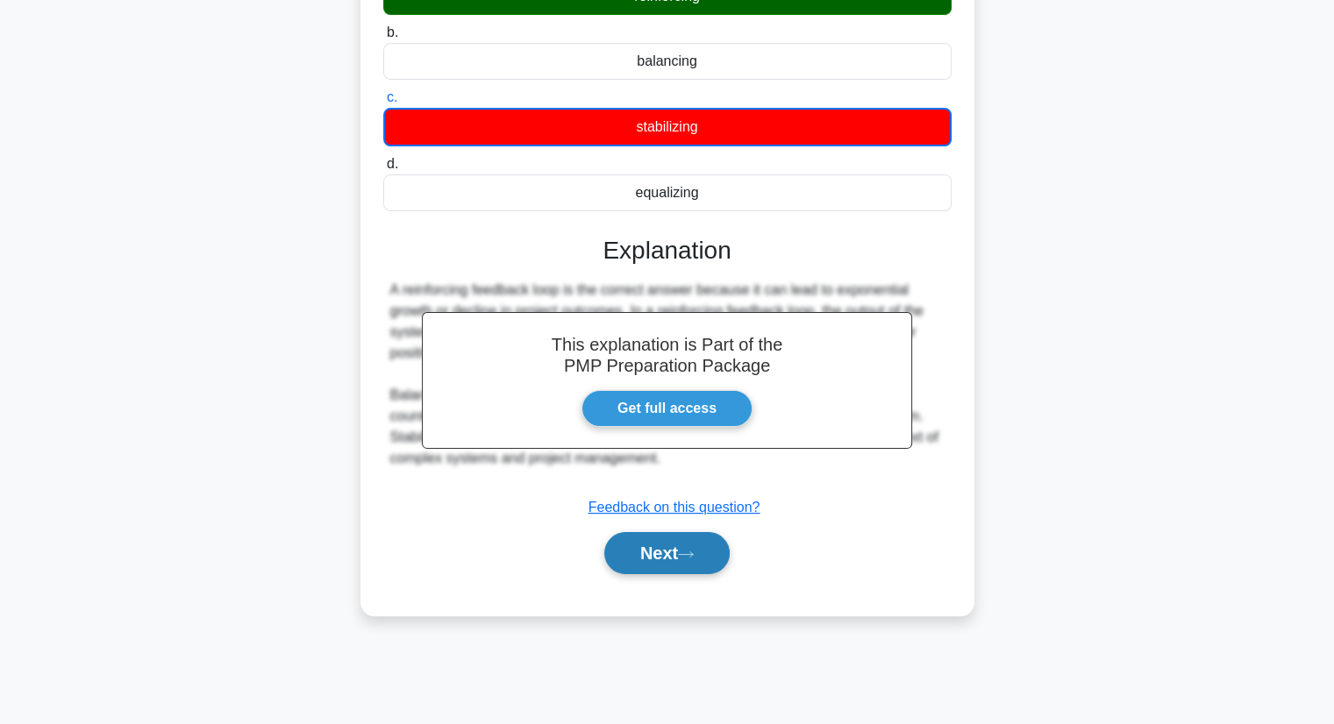
click at [694, 556] on icon at bounding box center [686, 555] width 16 height 10
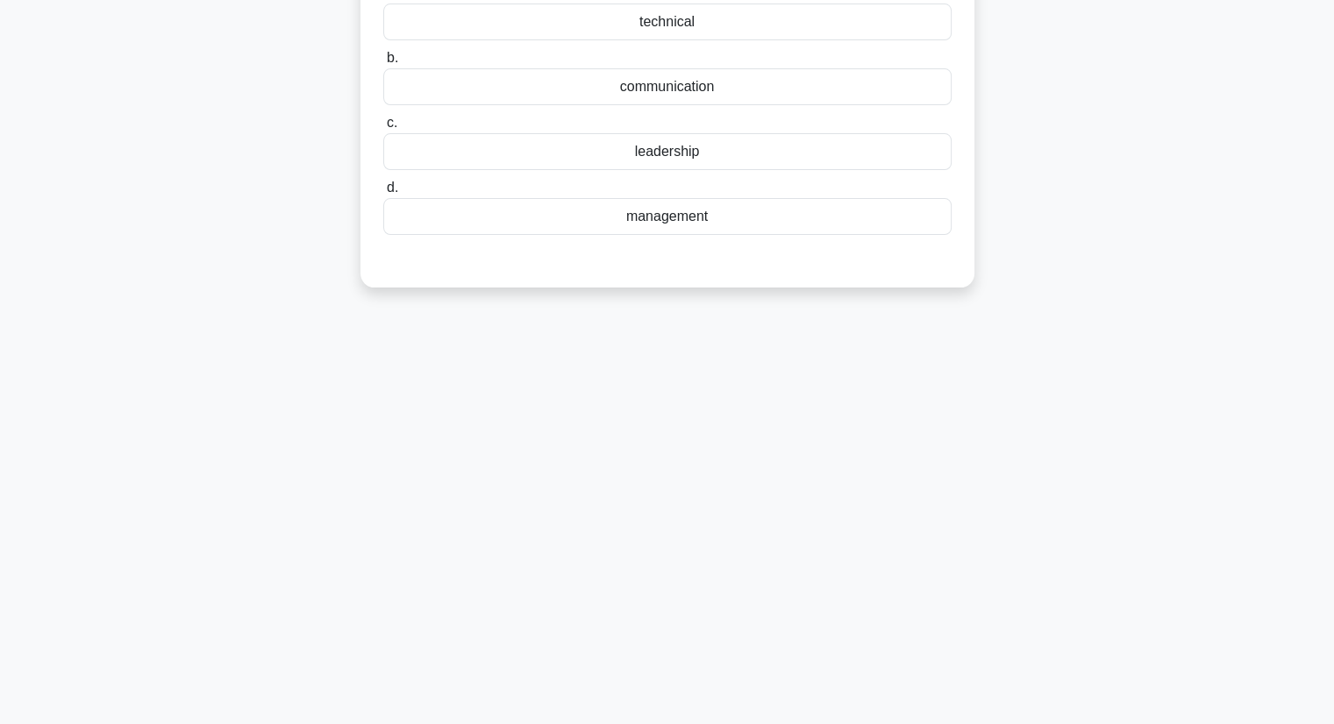
scroll to position [0, 0]
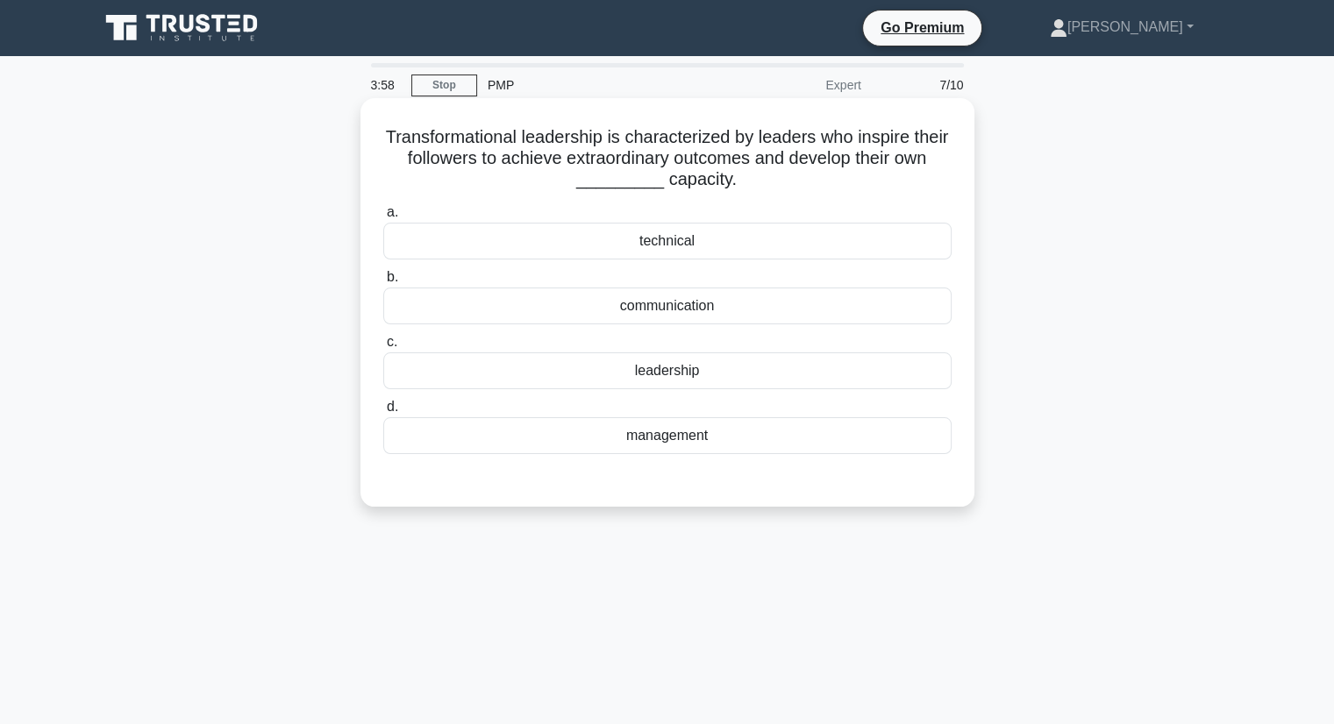
click at [690, 372] on div "leadership" at bounding box center [667, 371] width 568 height 37
click at [383, 348] on input "c. leadership" at bounding box center [383, 342] width 0 height 11
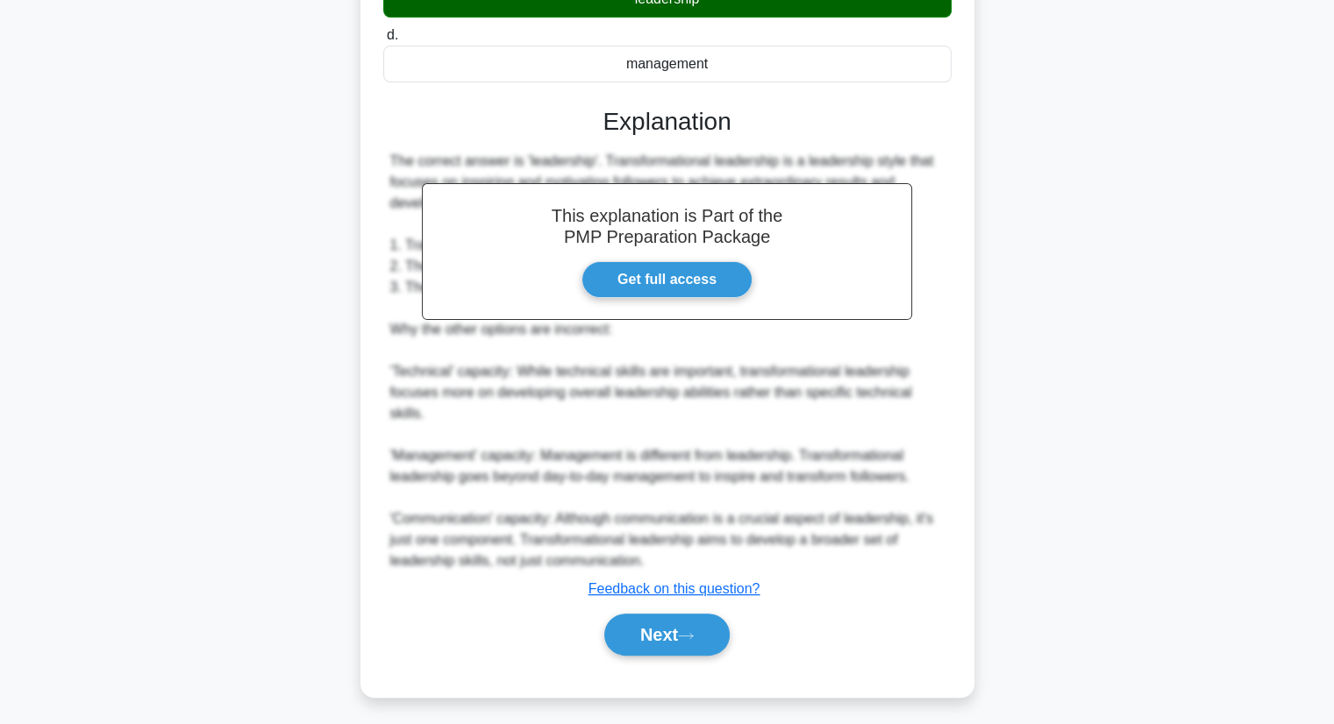
scroll to position [377, 0]
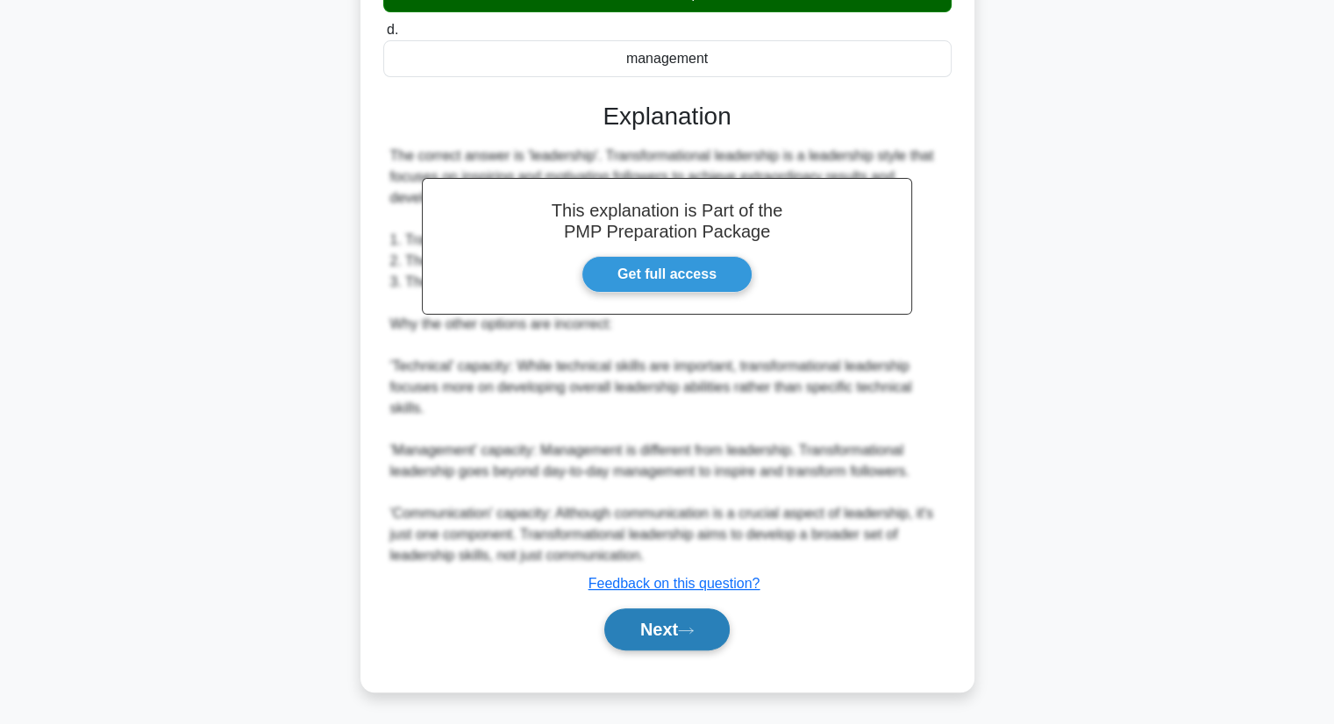
click at [687, 633] on icon at bounding box center [686, 631] width 16 height 10
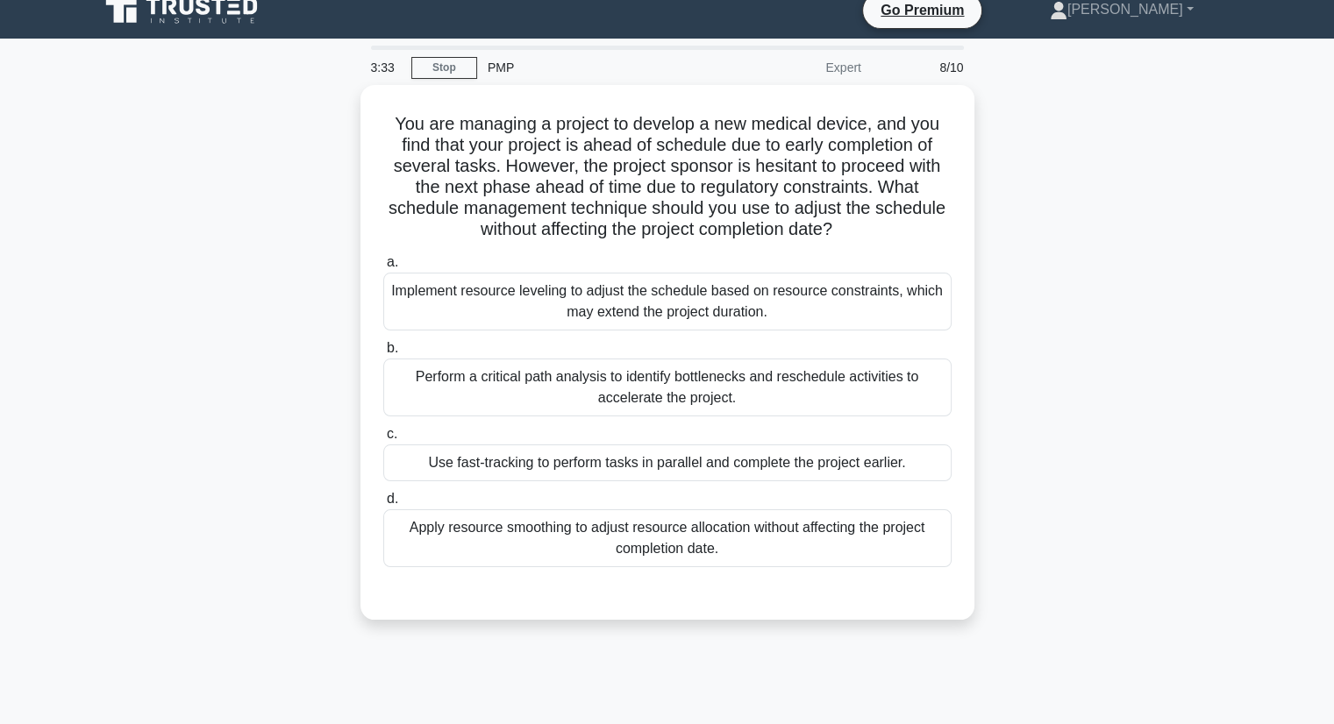
scroll to position [25, 0]
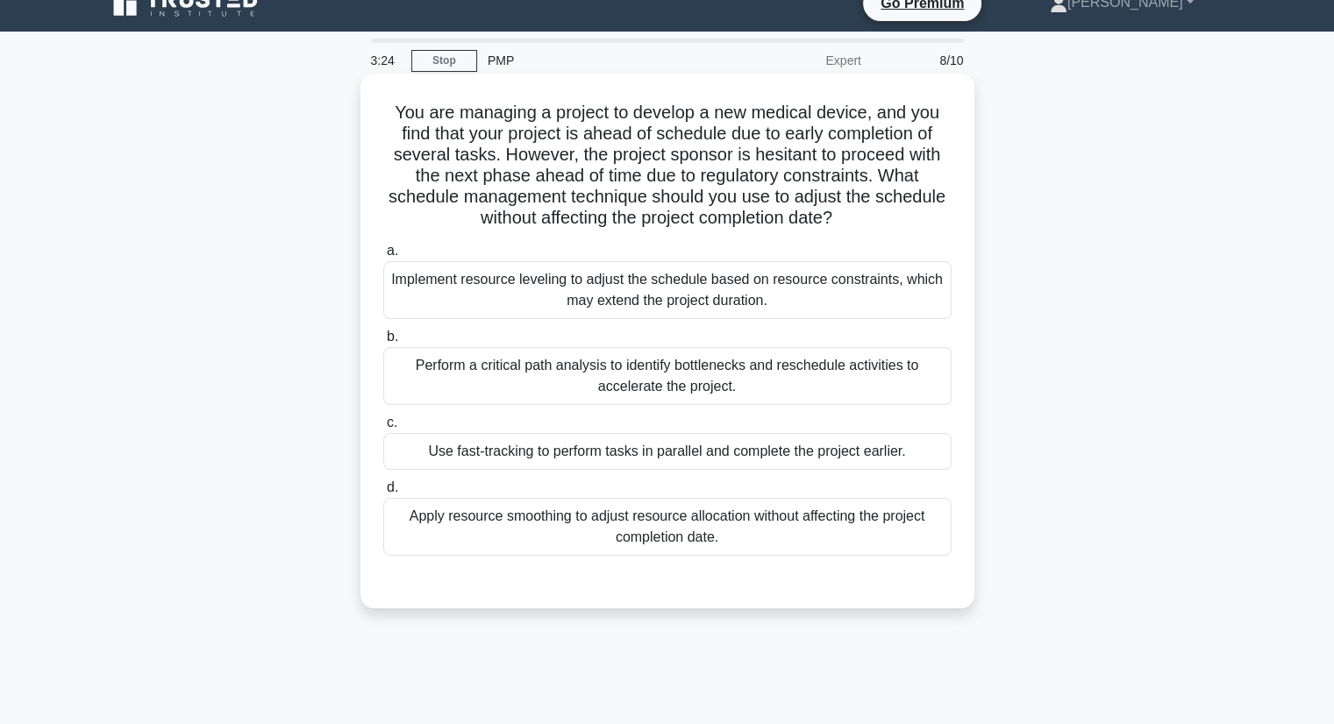
click at [495, 456] on div "Use fast-tracking to perform tasks in parallel and complete the project earlier." at bounding box center [667, 451] width 568 height 37
click at [383, 429] on input "c. Use fast-tracking to perform tasks in parallel and complete the project earl…" at bounding box center [383, 422] width 0 height 11
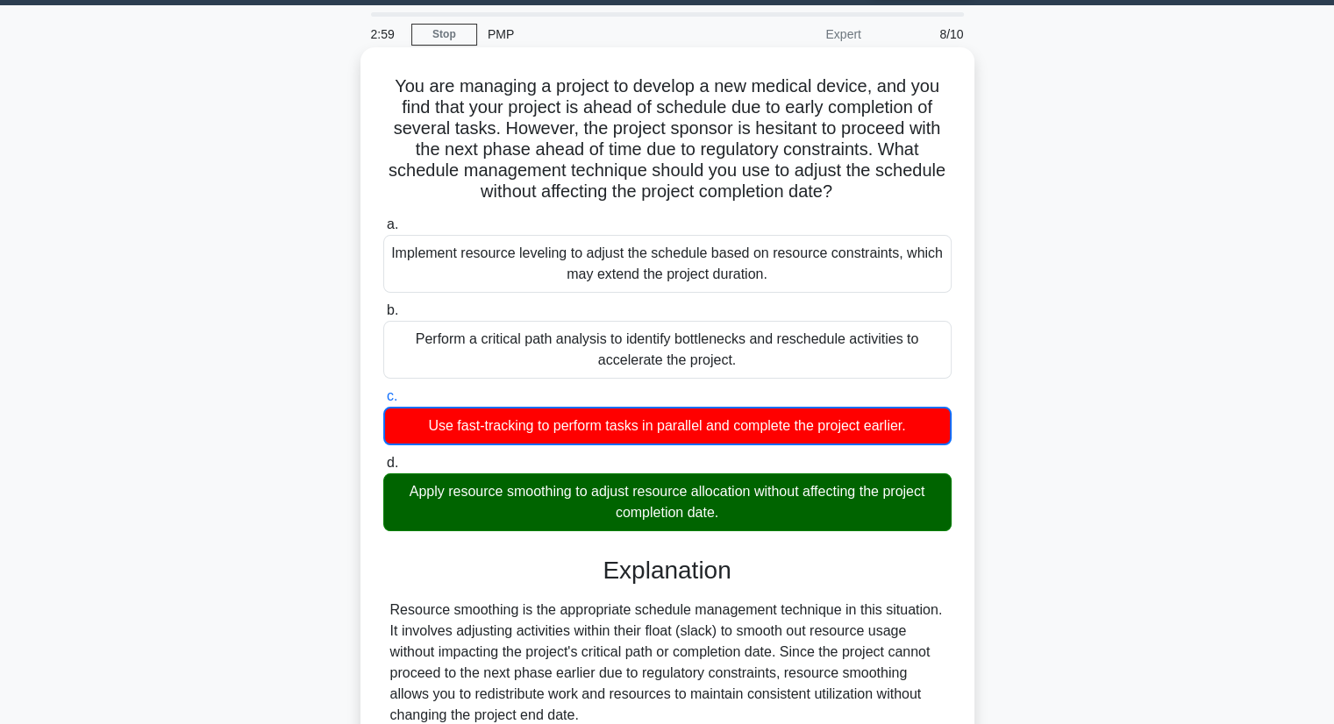
scroll to position [39, 0]
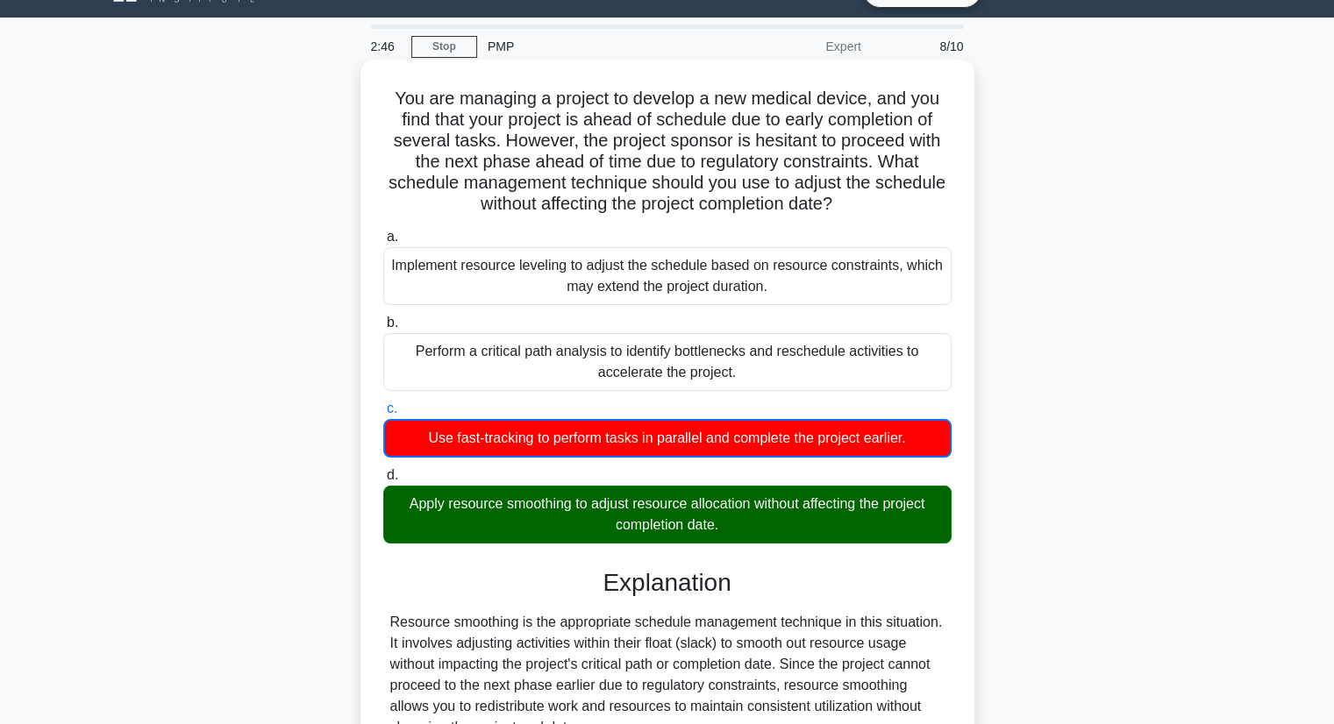
drag, startPoint x: 446, startPoint y: 554, endPoint x: 510, endPoint y: 438, distance: 133.5
click at [510, 438] on div "a. Implement resource leveling to adjust the schedule based on resource constra…" at bounding box center [667, 681] width 572 height 916
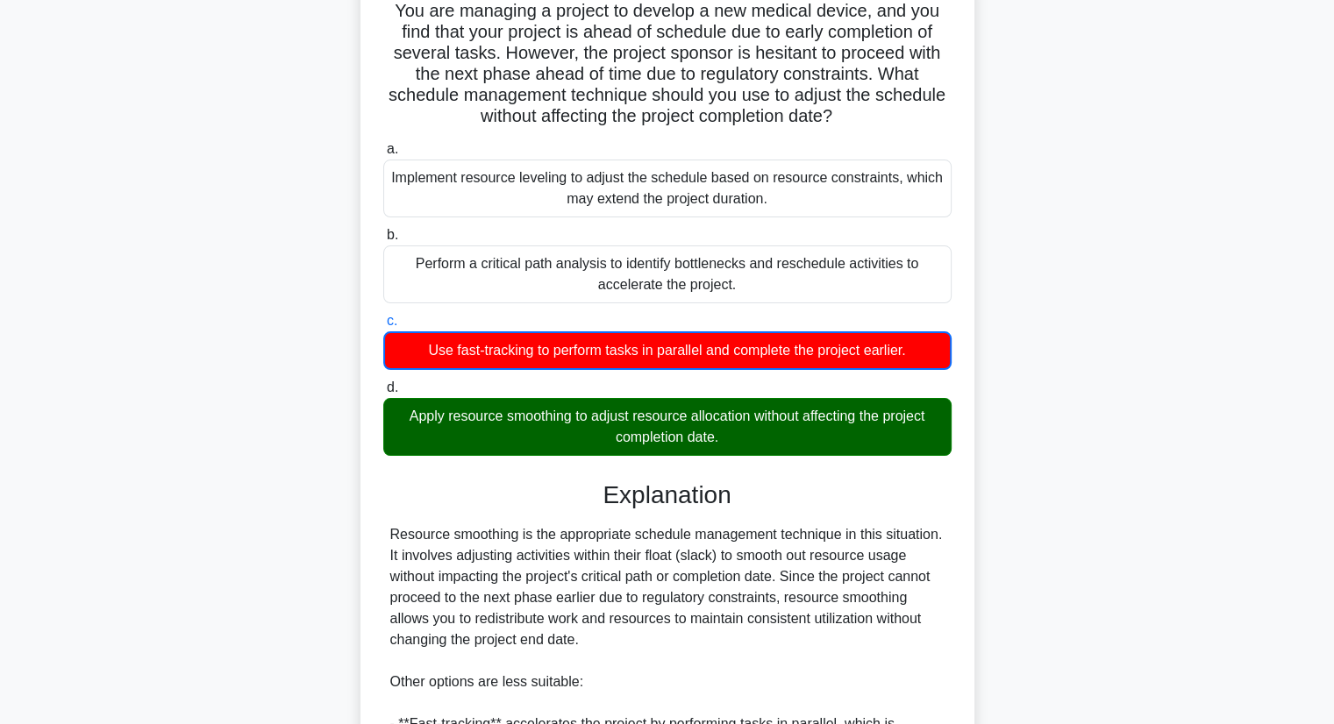
scroll to position [126, 0]
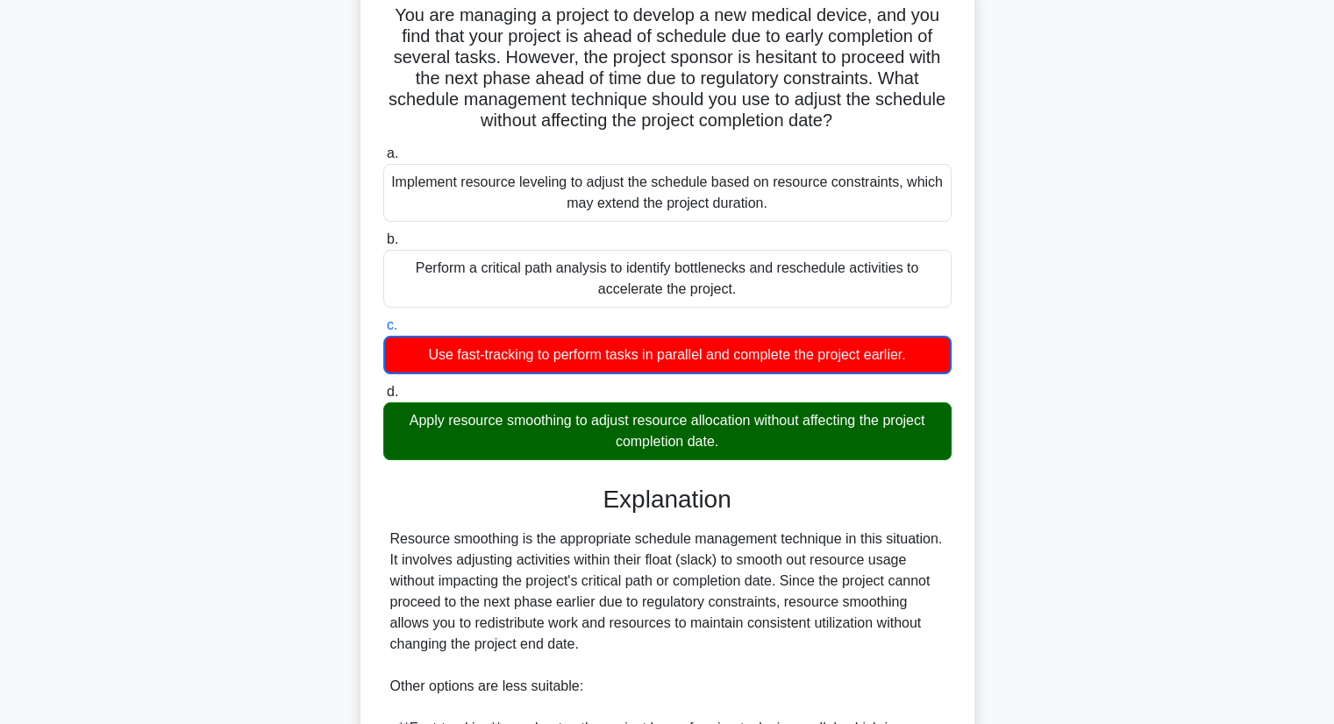
click at [994, 424] on div "You are managing a project to develop a new medical device, and you find that y…" at bounding box center [668, 536] width 1158 height 1120
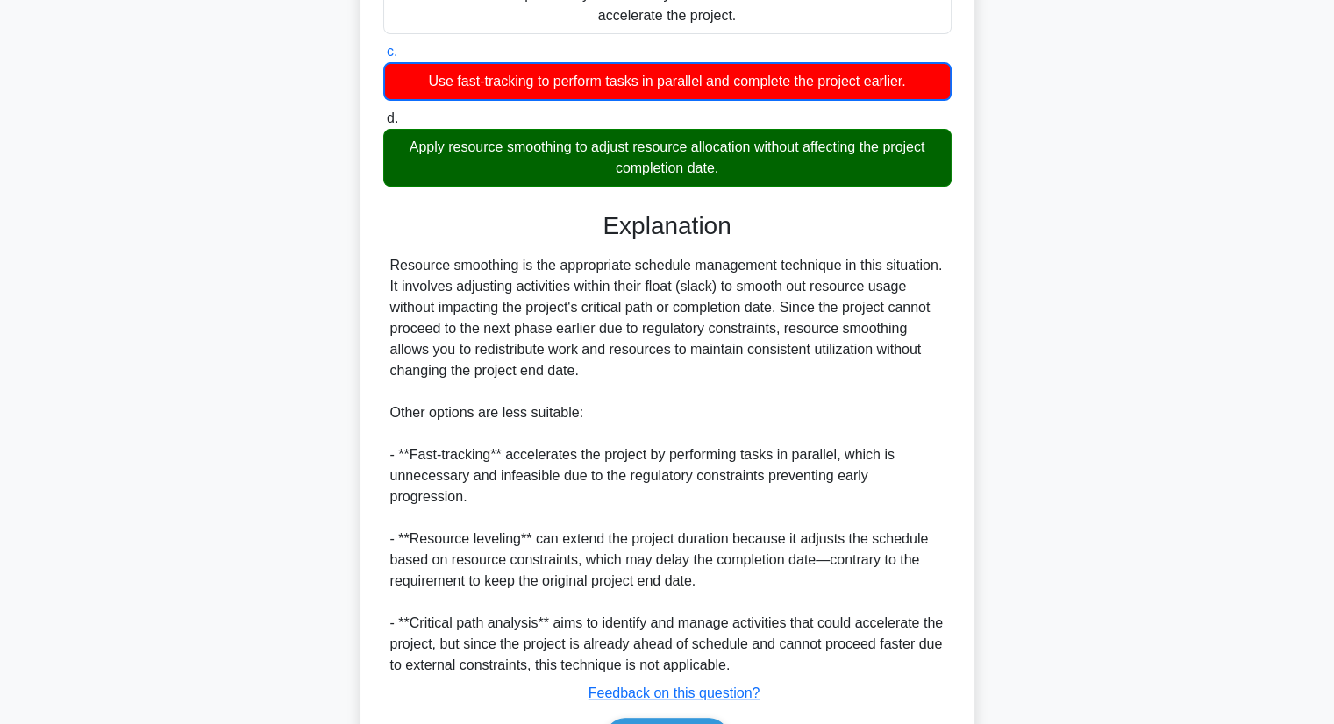
scroll to position [505, 0]
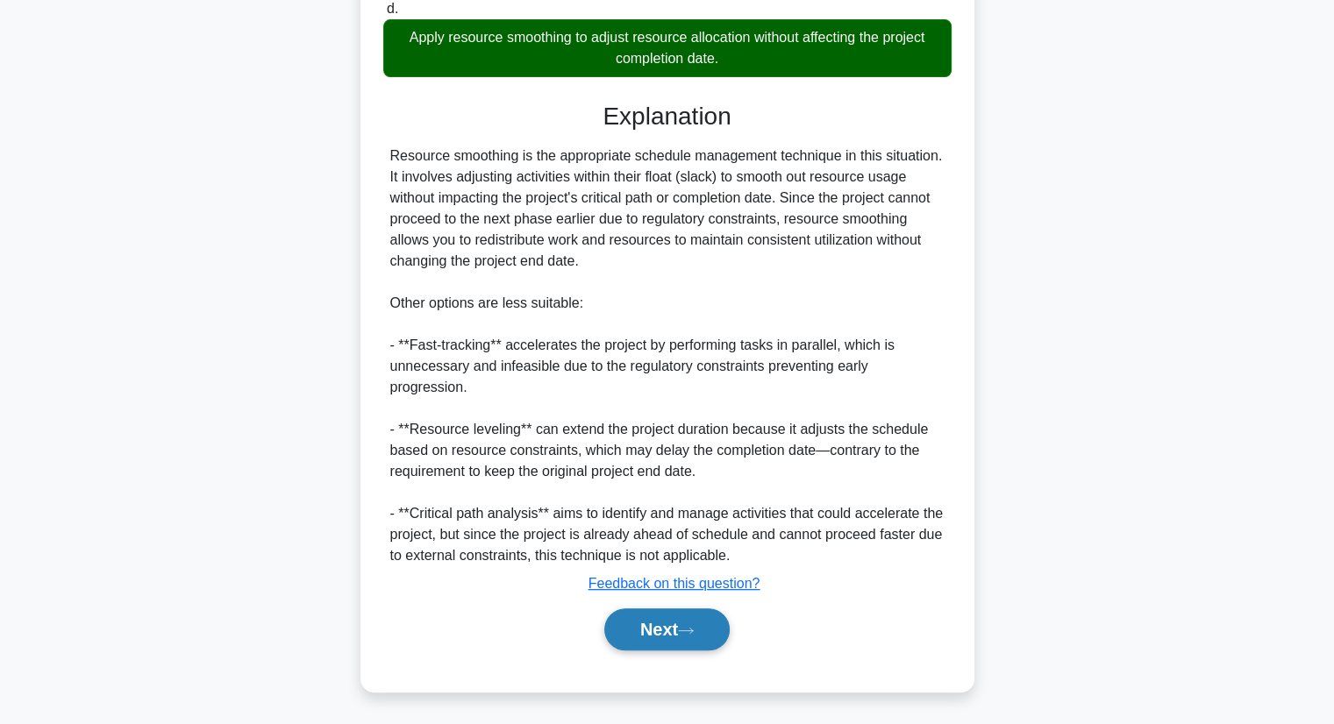
click at [637, 629] on button "Next" at bounding box center [666, 630] width 125 height 42
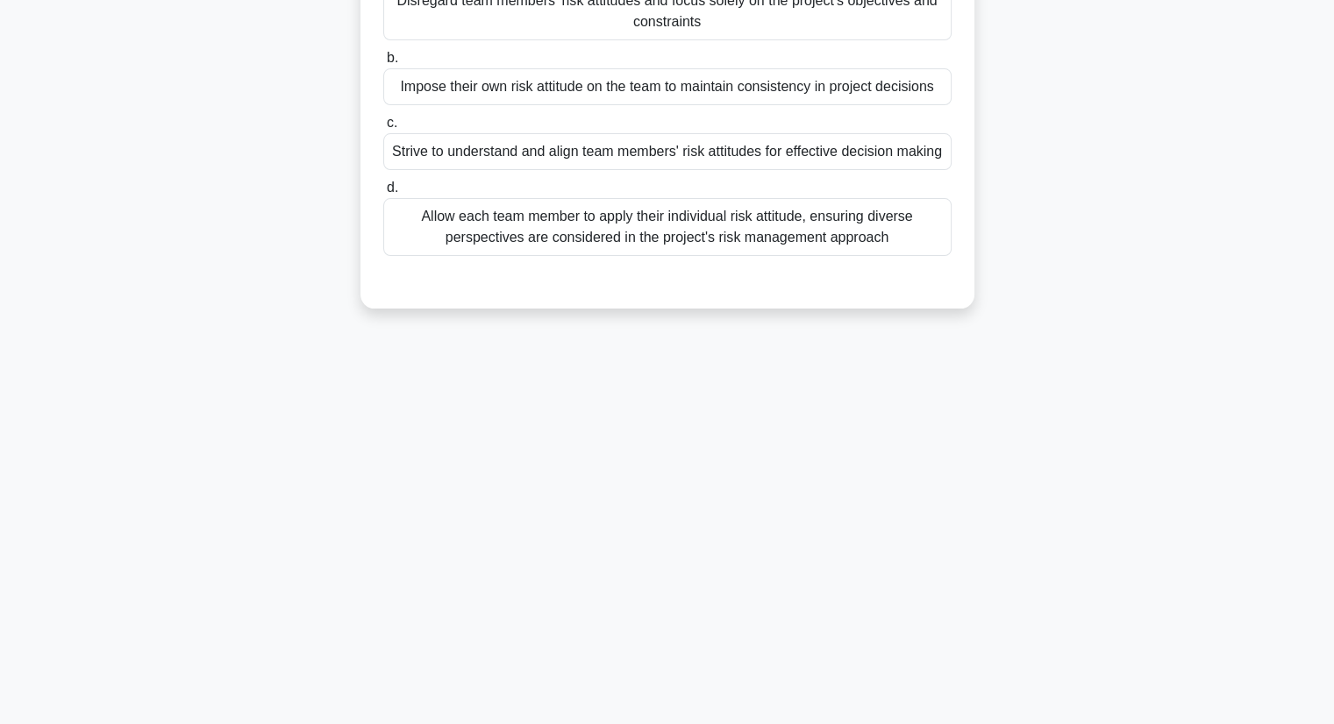
scroll to position [0, 0]
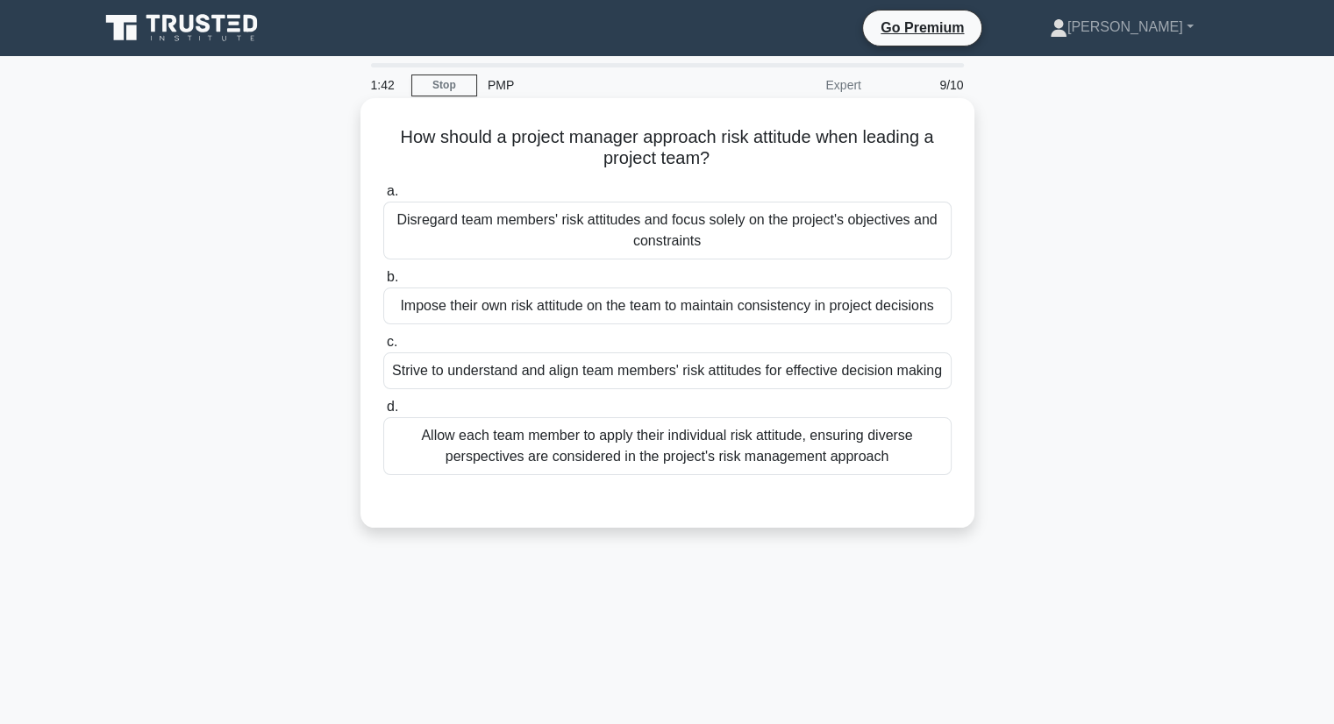
click at [661, 454] on div "Allow each team member to apply their individual risk attitude, ensuring divers…" at bounding box center [667, 446] width 568 height 58
click at [383, 413] on input "d. Allow each team member to apply their individual risk attitude, ensuring div…" at bounding box center [383, 407] width 0 height 11
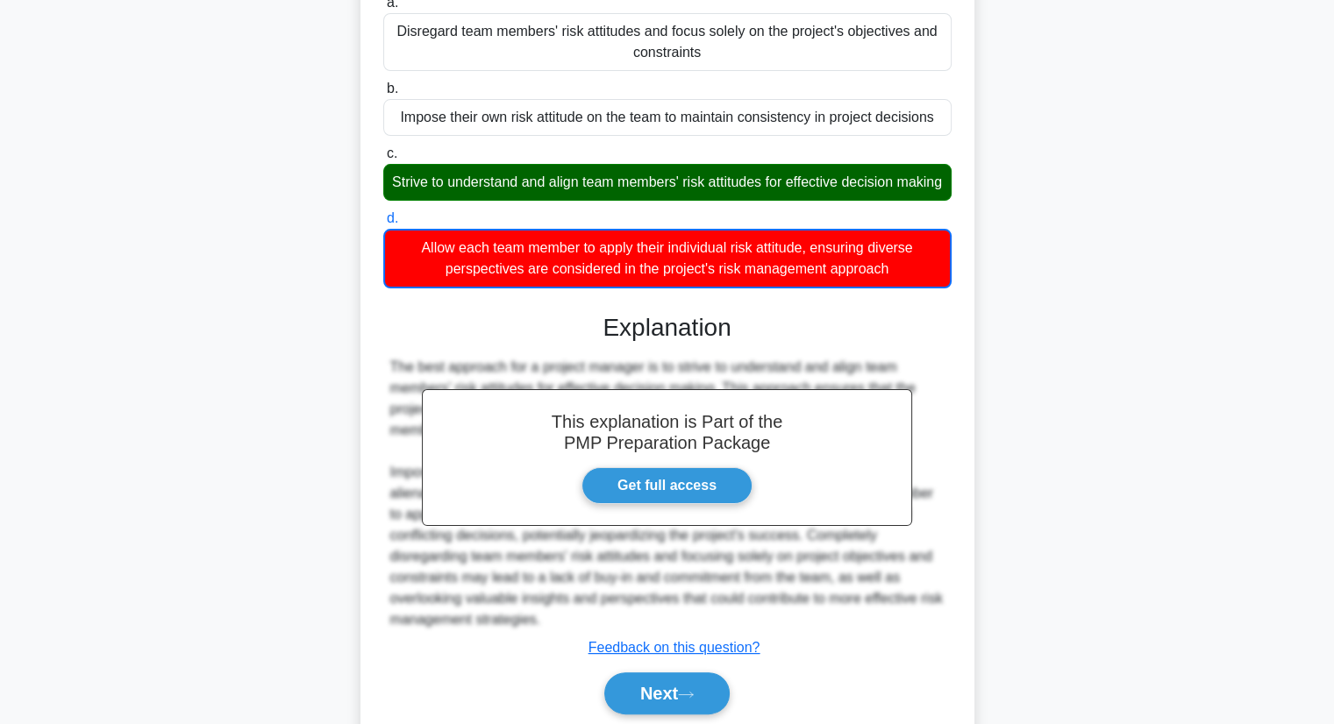
scroll to position [274, 0]
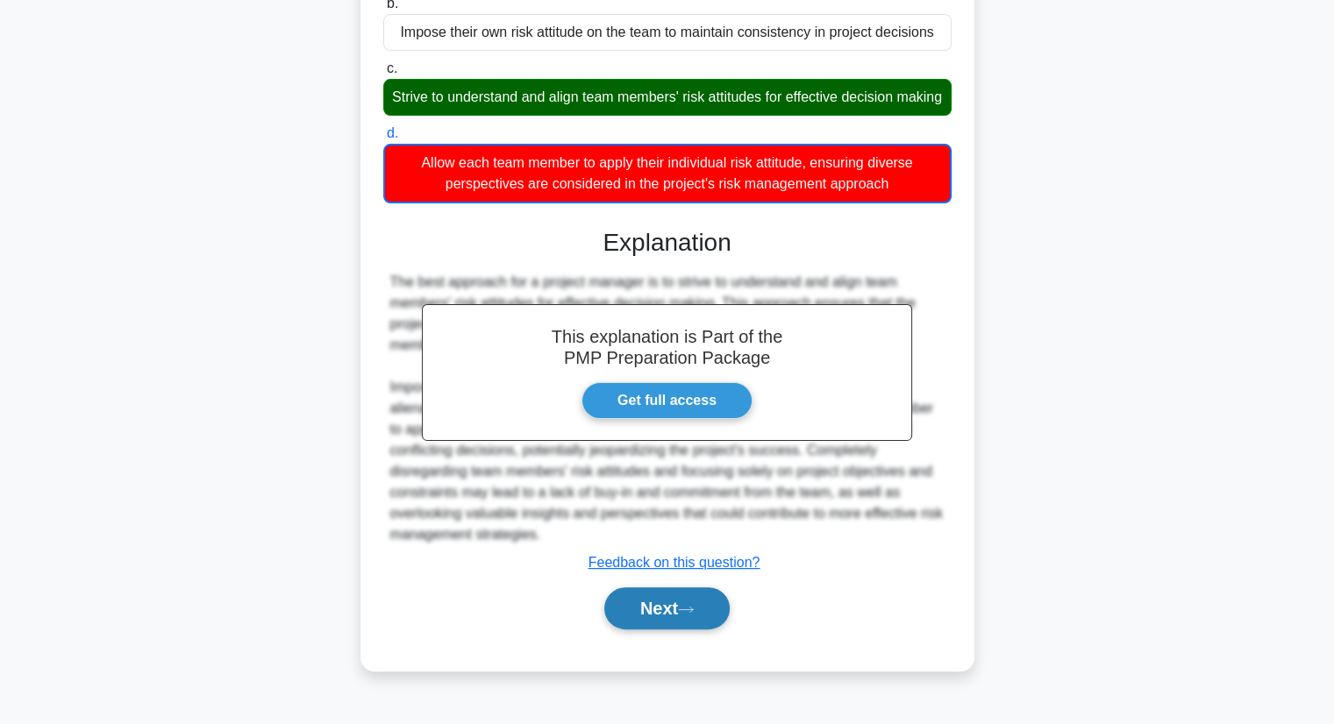
click at [631, 630] on button "Next" at bounding box center [666, 609] width 125 height 42
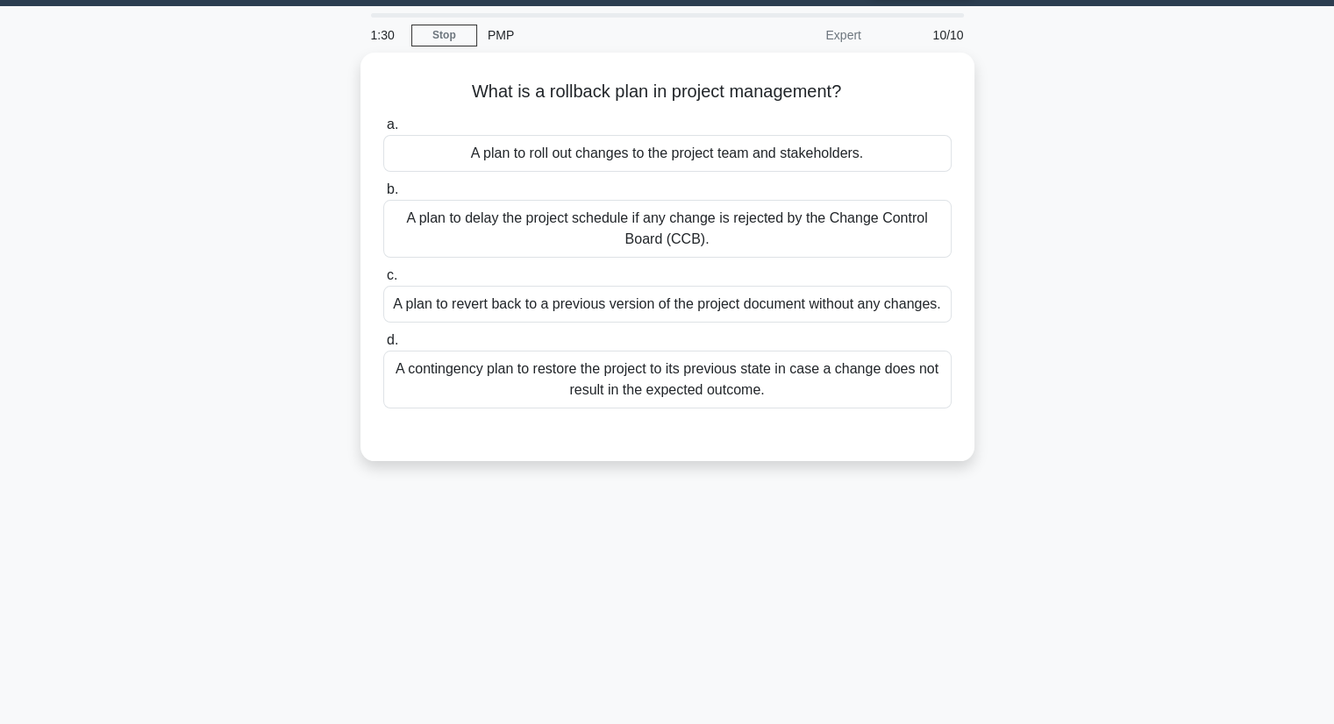
scroll to position [0, 0]
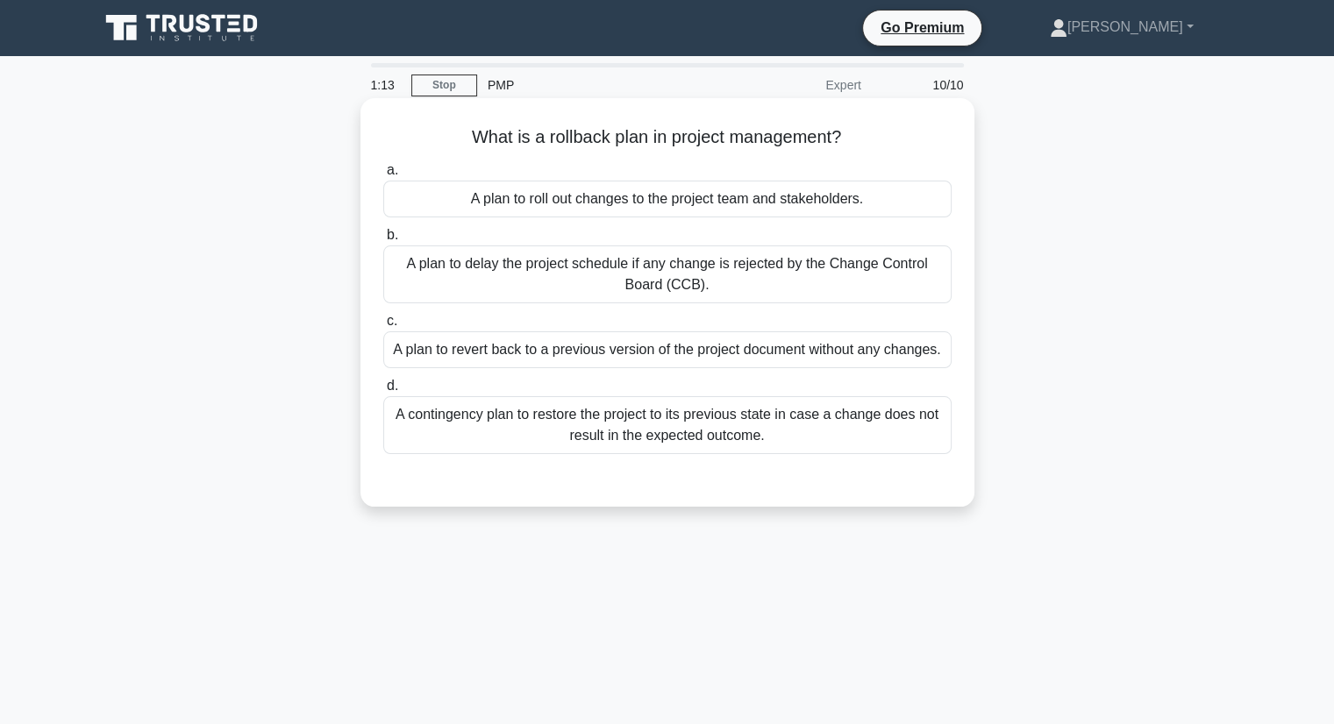
click at [617, 442] on div "A contingency plan to restore the project to its previous state in case a chang…" at bounding box center [667, 425] width 568 height 58
click at [383, 392] on input "d. A contingency plan to restore the project to its previous state in case a ch…" at bounding box center [383, 386] width 0 height 11
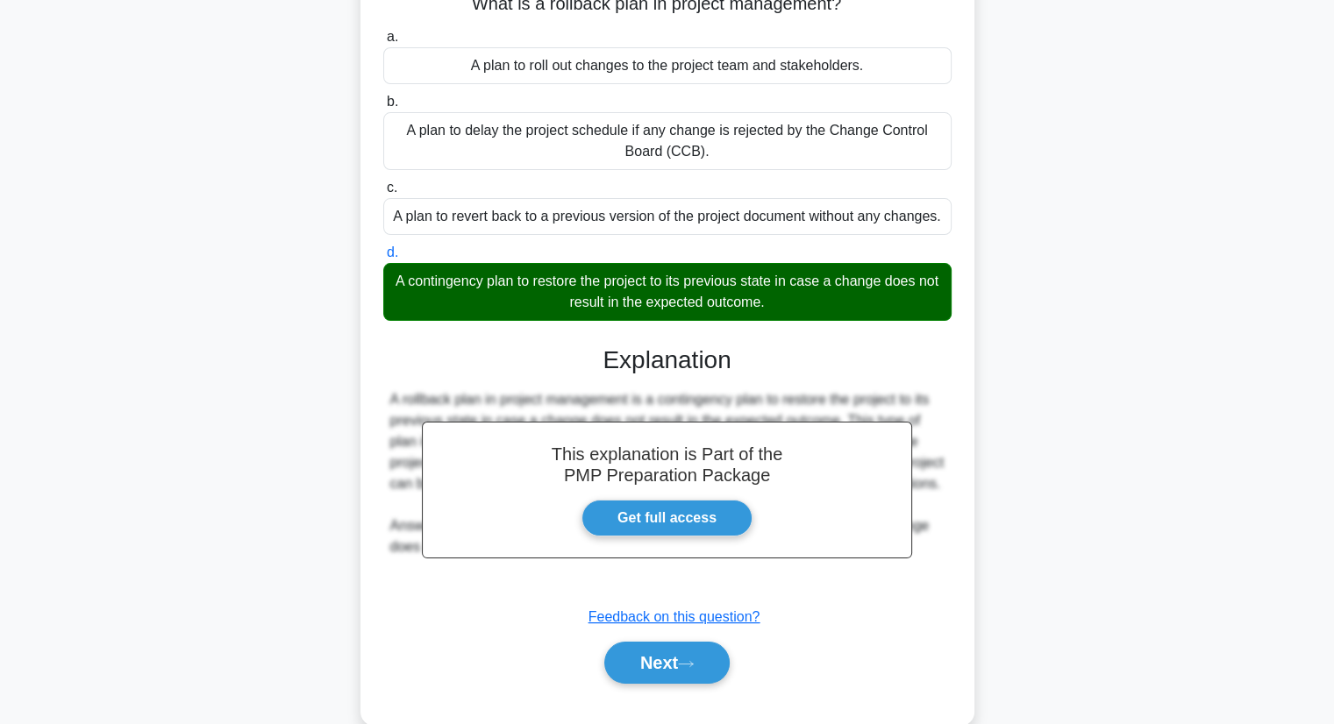
scroll to position [135, 0]
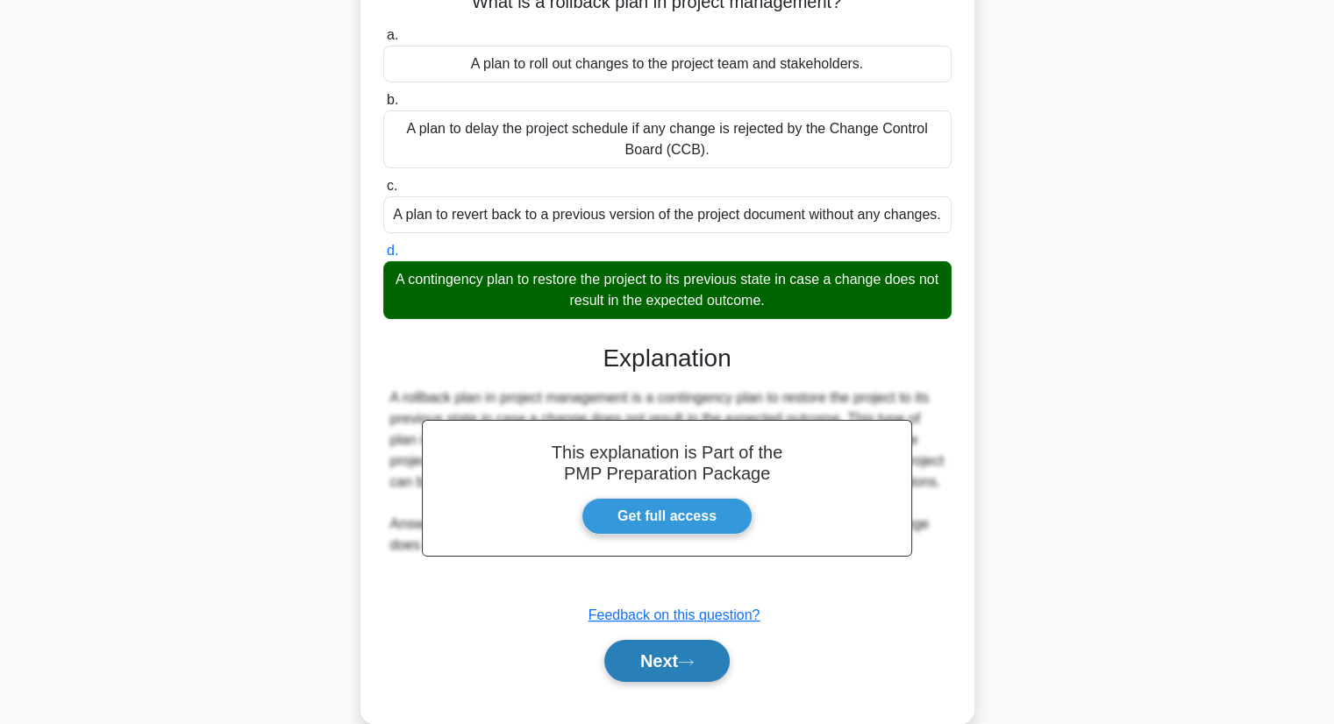
click at [645, 660] on button "Next" at bounding box center [666, 661] width 125 height 42
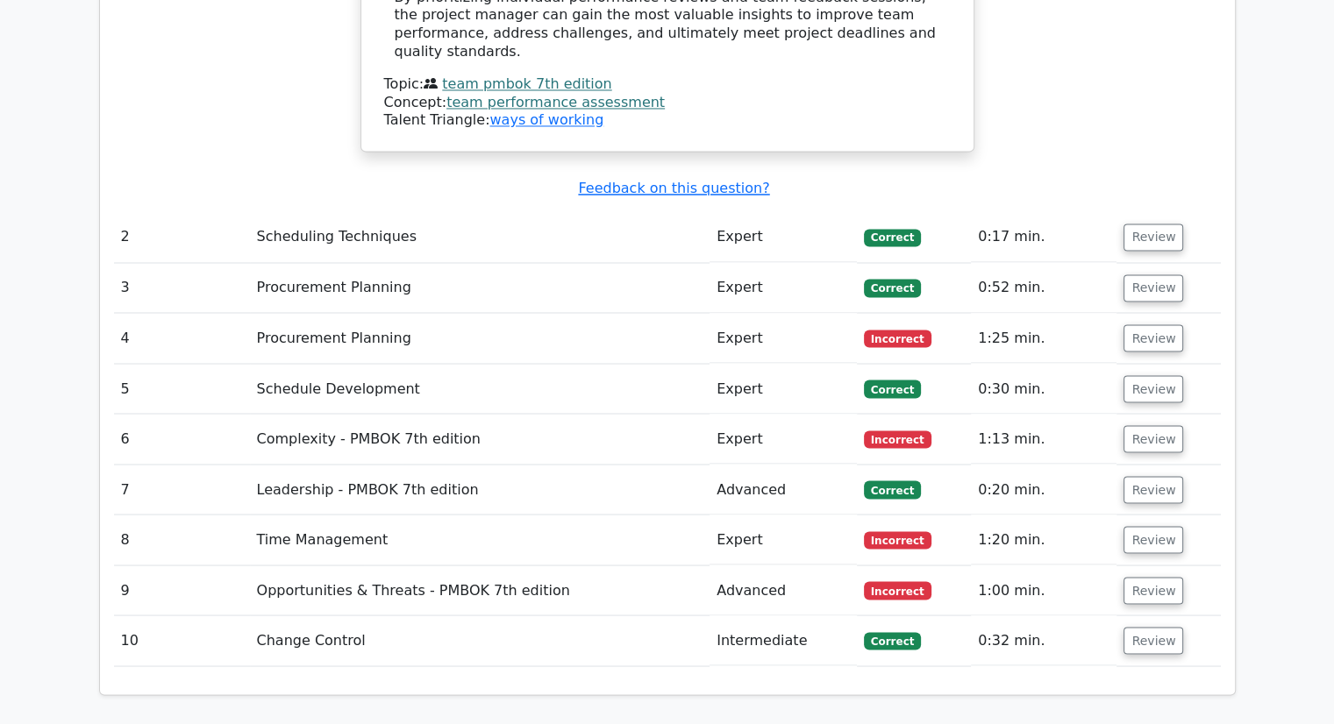
scroll to position [3005, 0]
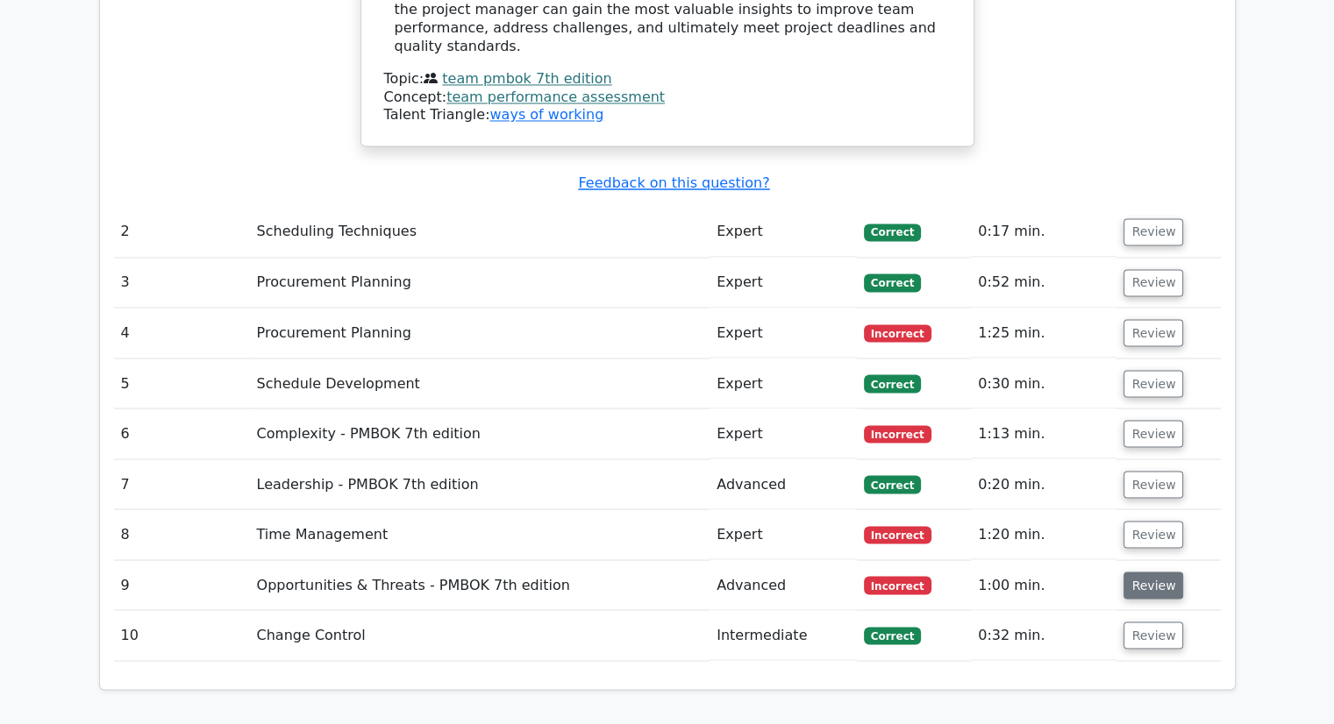
click at [1137, 572] on button "Review" at bounding box center [1153, 585] width 60 height 27
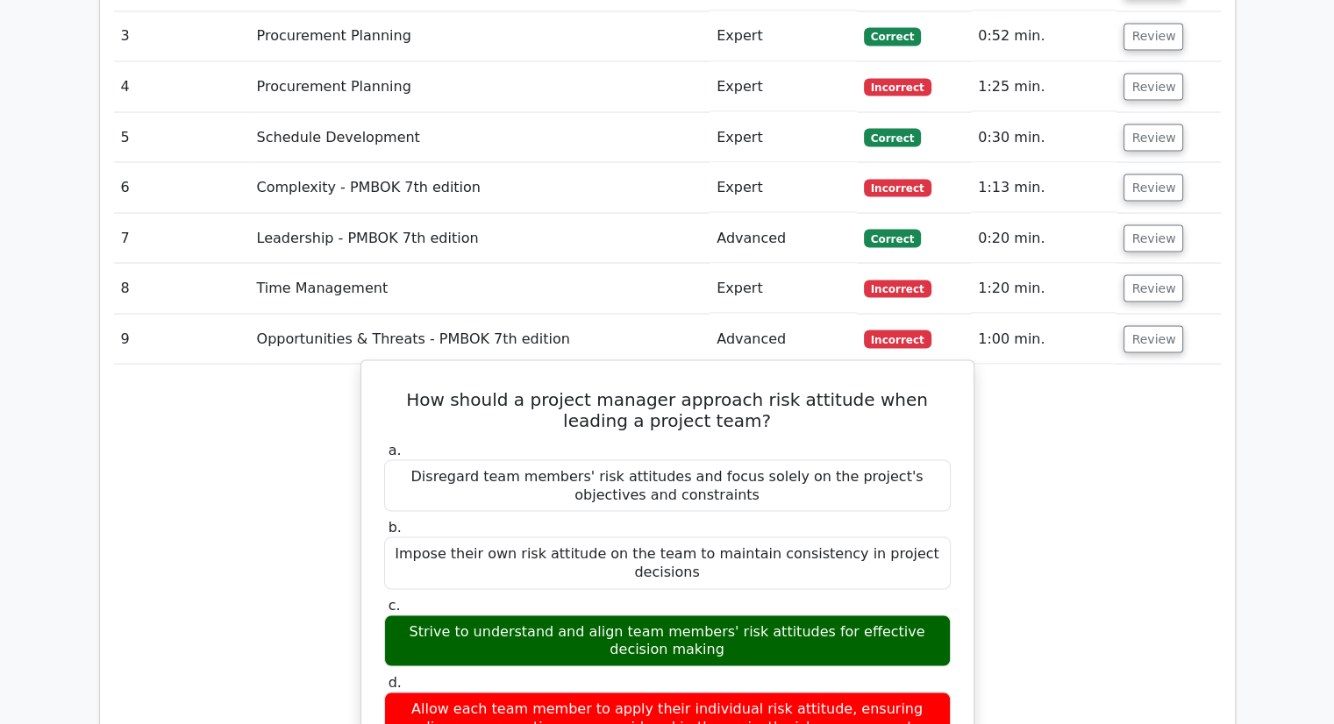
scroll to position [3251, 0]
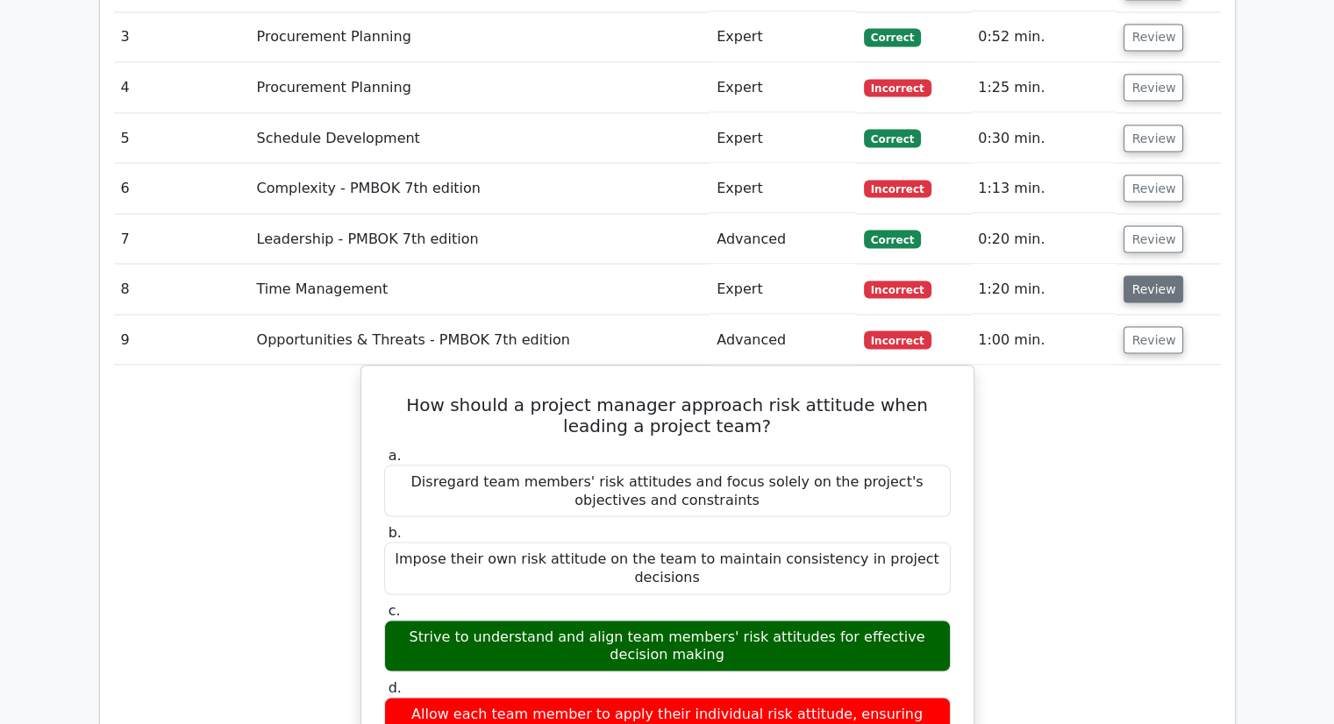
click at [1143, 275] on button "Review" at bounding box center [1153, 288] width 60 height 27
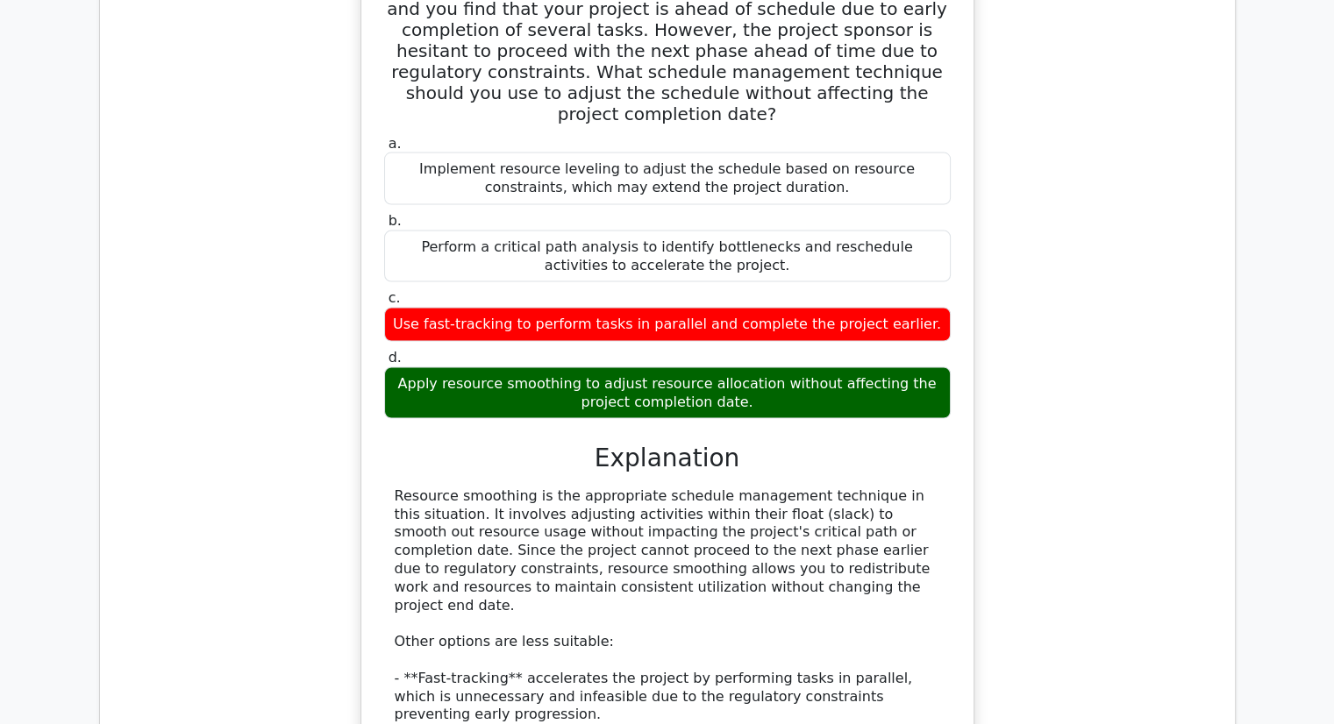
scroll to position [3624, 0]
